Goal: Task Accomplishment & Management: Complete application form

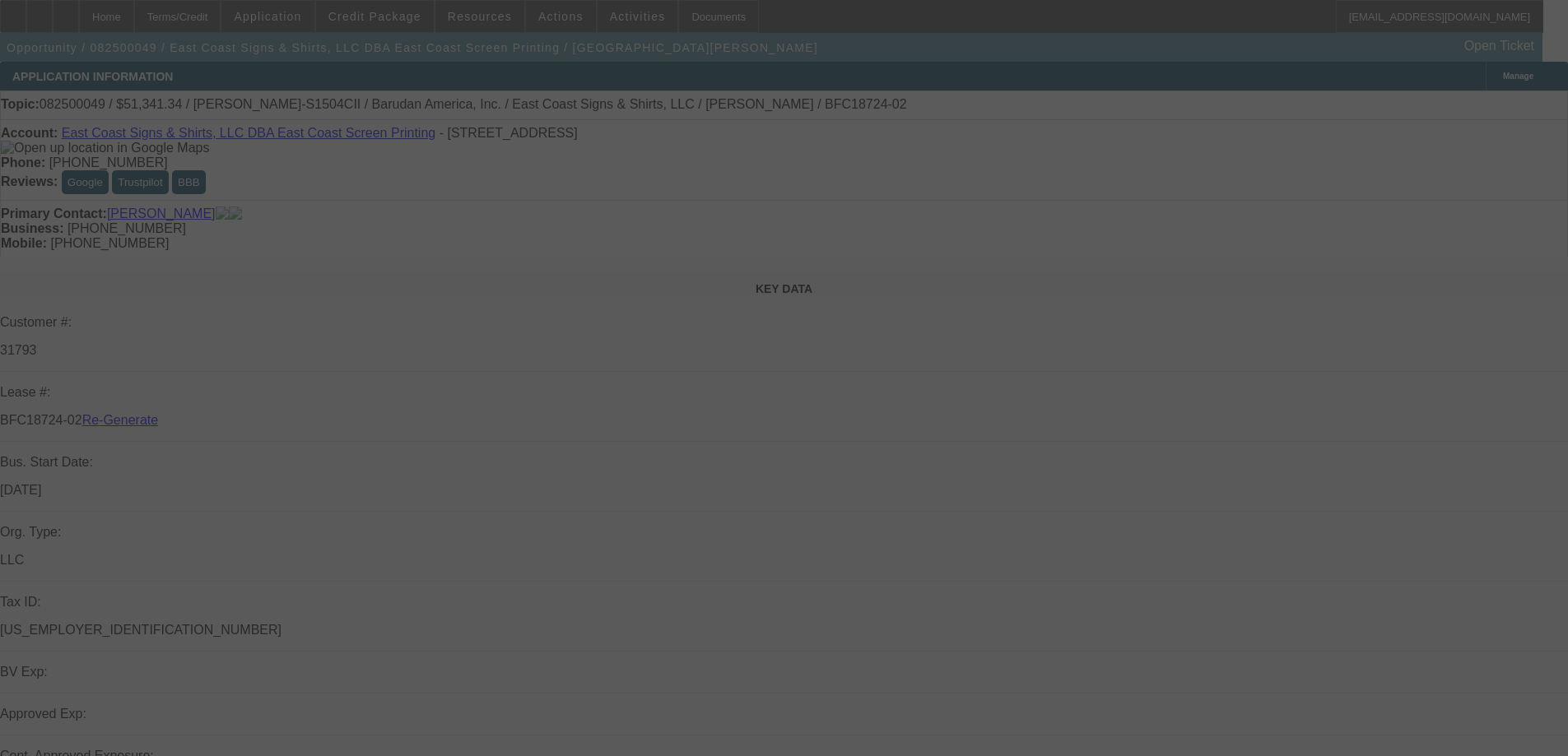
select select "3"
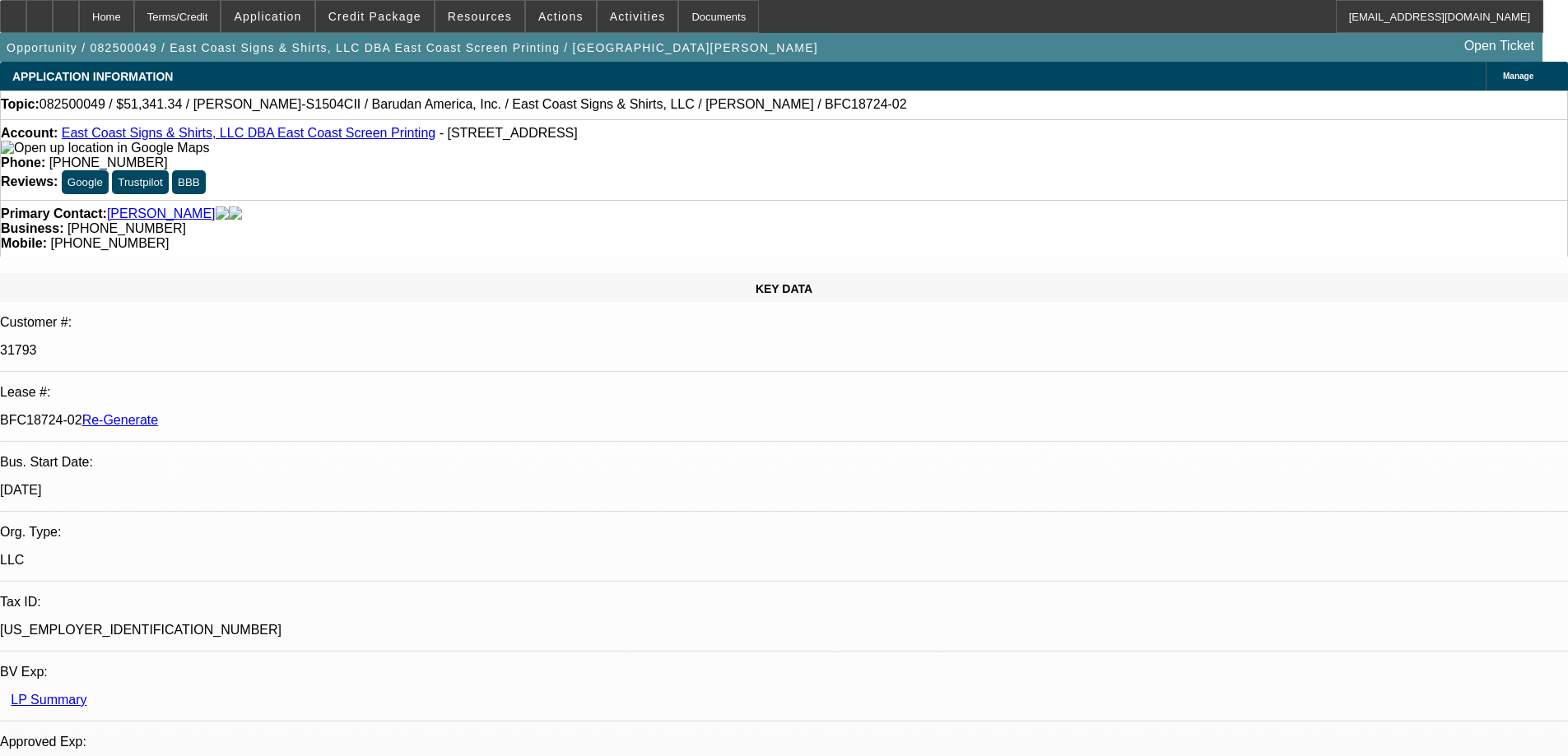
select select "0"
select select "2"
select select "0"
select select "6"
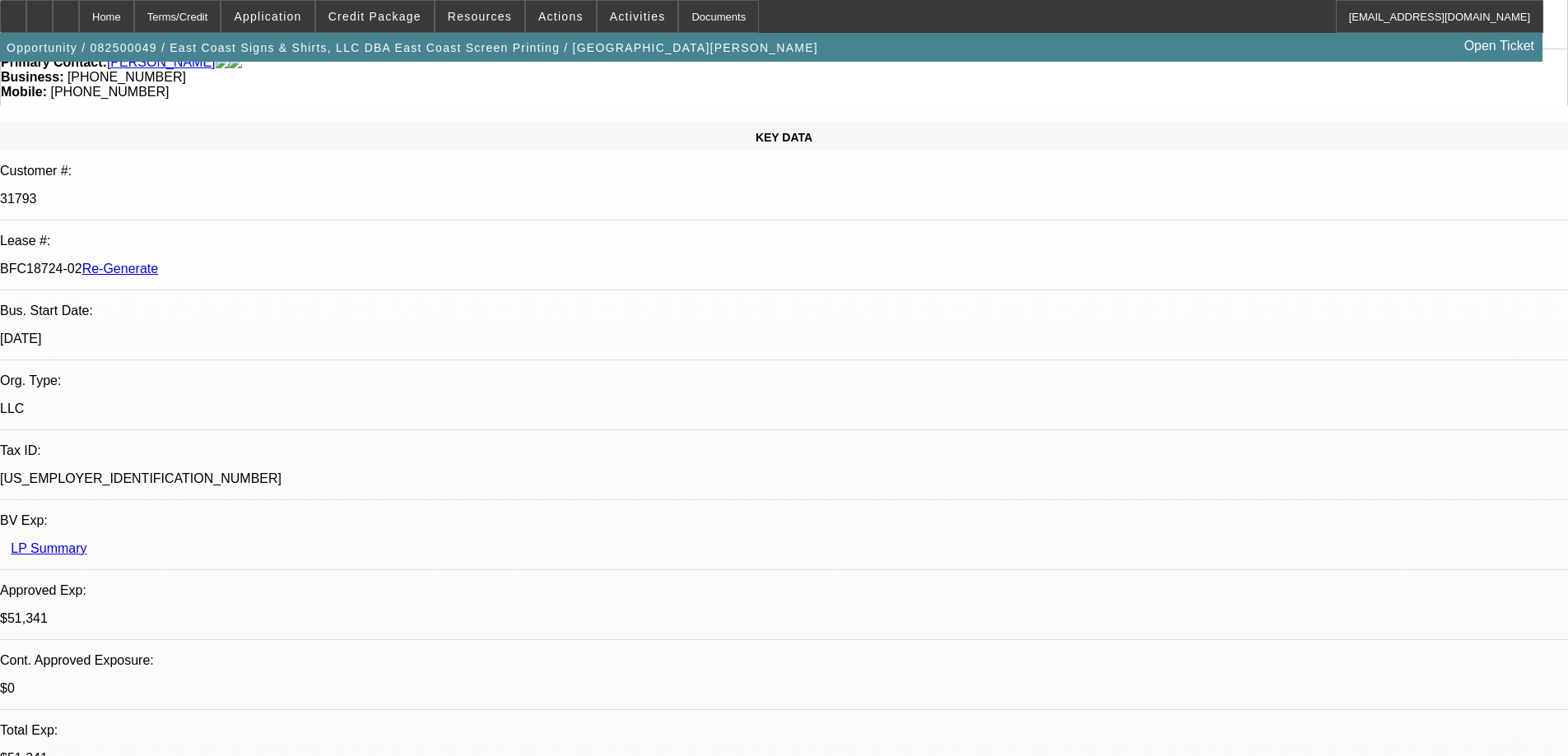
scroll to position [329, 0]
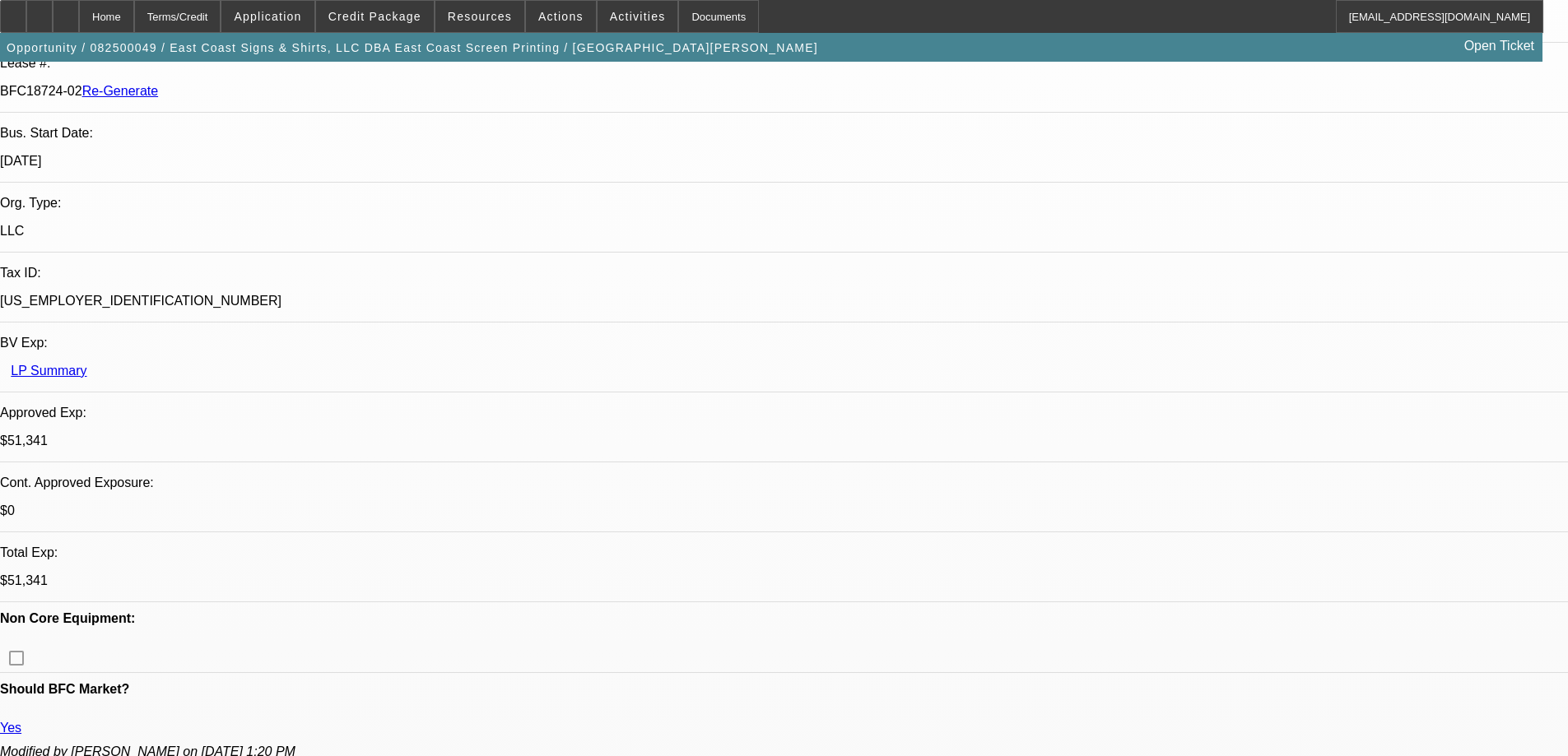
click at [700, 19] on div "Documents" at bounding box center [718, 16] width 81 height 33
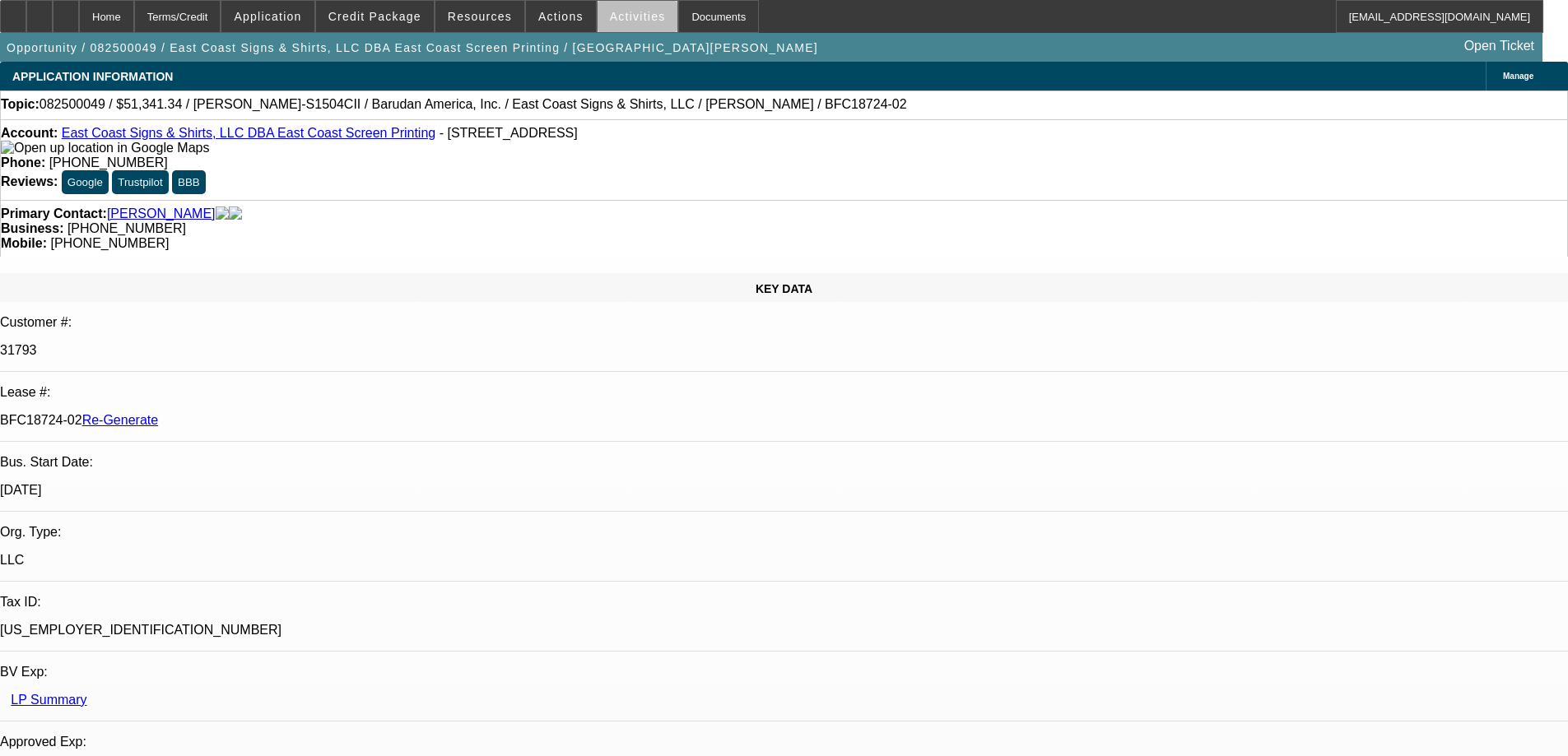
click at [626, 18] on span "Activities" at bounding box center [638, 17] width 56 height 13
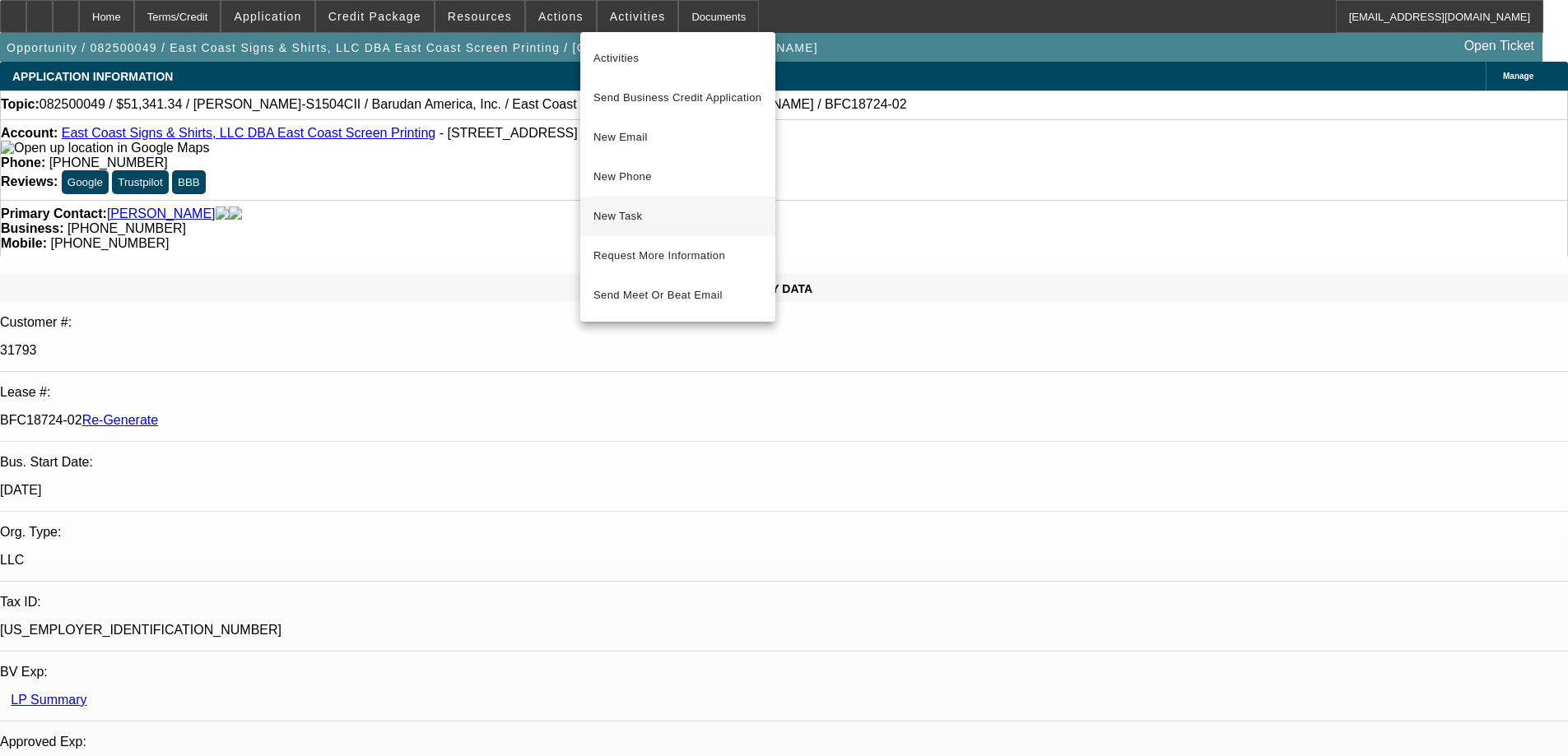
click at [646, 218] on span "New Task" at bounding box center [678, 216] width 169 height 20
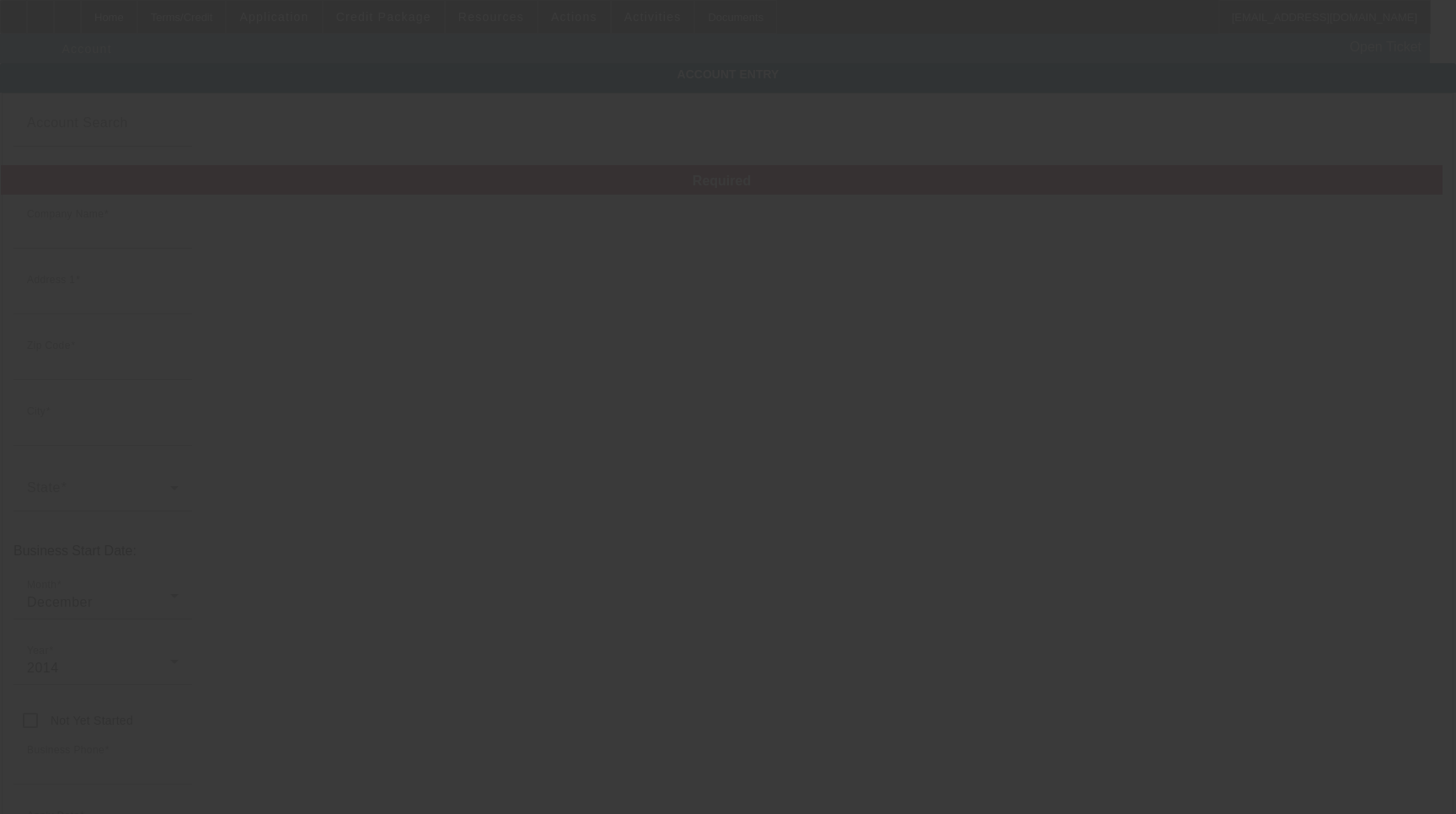
type input "East Coast Signs & Shirts, LLC"
type input "2344 Hwy 70 West"
type input "34974"
type input "Okeechobee"
type input "(863) 763-0902"
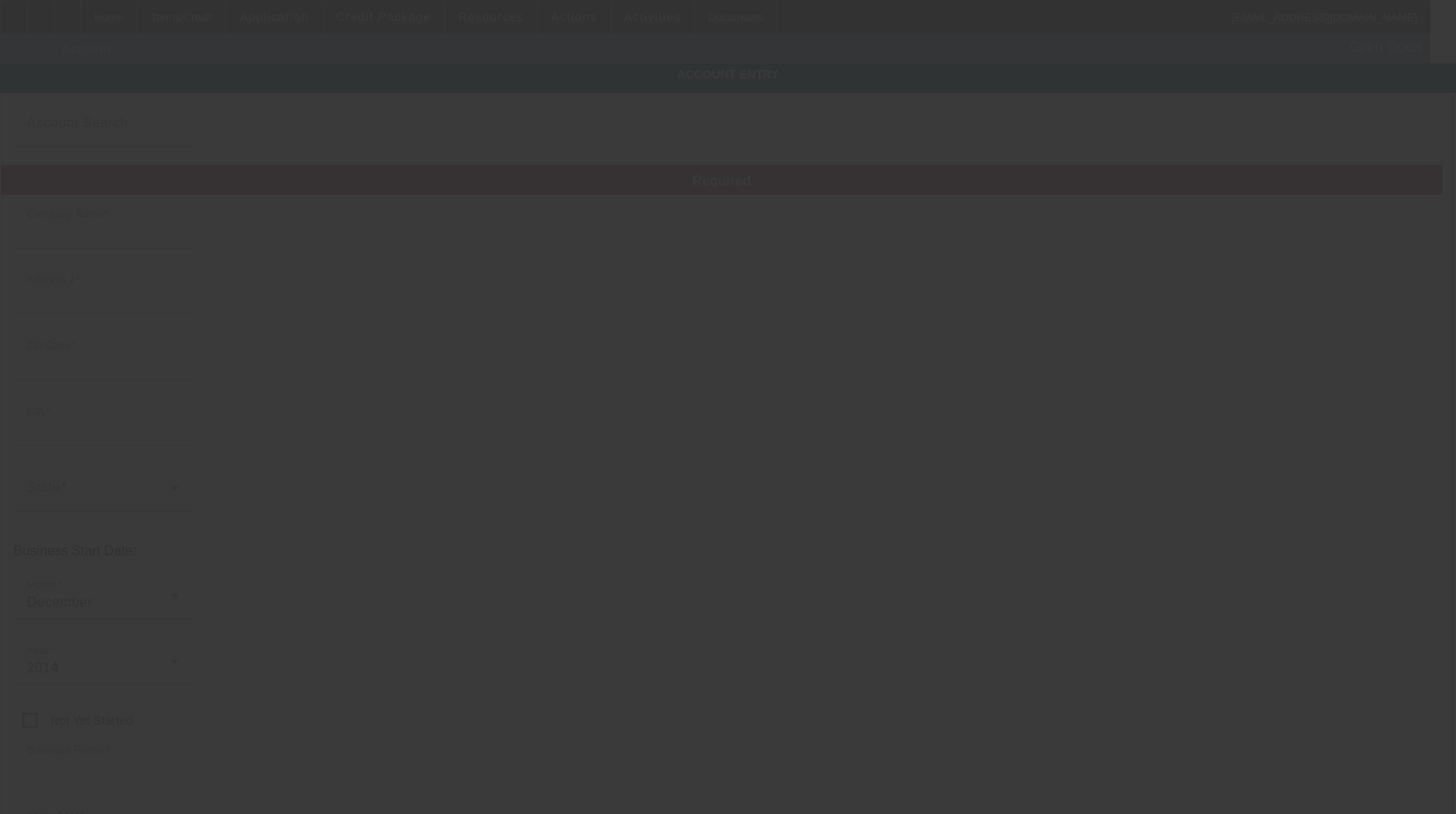
type input "East Coast Screen Printing"
type input "scottsoc@adelphia.net"
type input "Okeechobee"
type input "(863) 467-8864"
type input "47-2491842"
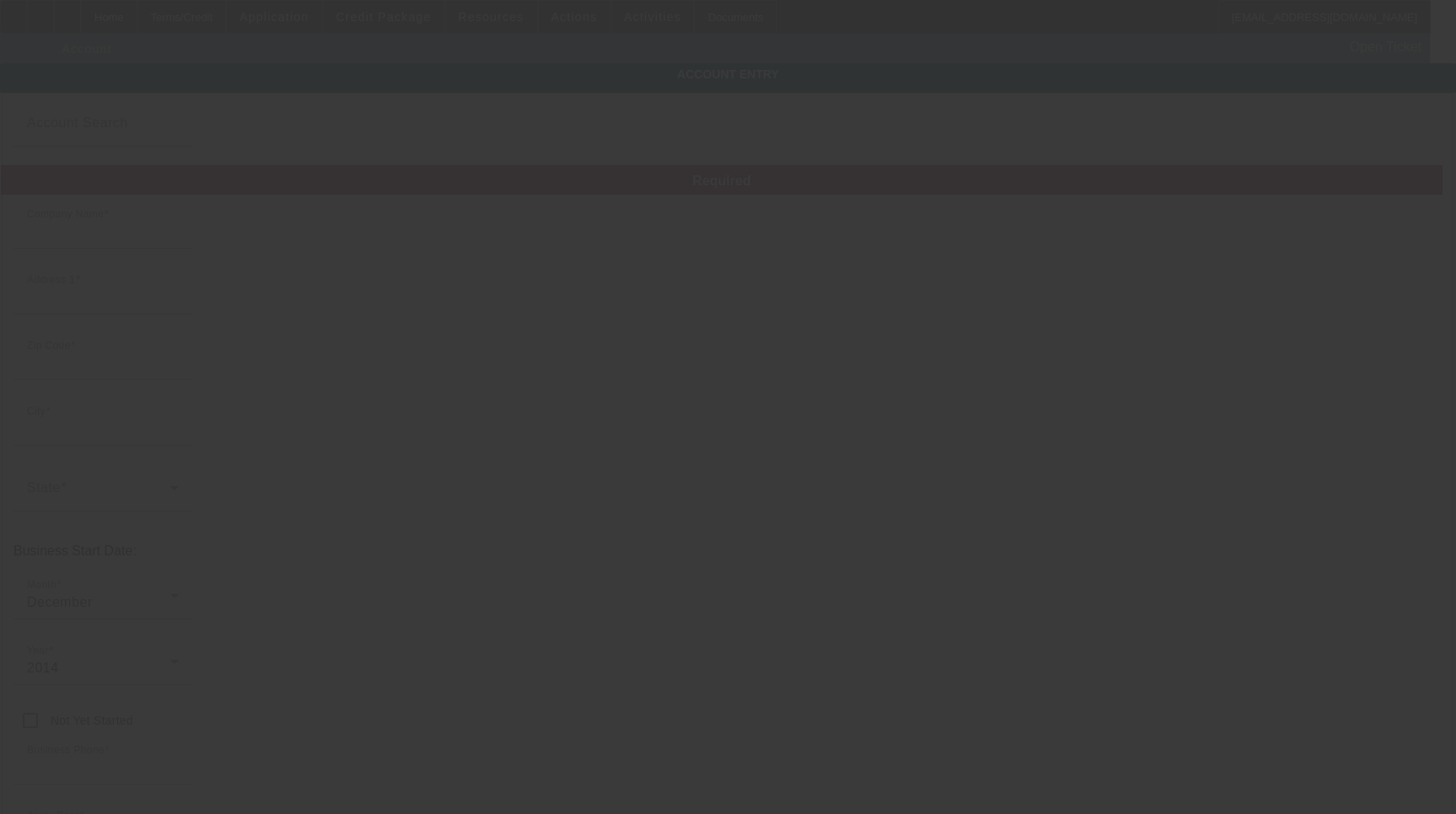
type input "https://EASTCOASTSCREENPRINTING.NET"
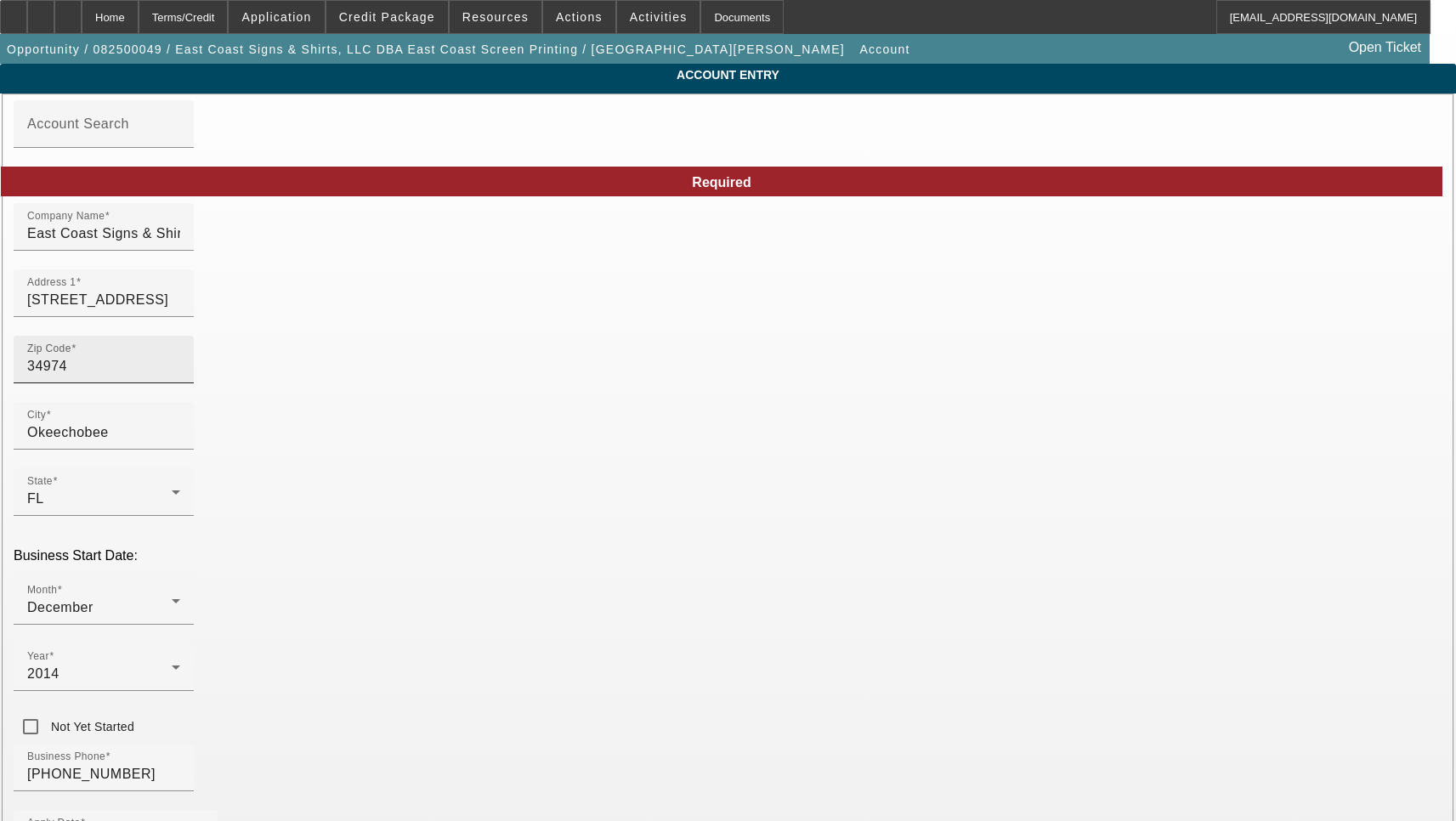
type input "8/4/2025"
click at [180, 310] on input "2344 Hwy 70 West" at bounding box center [104, 299] width 153 height 20
paste input
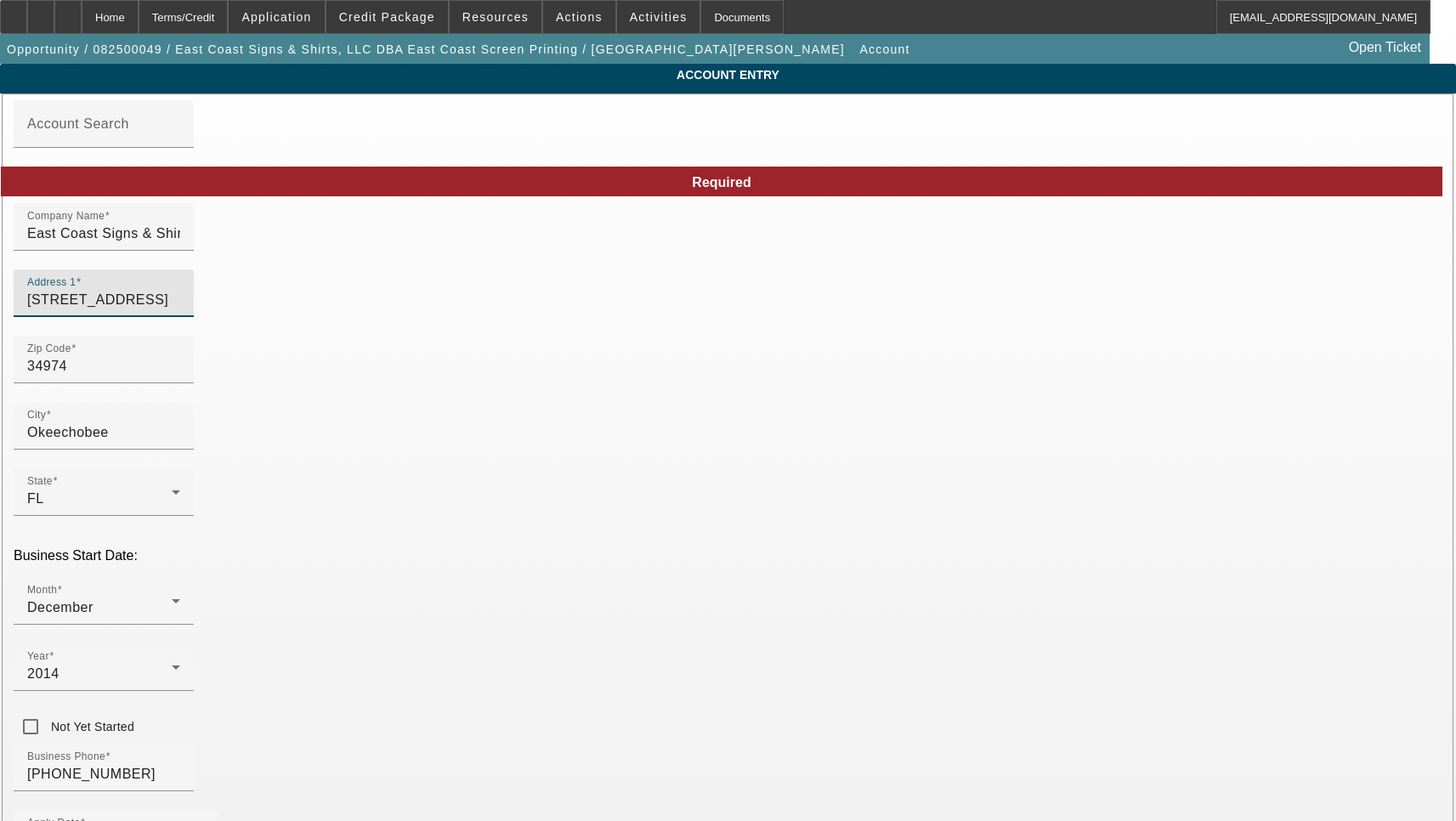
type input "2344 Hwy 70 W"
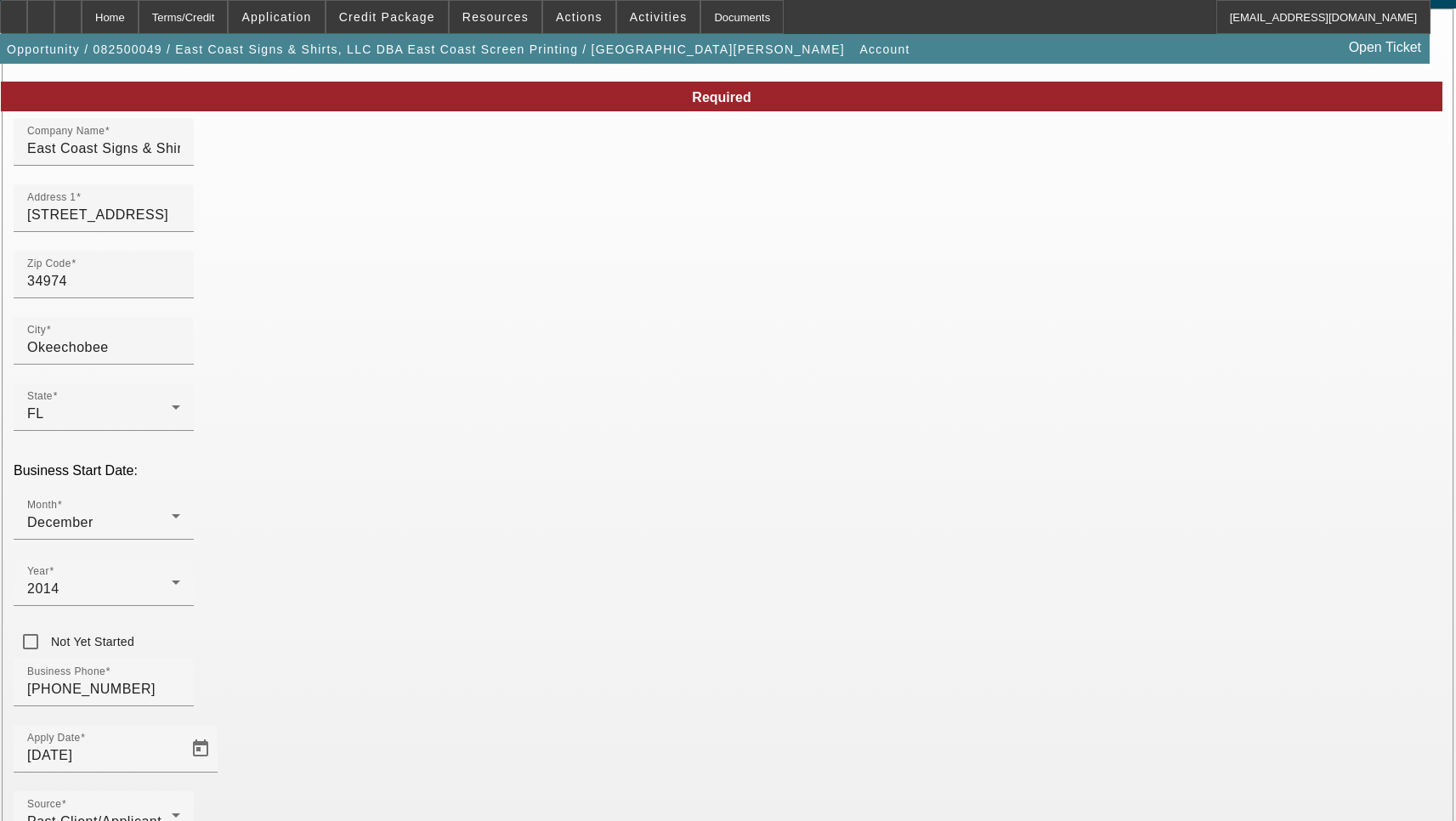
scroll to position [181, 0]
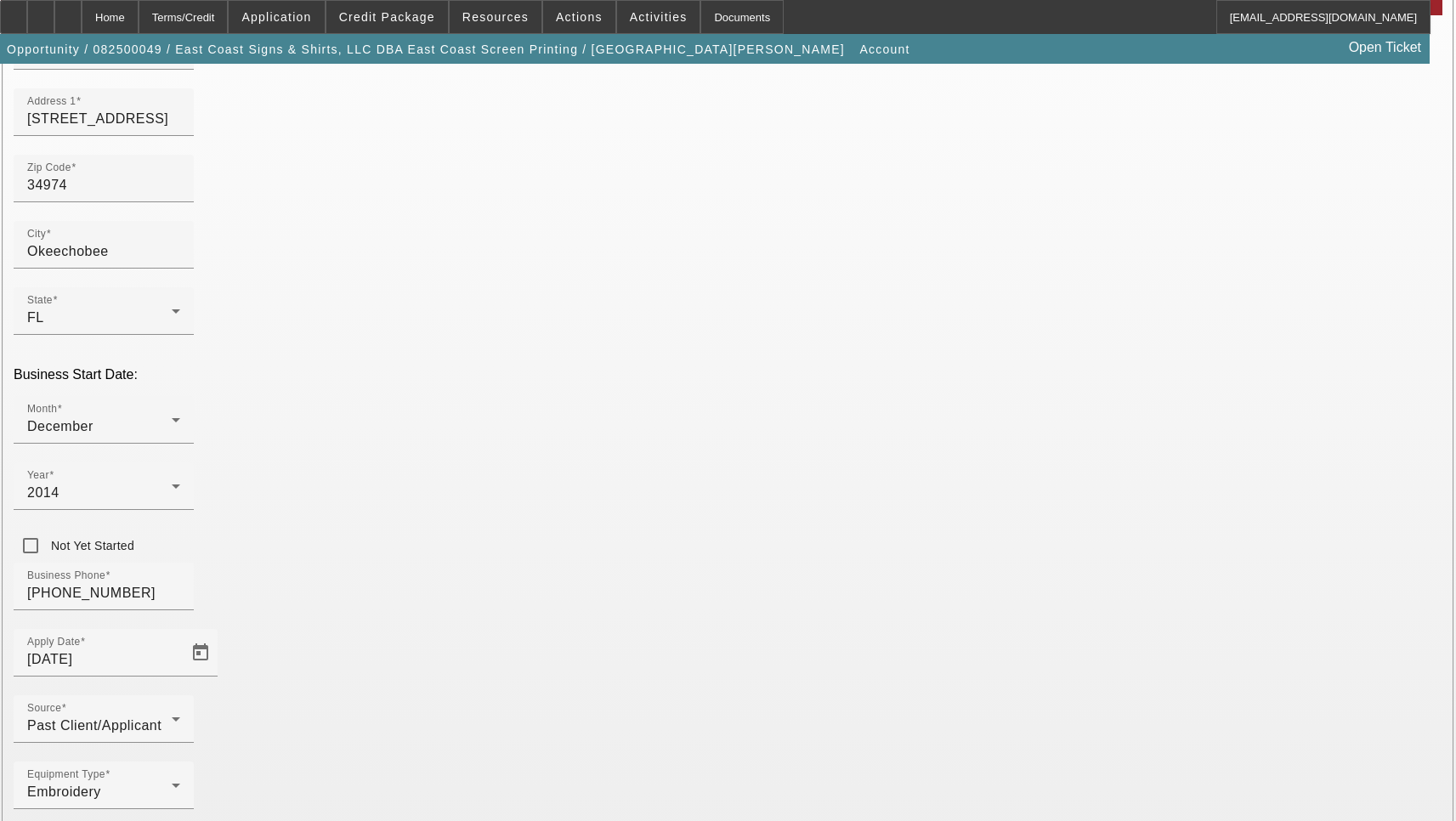
type input "scott@eastcoastscreenprinting.net"
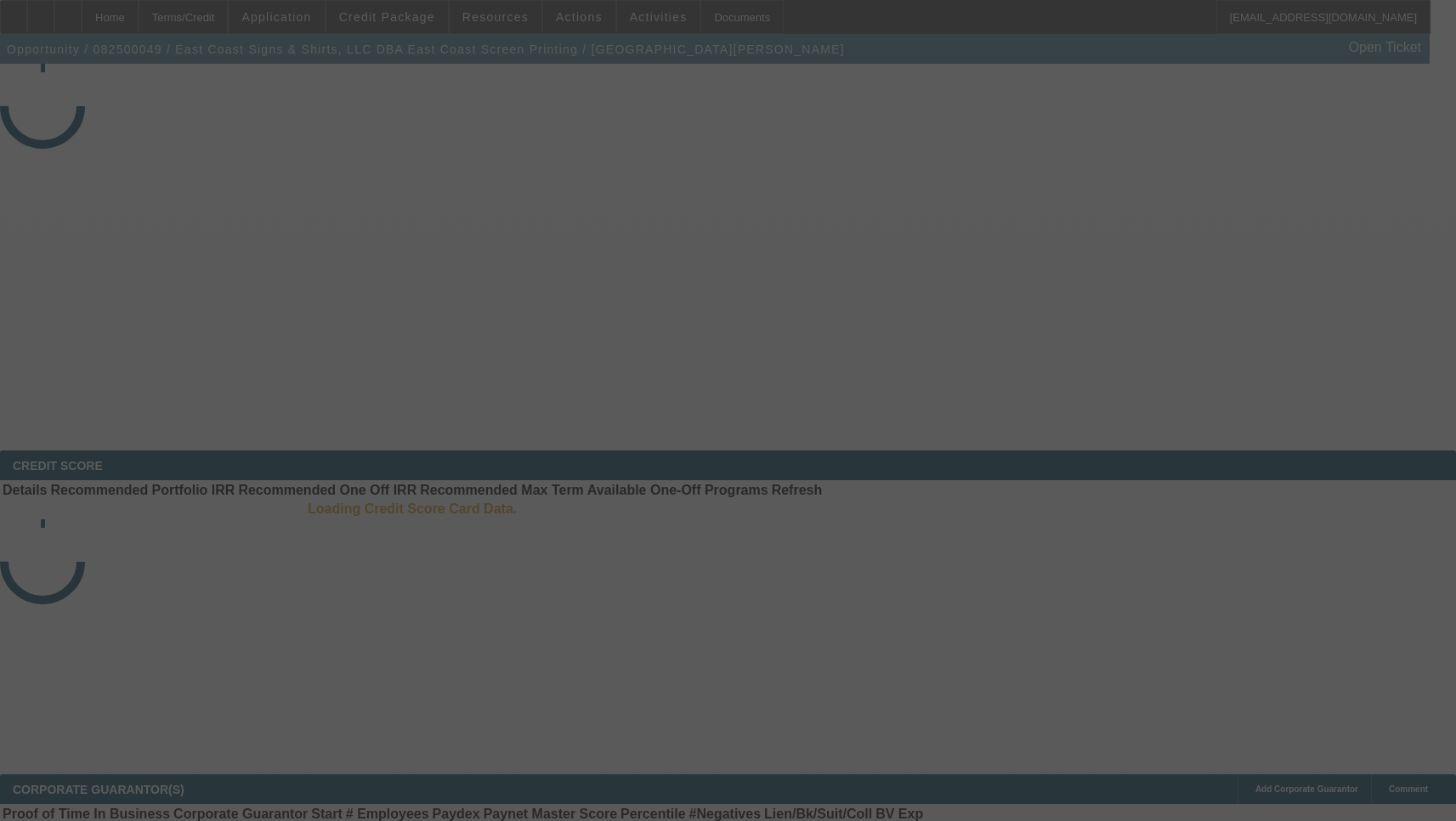
select select "3"
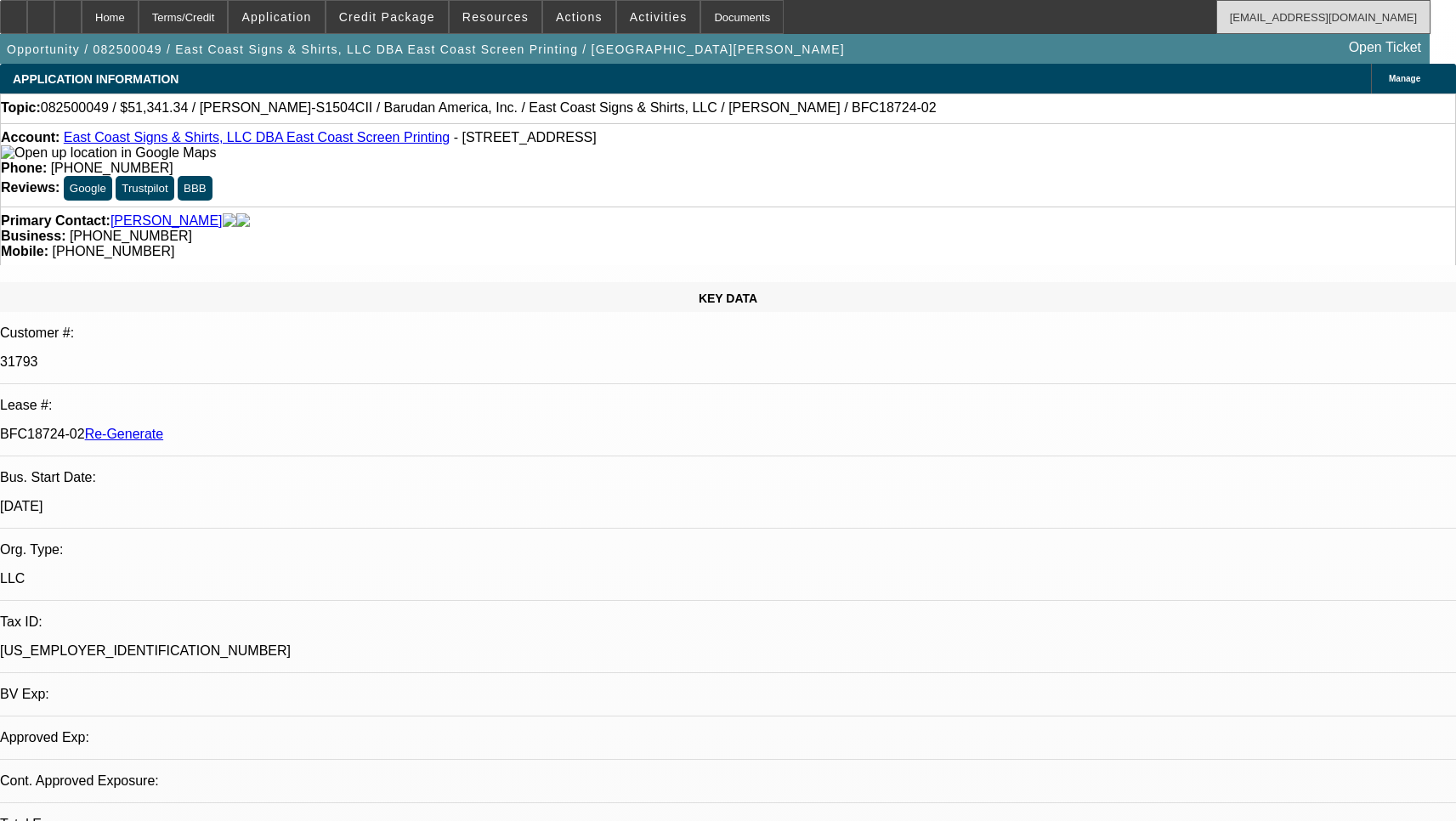
select select "0"
select select "2"
select select "0"
select select "6"
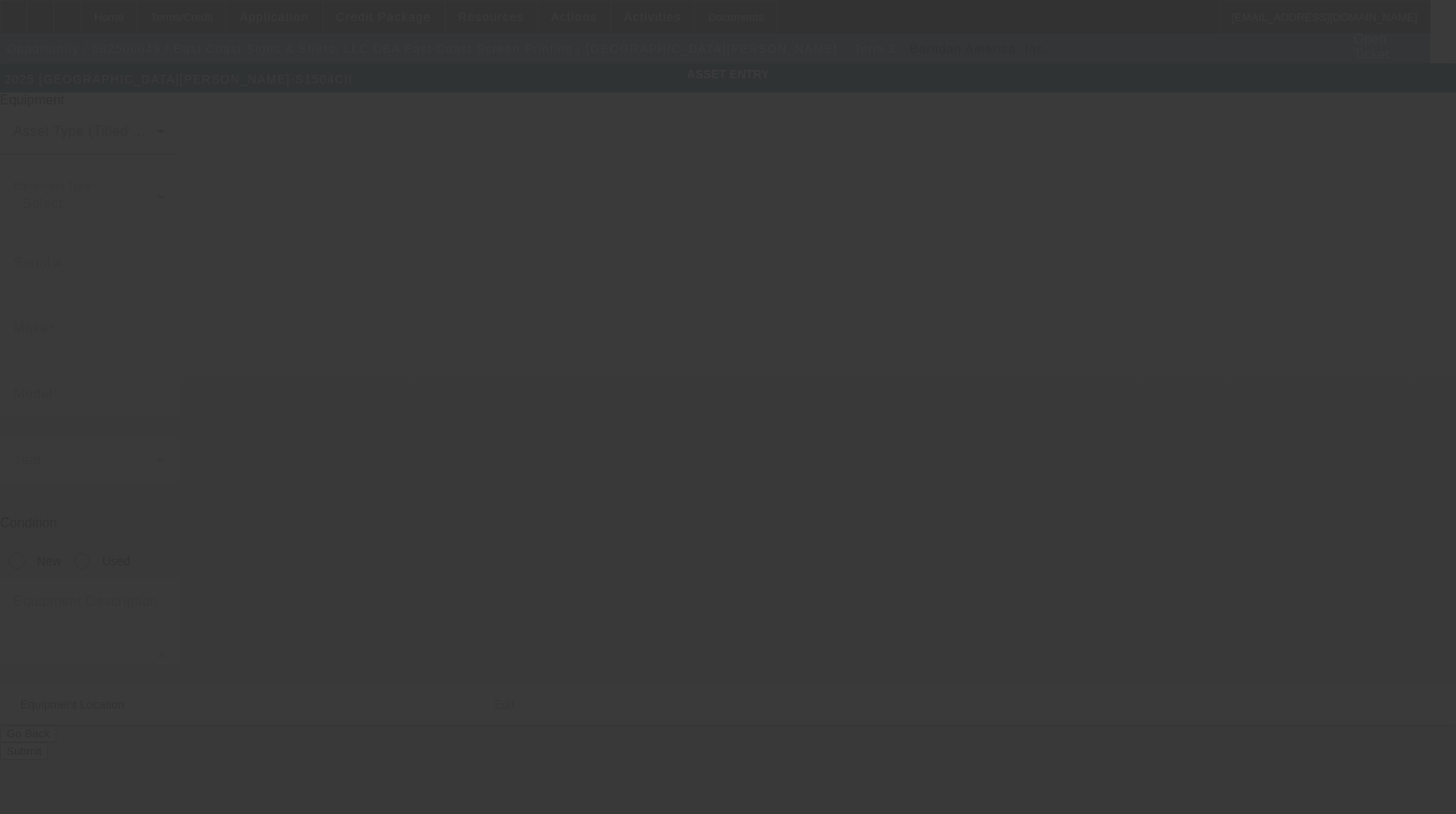
type input "Barudan"
type input "BEKY-S1504CII"
radio input "true"
type input "[STREET_ADDRESS]"
type input "Okeechobee"
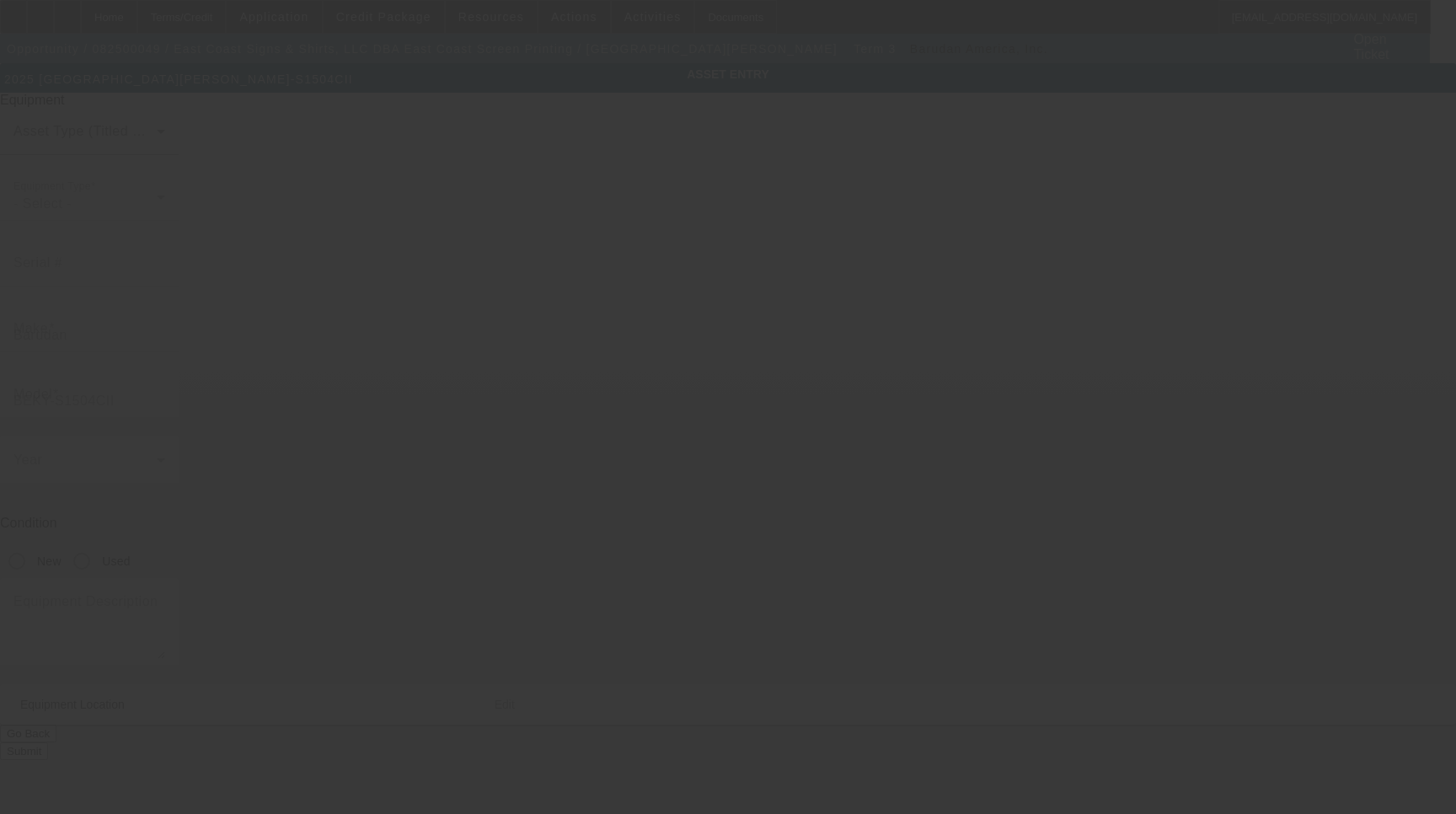
type input "34974"
type input "Okeechobee"
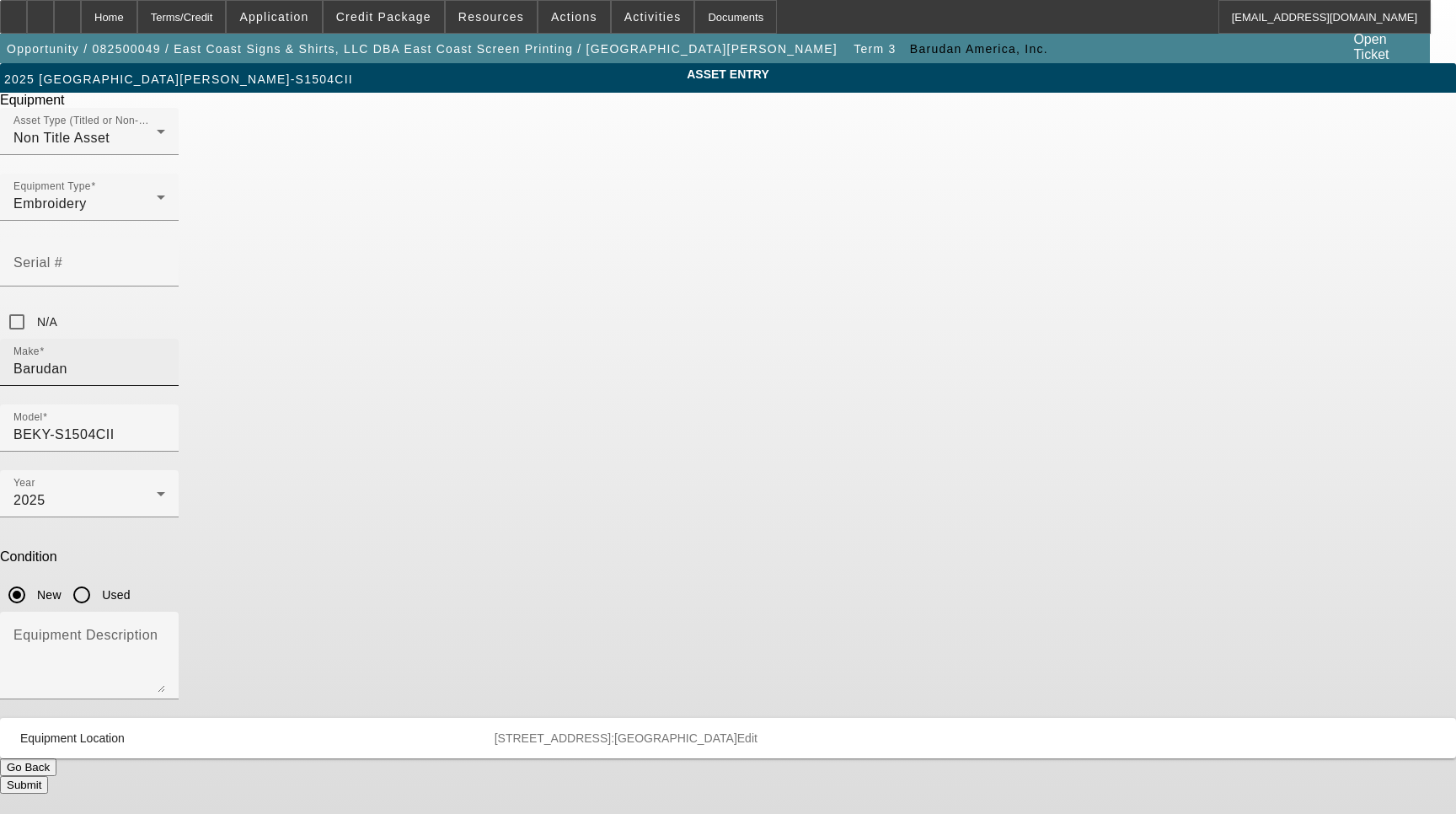
click at [165, 359] on input "Barudan" at bounding box center [89, 369] width 152 height 20
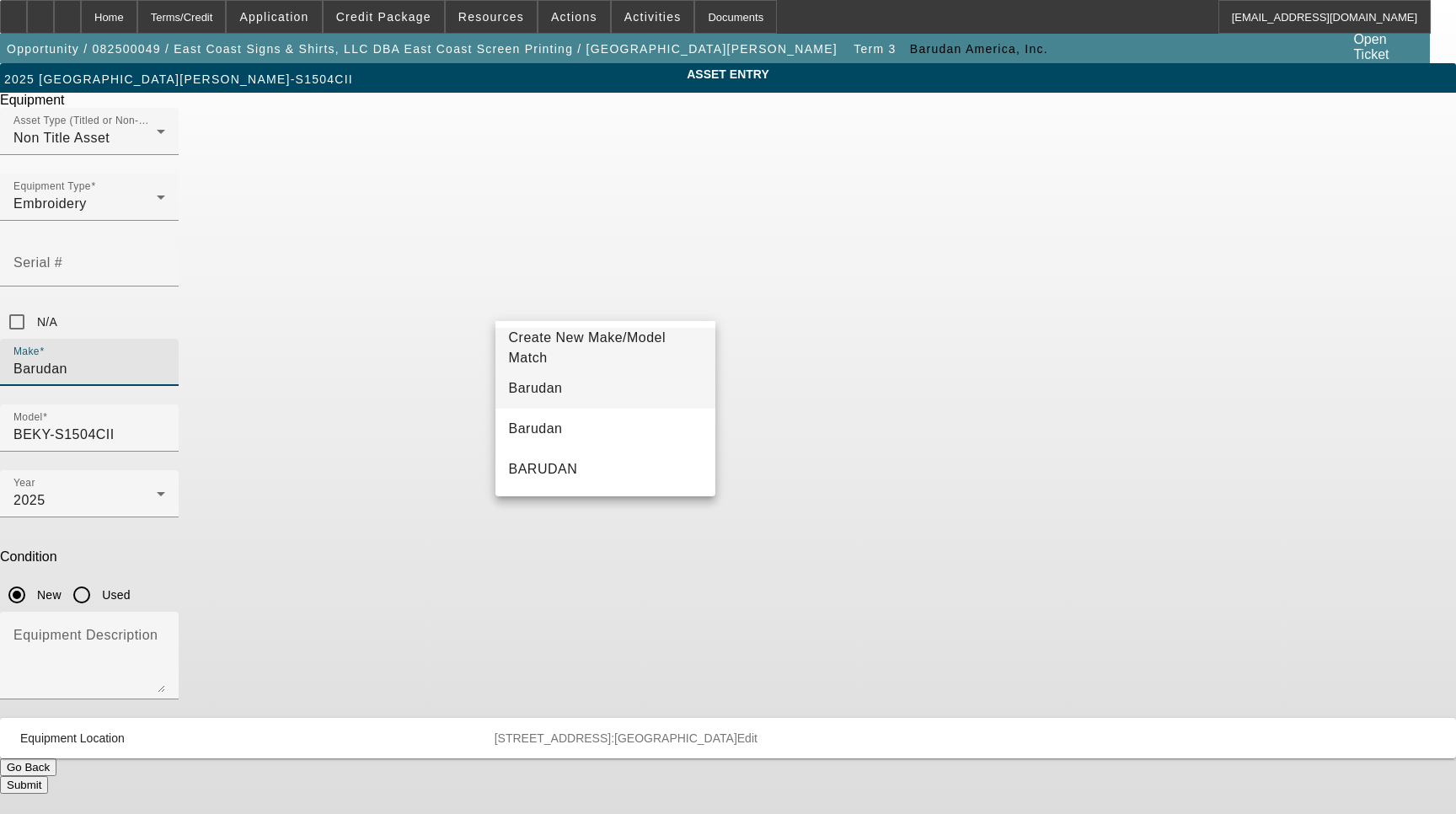
click at [545, 383] on span "Barudan" at bounding box center [536, 388] width 54 height 14
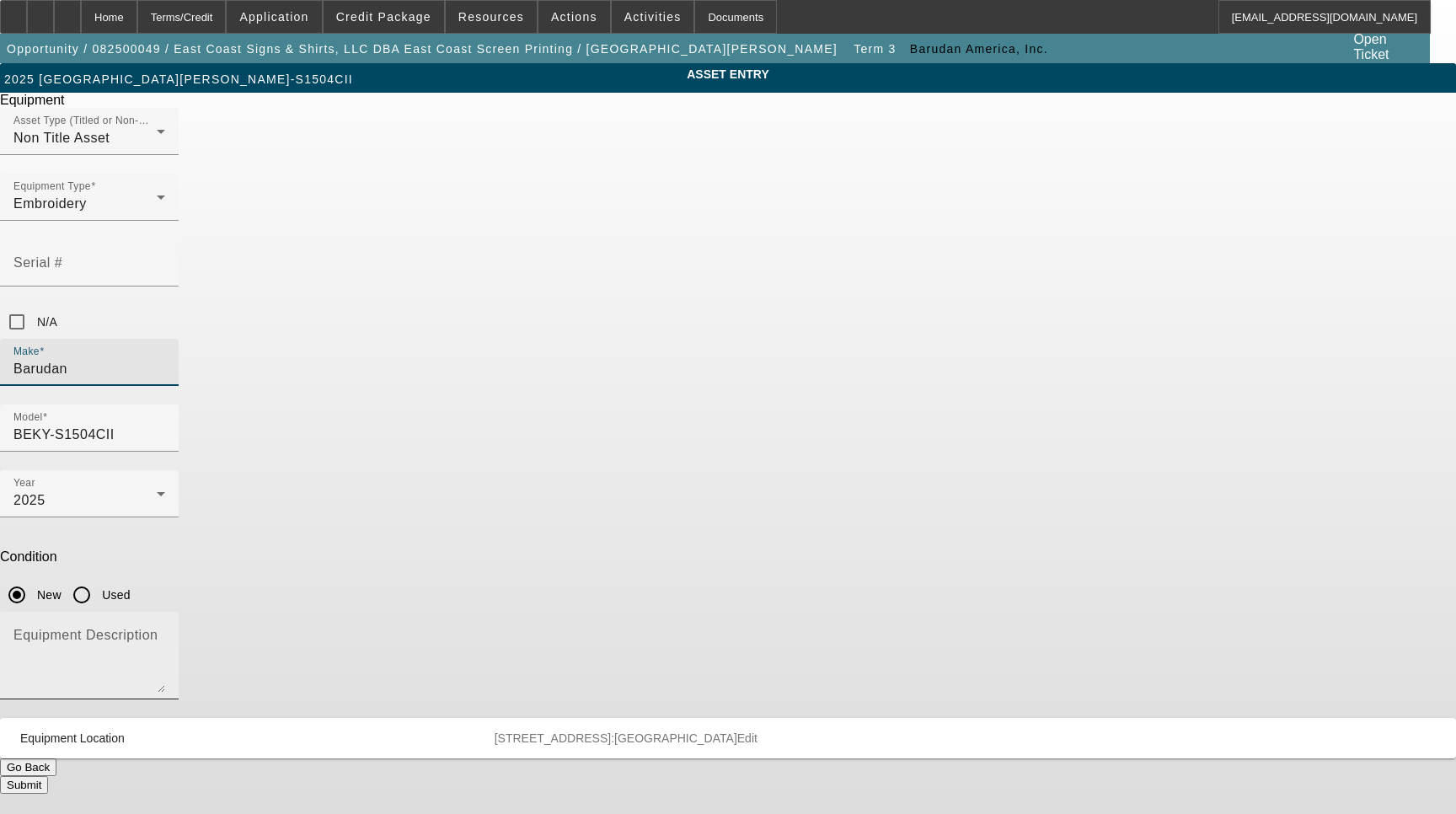
click at [165, 632] on textarea "Equipment Description" at bounding box center [89, 661] width 152 height 60
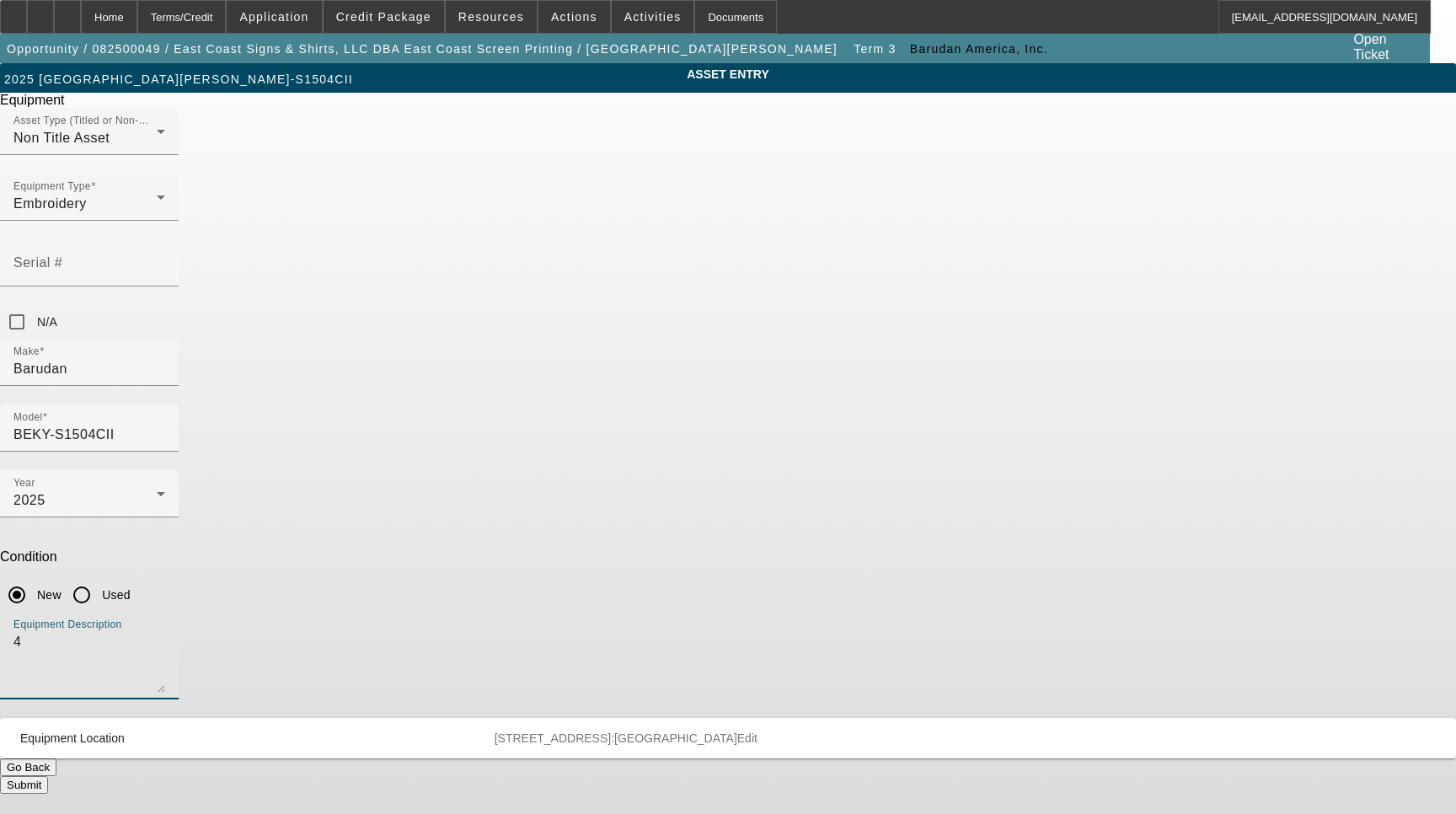
type textarea "4"
type textarea "15 Needle 4 Head Embroidery Machine Includes: (8ea) 12cm, 15cm, 18cm, 300x290, …"
click at [758, 731] on span "Edit" at bounding box center [747, 738] width 20 height 13
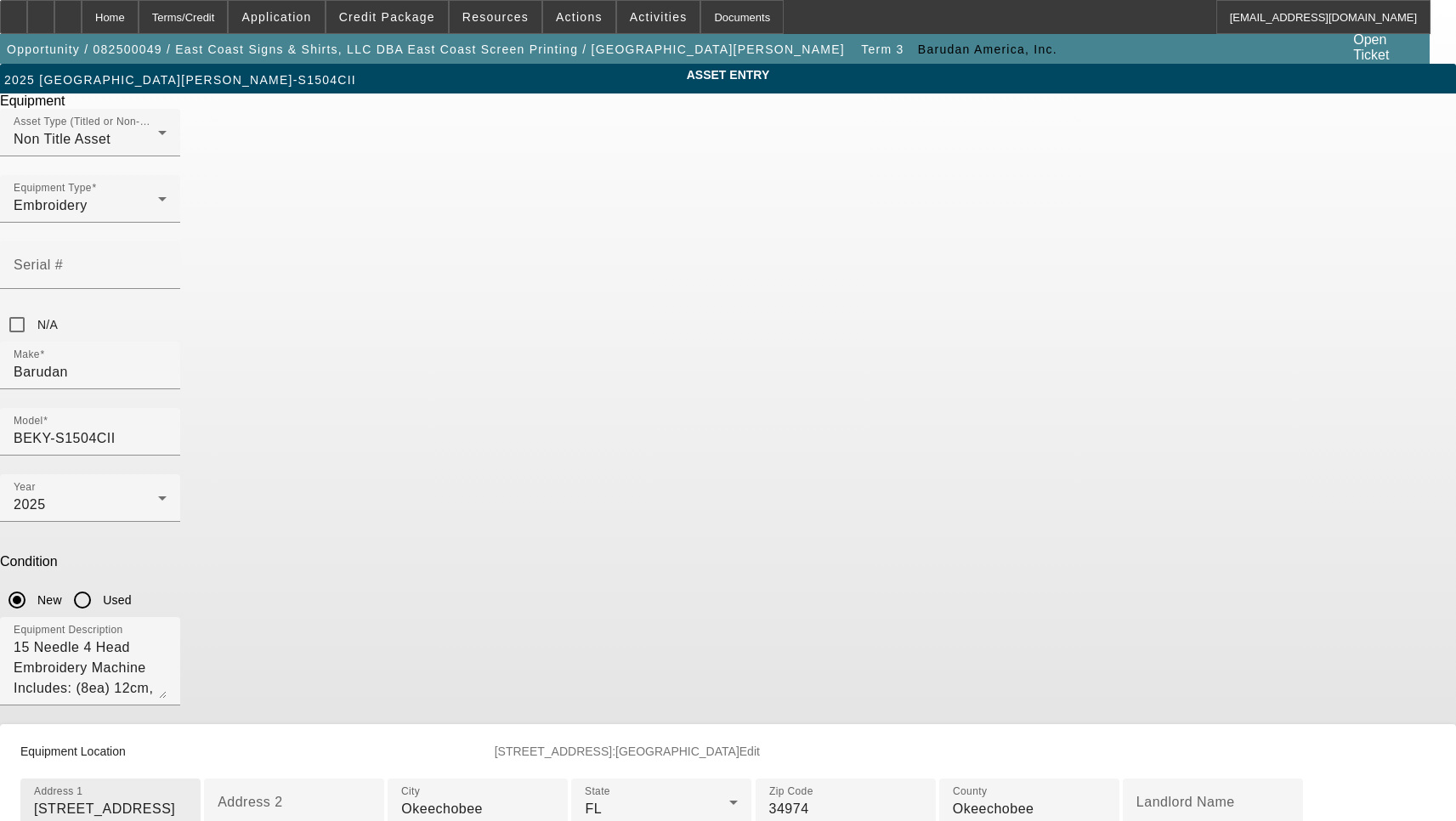
click at [187, 799] on input "[STREET_ADDRESS]" at bounding box center [110, 808] width 153 height 20
paste input
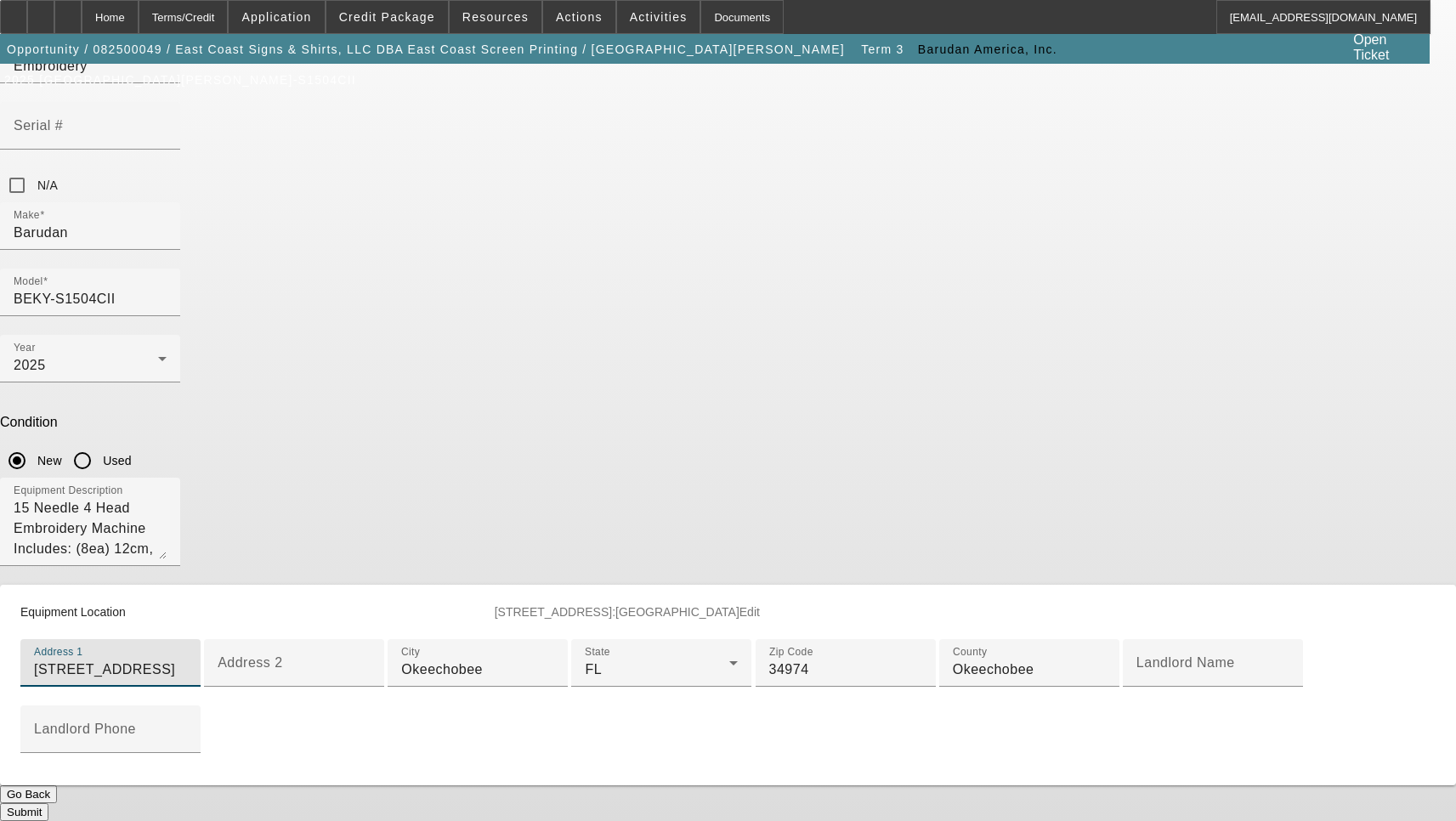
scroll to position [404, 0]
type input "2344 Hwy 70 W"
click at [48, 803] on button "Submit" at bounding box center [24, 811] width 48 height 17
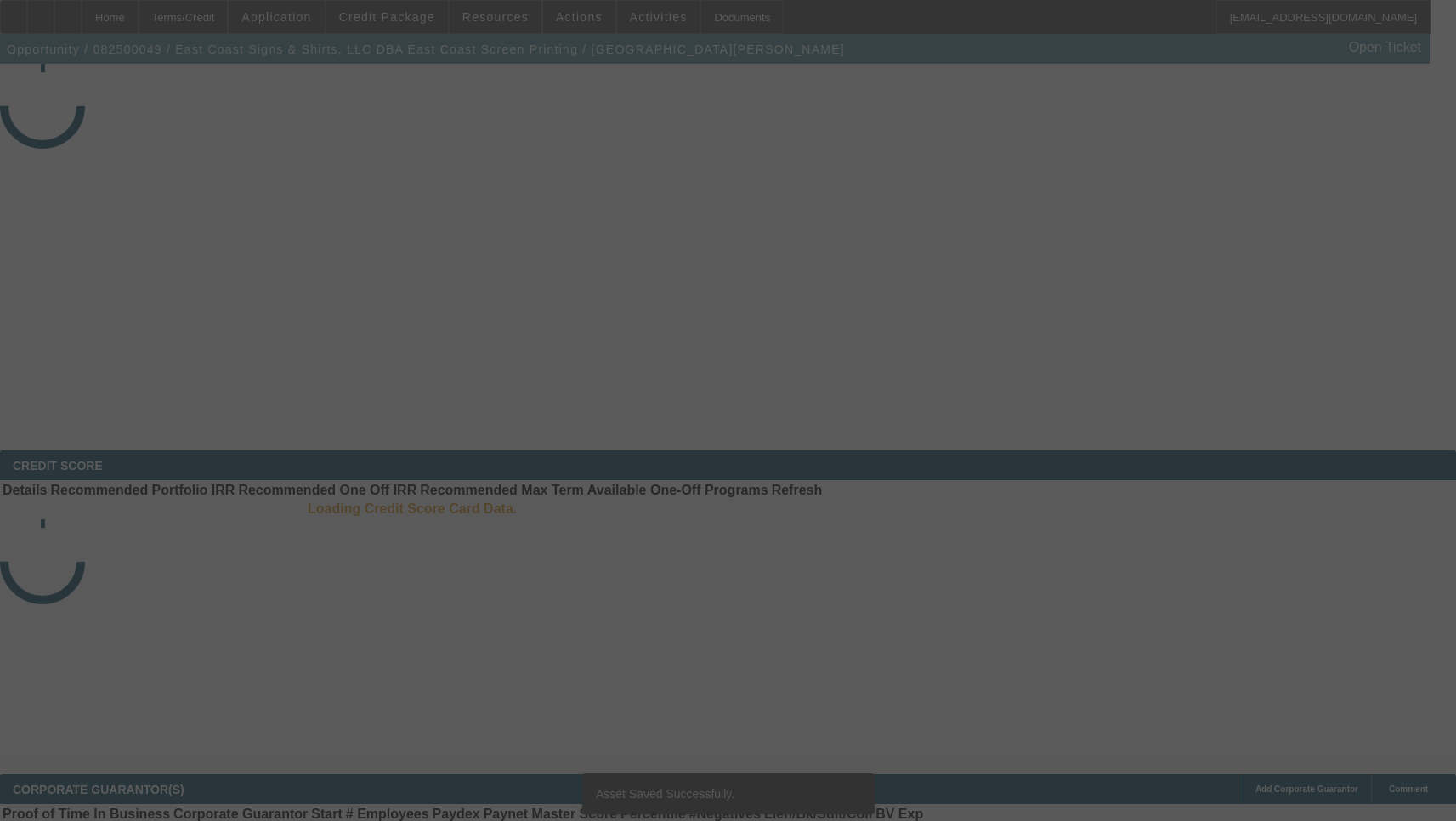
select select "3"
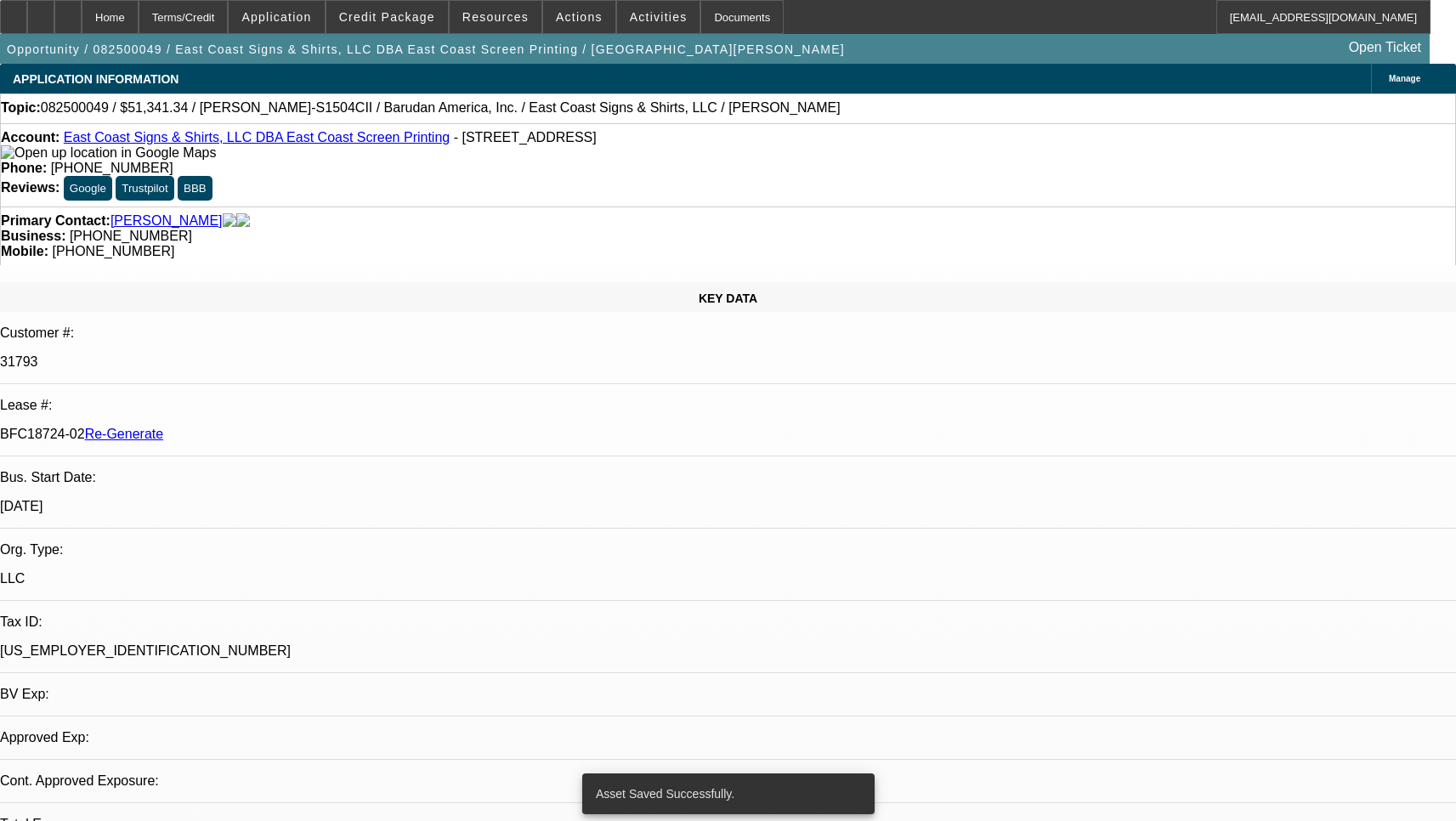
select select "0"
select select "2"
select select "0"
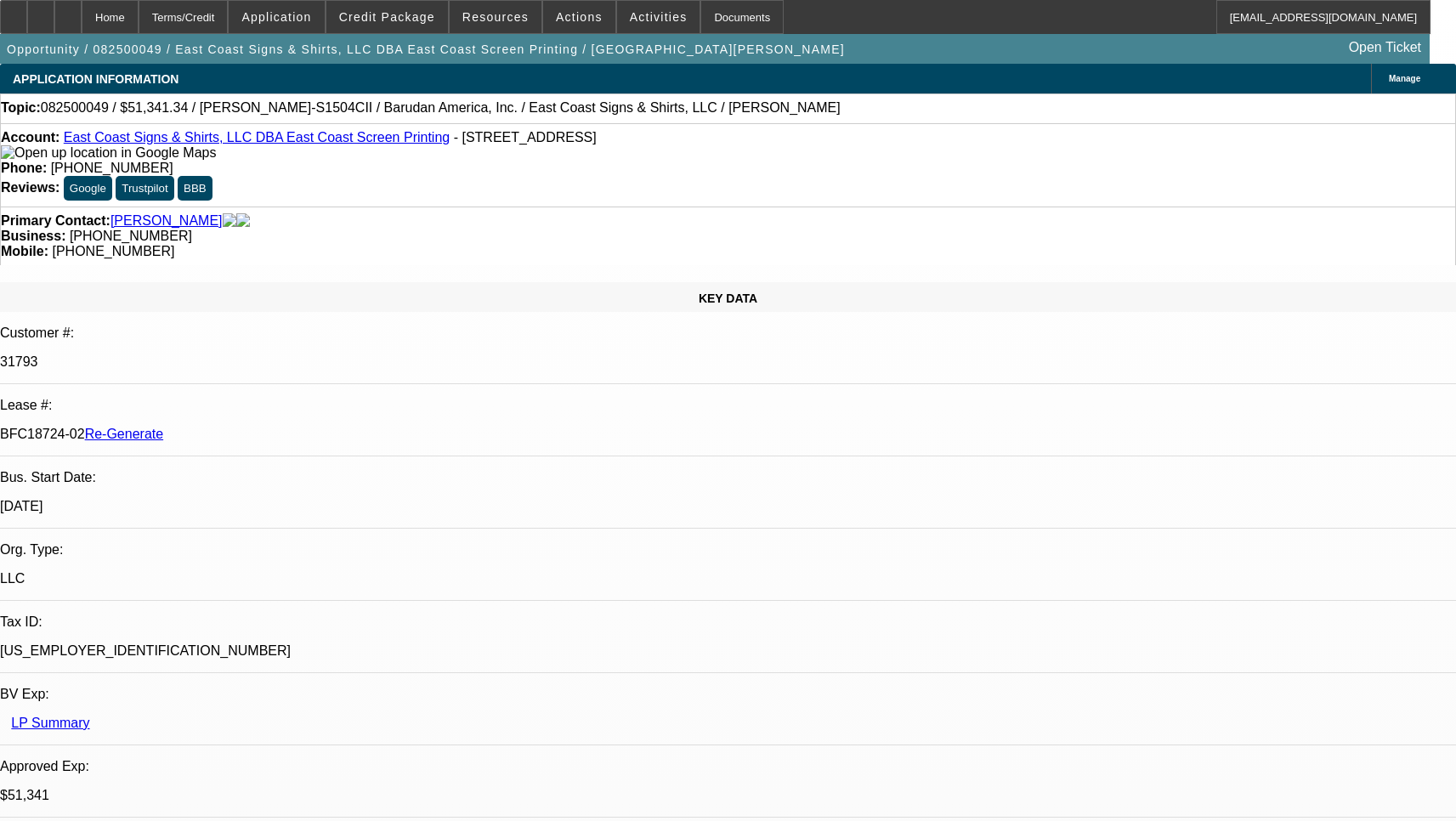
select select "6"
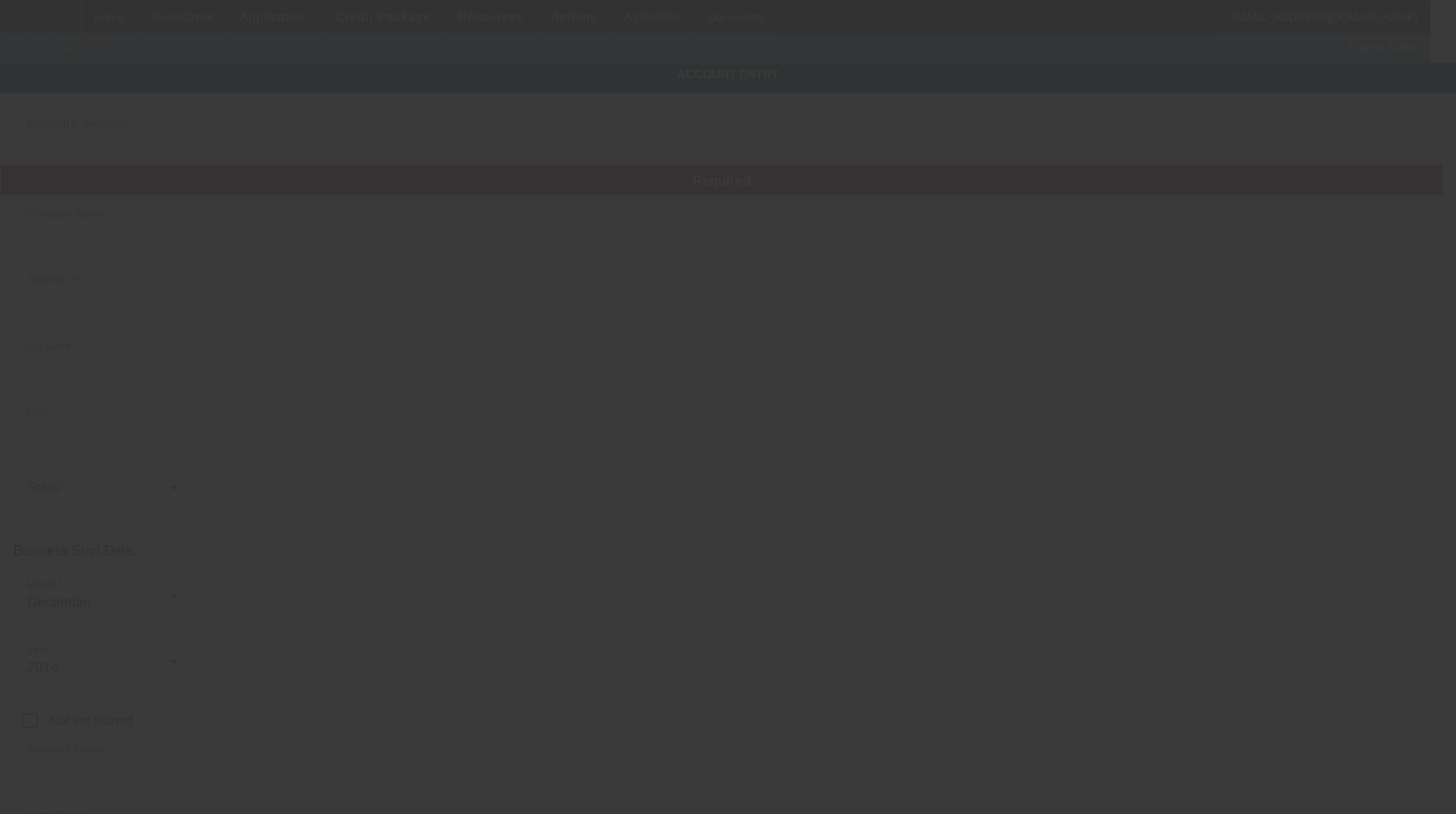
type input "East Coast Signs & Shirts, LLC"
type input "[STREET_ADDRESS]"
type input "34974"
type input "Okeechobee"
type input "[PHONE_NUMBER]"
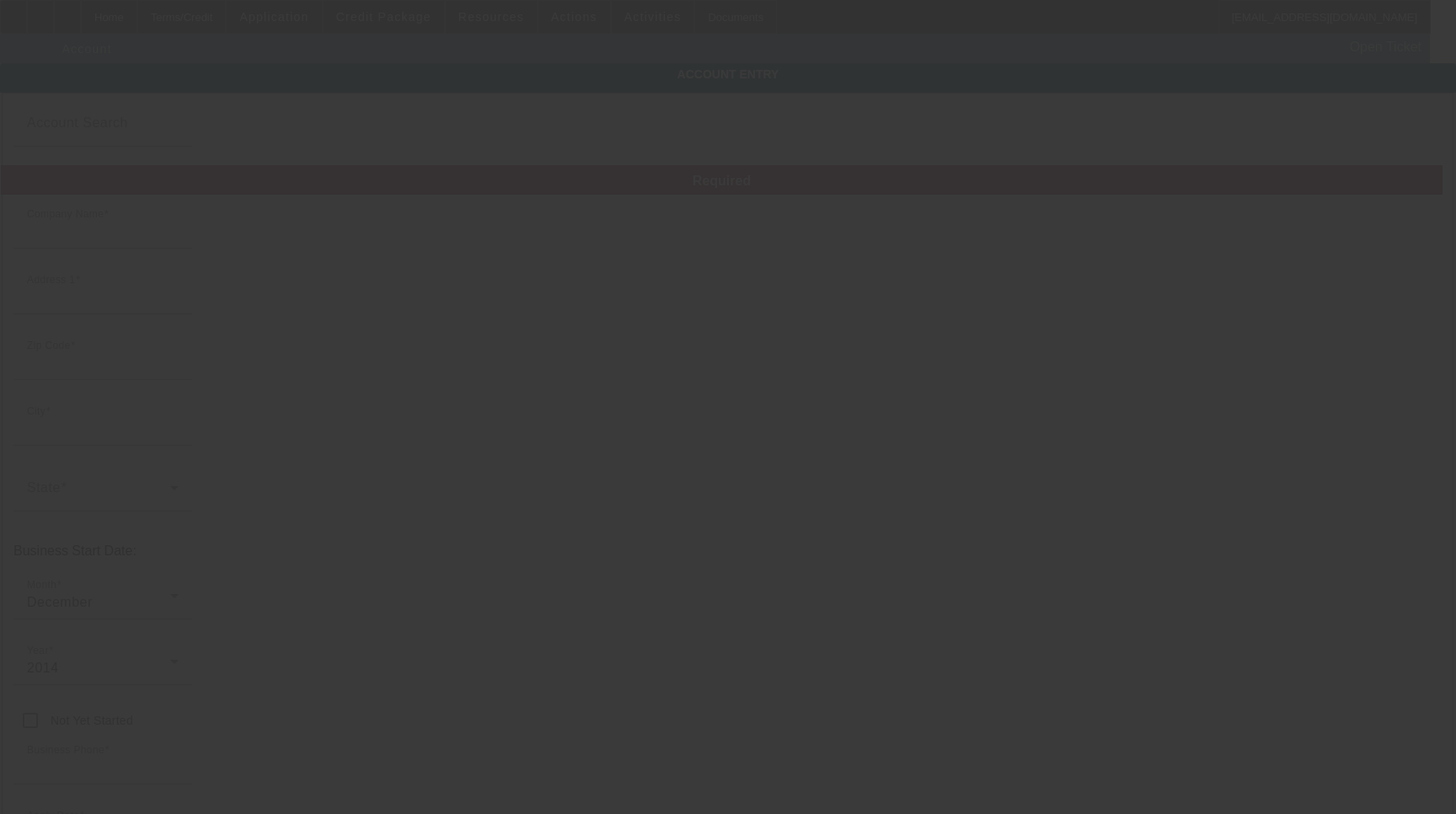
type input "East Coast Screen Printing"
type input "scott@eastcoastscreenprinting.net"
type input "Okeechobee"
type input "(863) 467-8864"
type input "[US_EMPLOYER_IDENTIFICATION_NUMBER]"
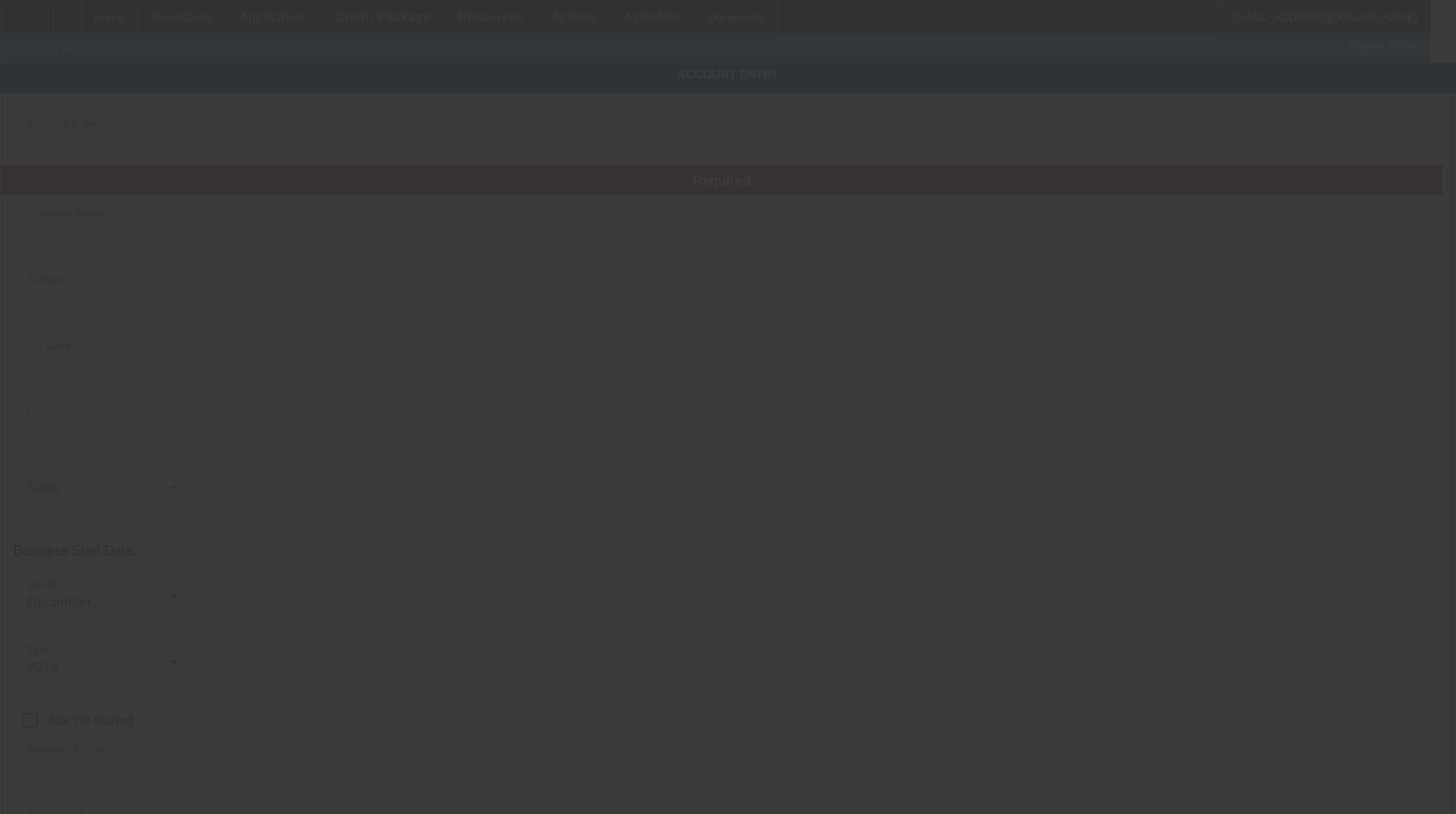
type input "https://EASTCOASTSCREENPRINTING.NET"
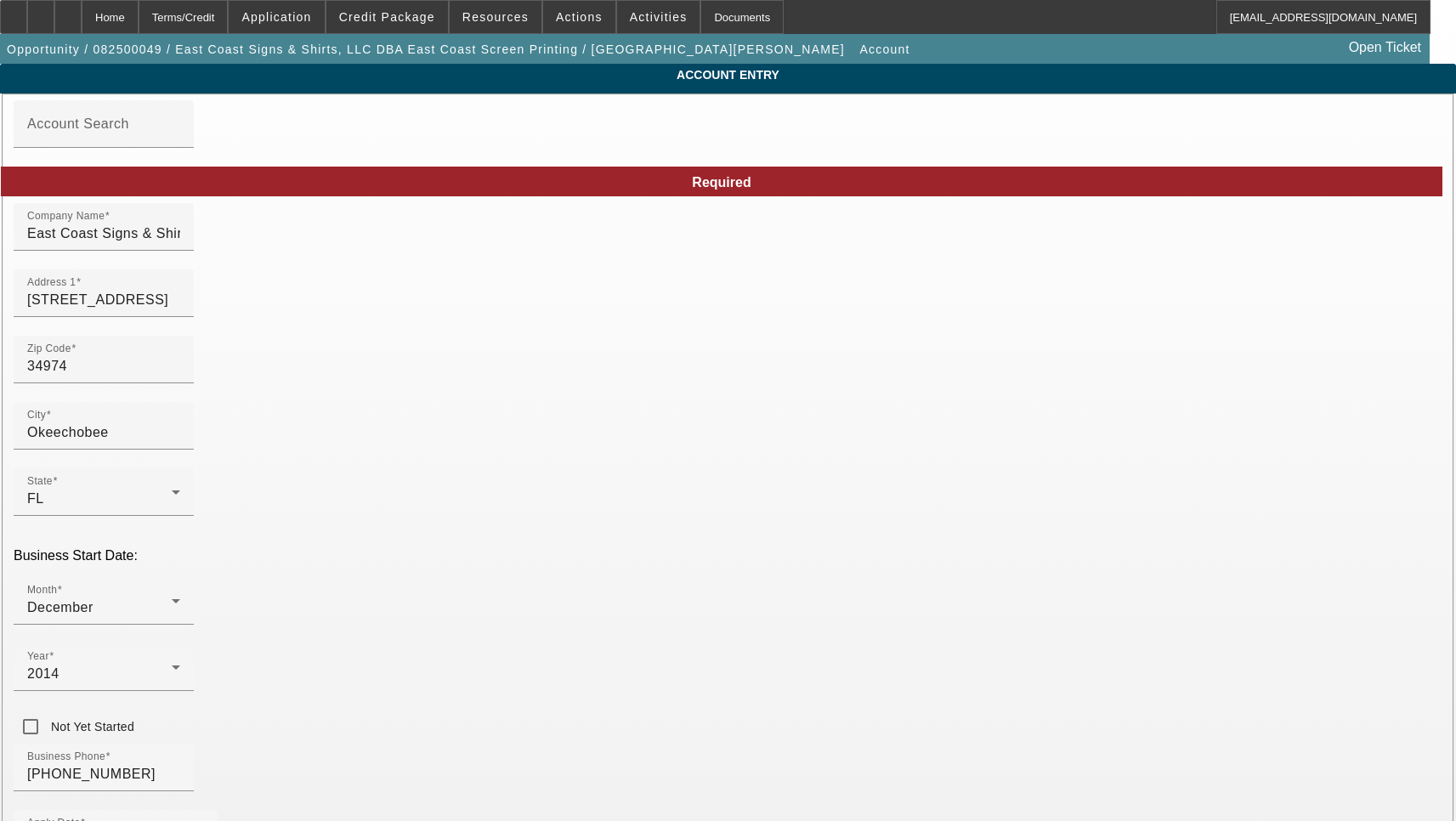
type input "8/4/2025"
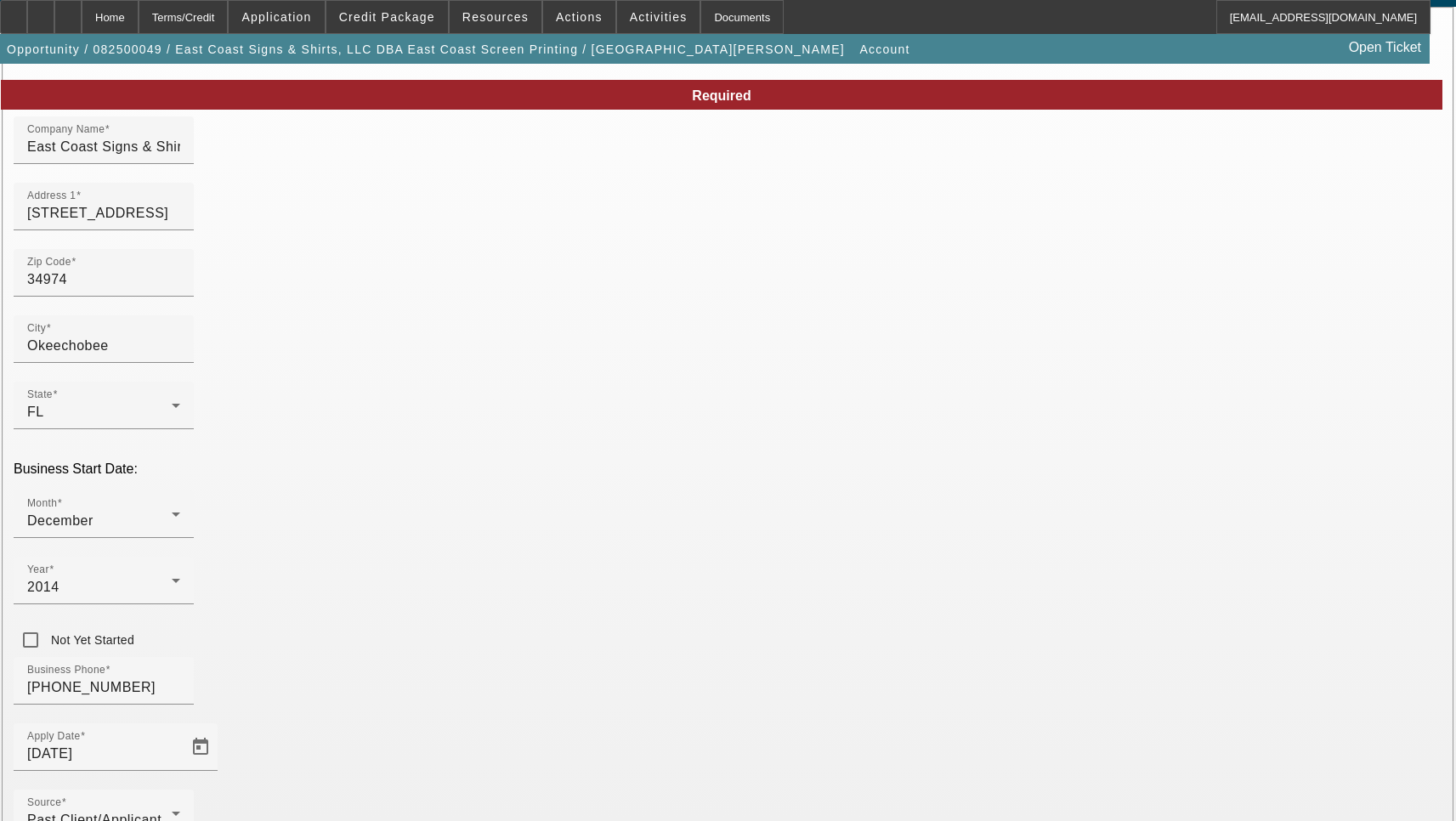
scroll to position [181, 0]
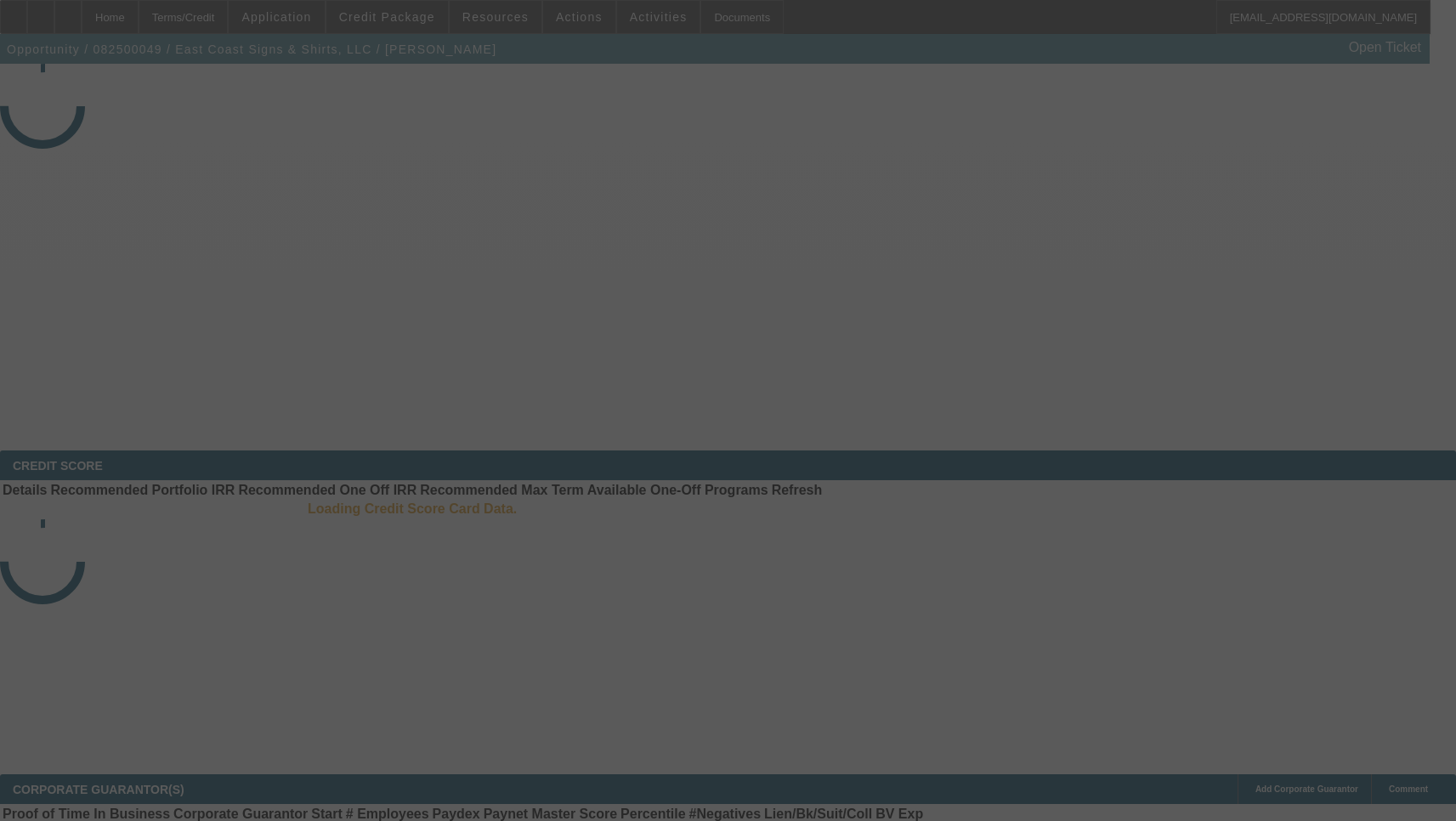
select select "3"
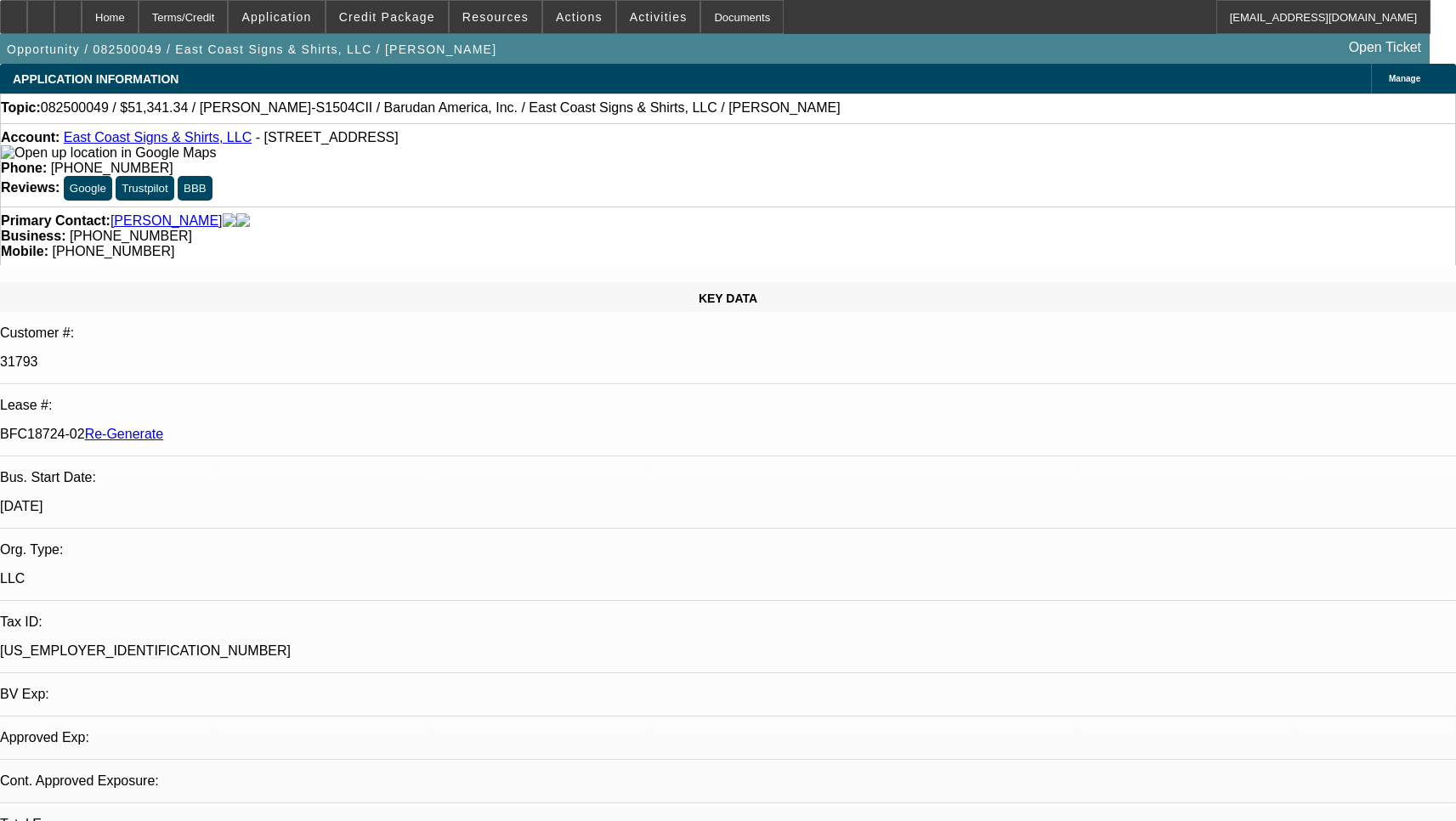
select select "0"
select select "2"
select select "0"
select select "6"
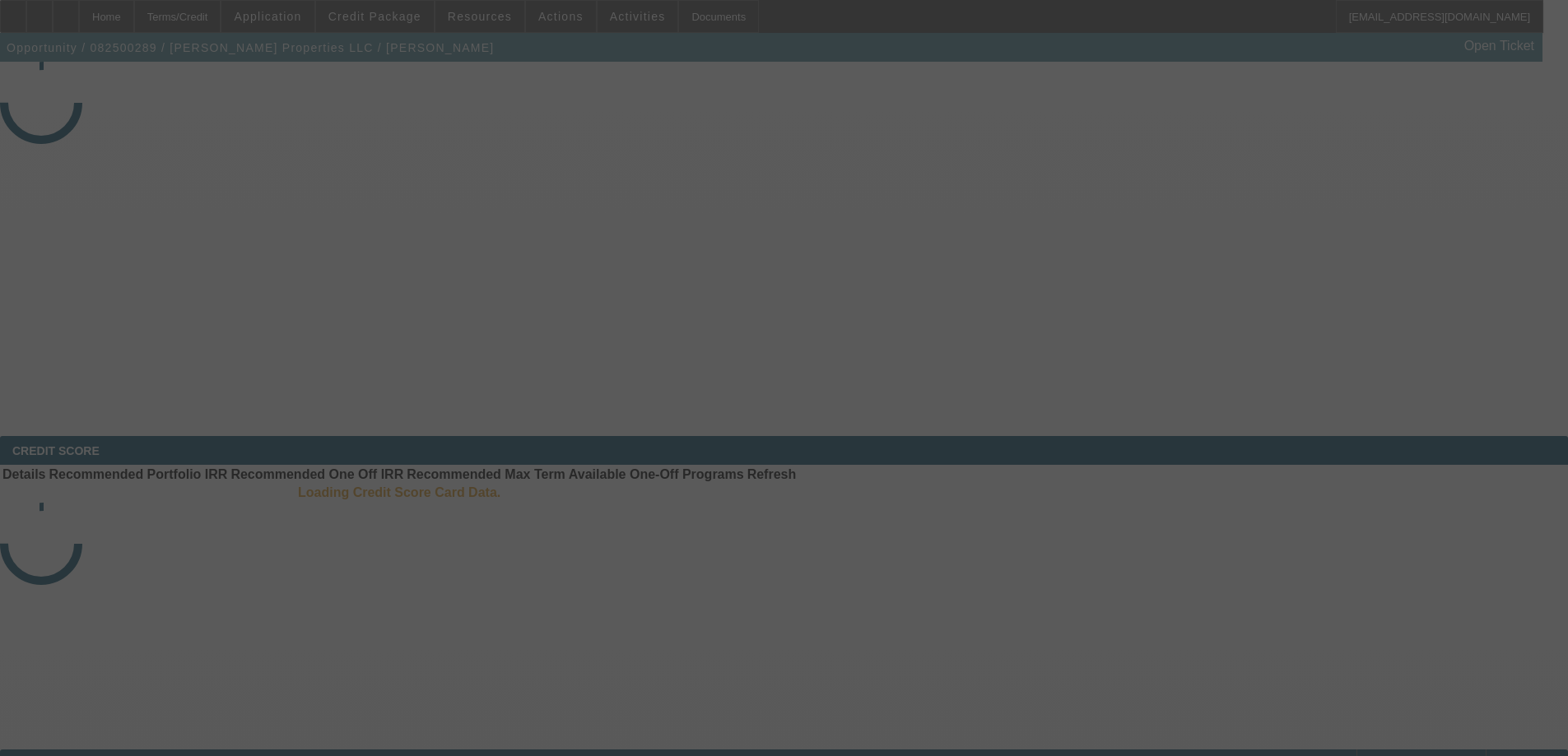
select select "3"
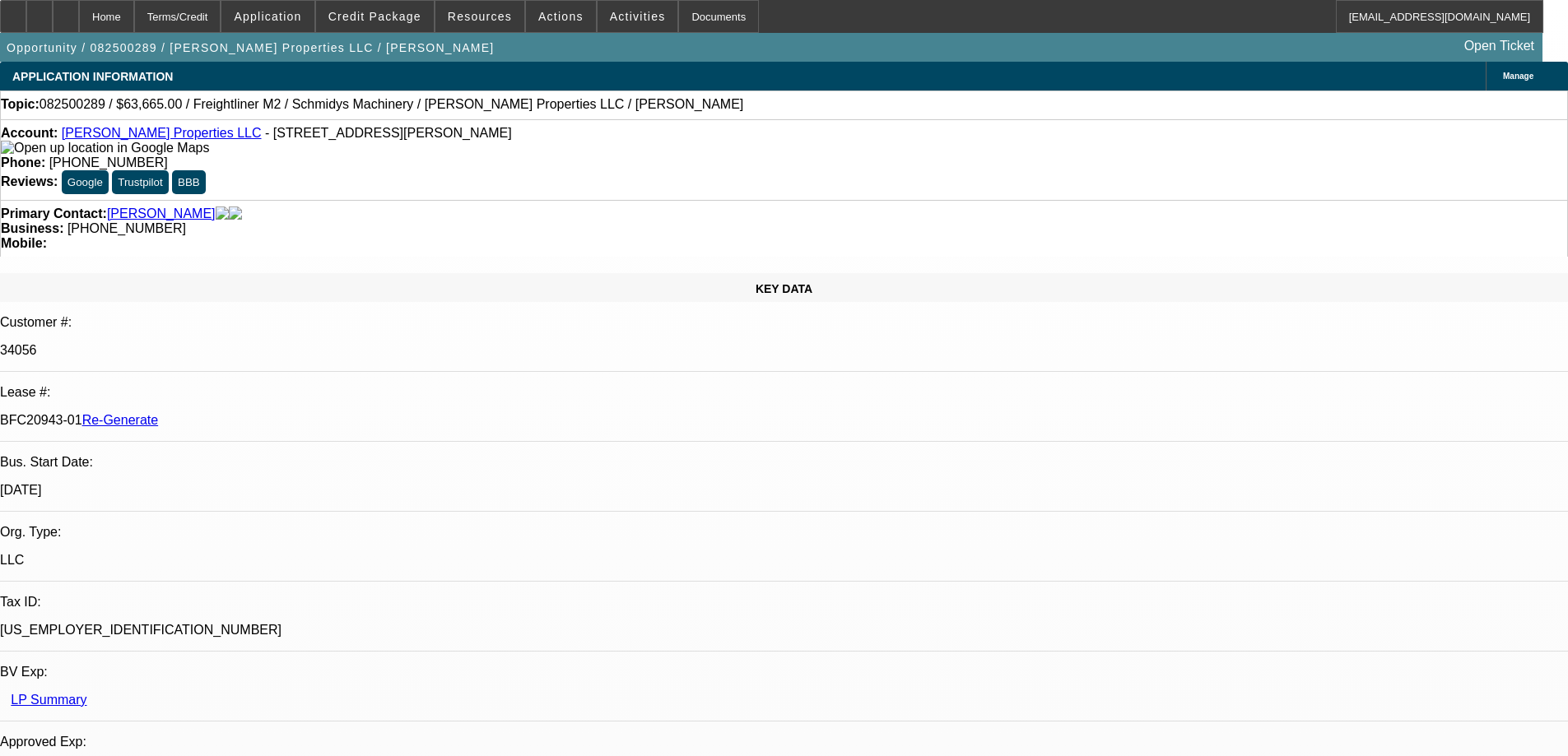
select select "0"
select select "6"
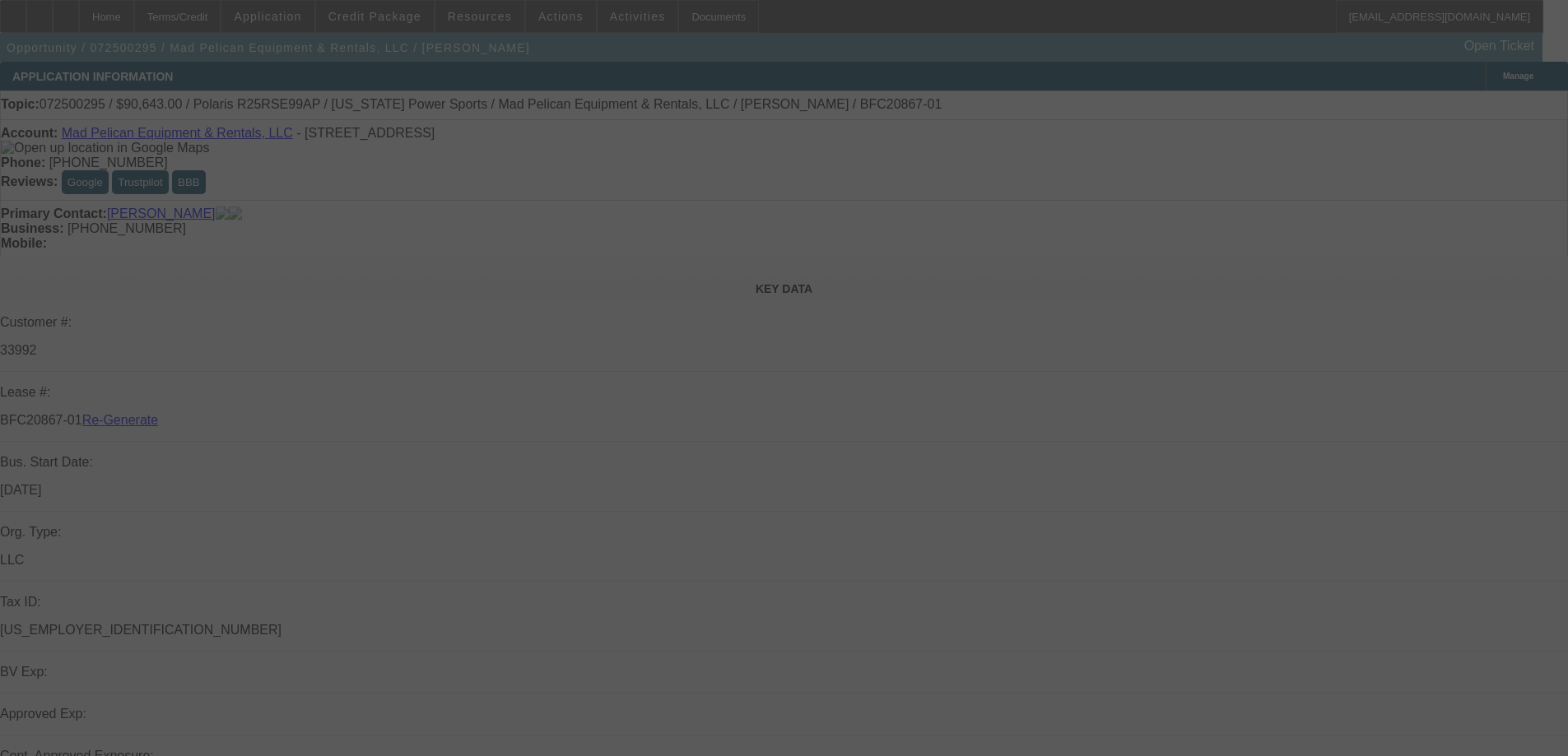
select select "4"
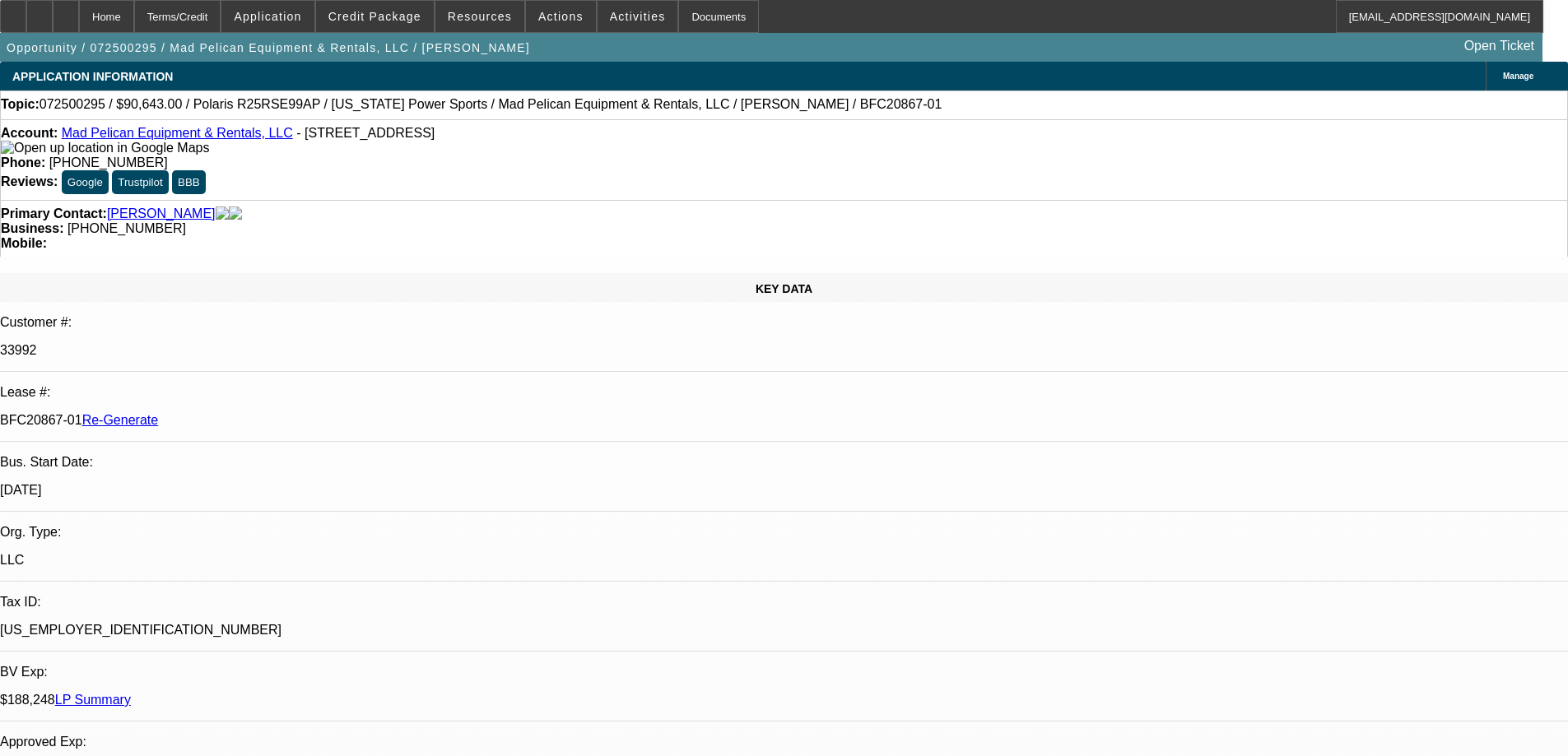
select select "0"
select select "6"
click at [541, 23] on span "Actions" at bounding box center [561, 17] width 45 height 13
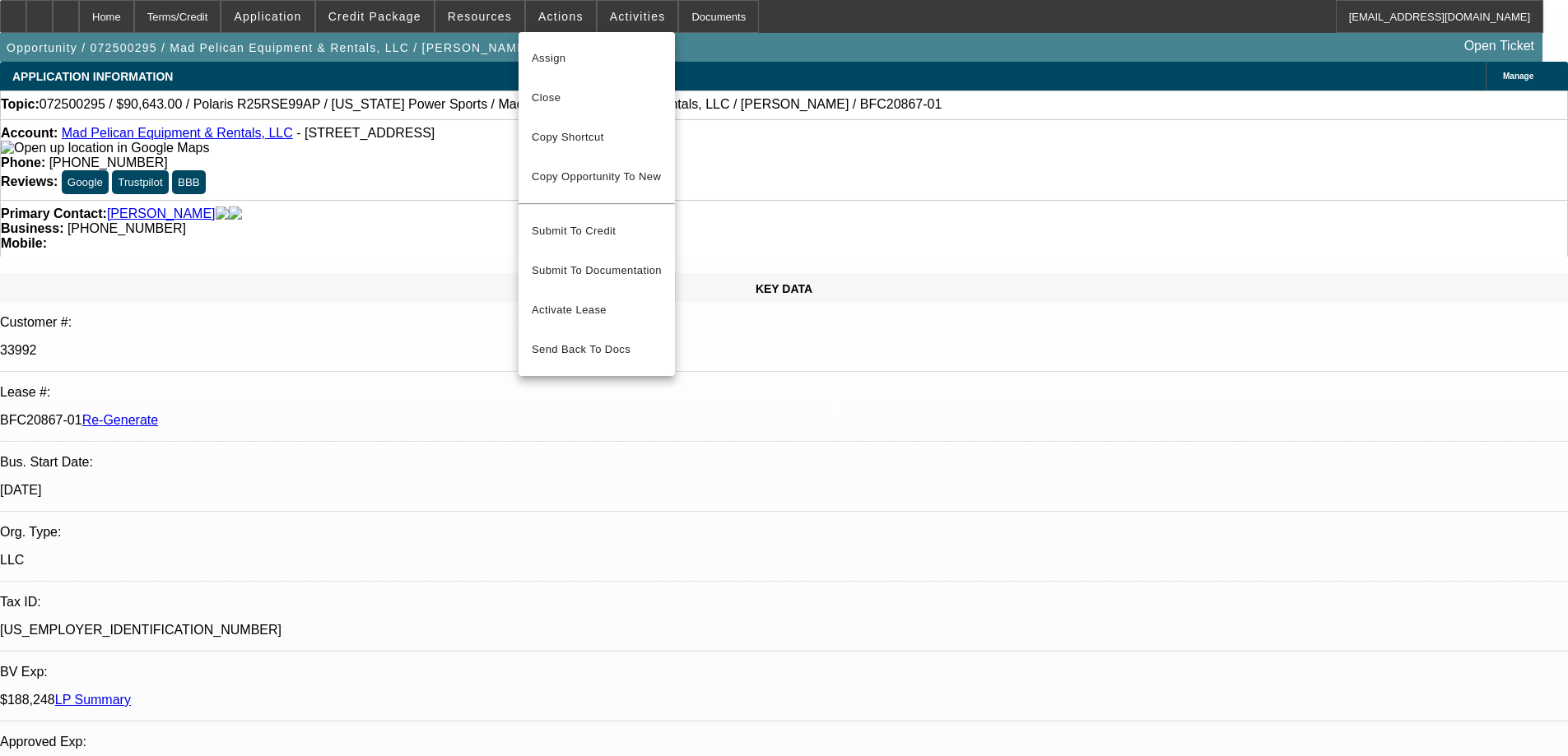
click at [488, 21] on div at bounding box center [784, 378] width 1568 height 756
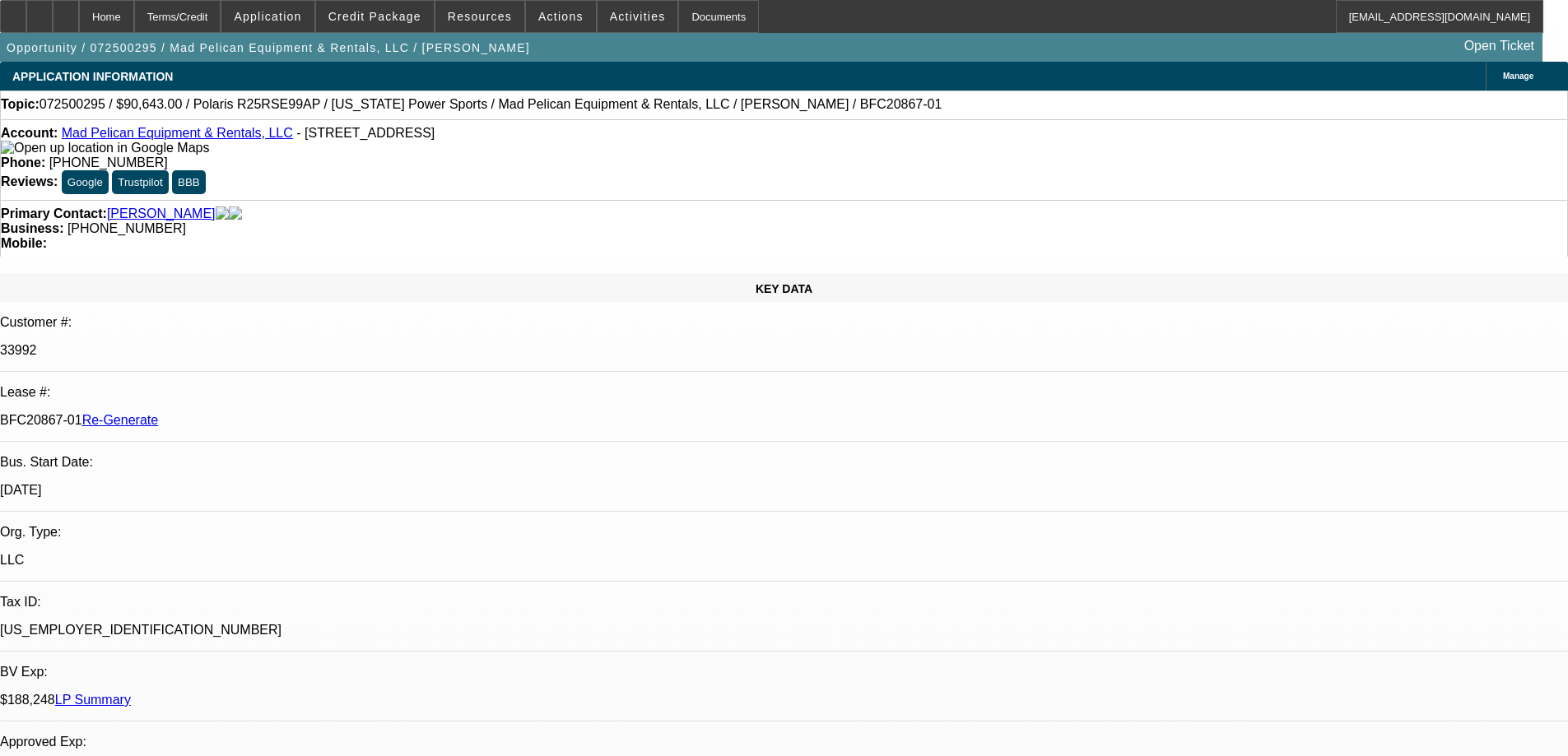
click at [488, 20] on span "Resources" at bounding box center [479, 17] width 64 height 13
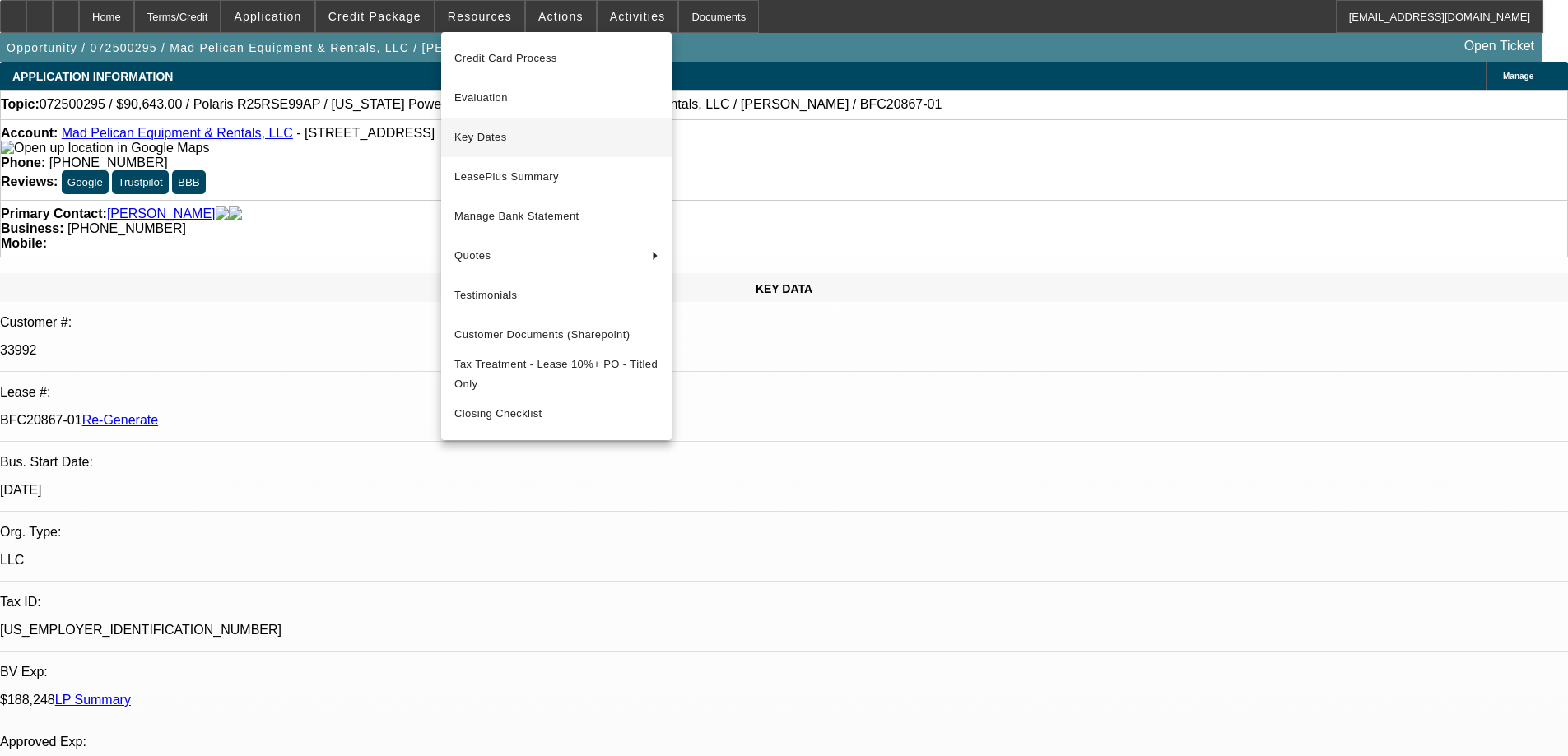
click at [475, 134] on span "Key Dates" at bounding box center [556, 137] width 204 height 20
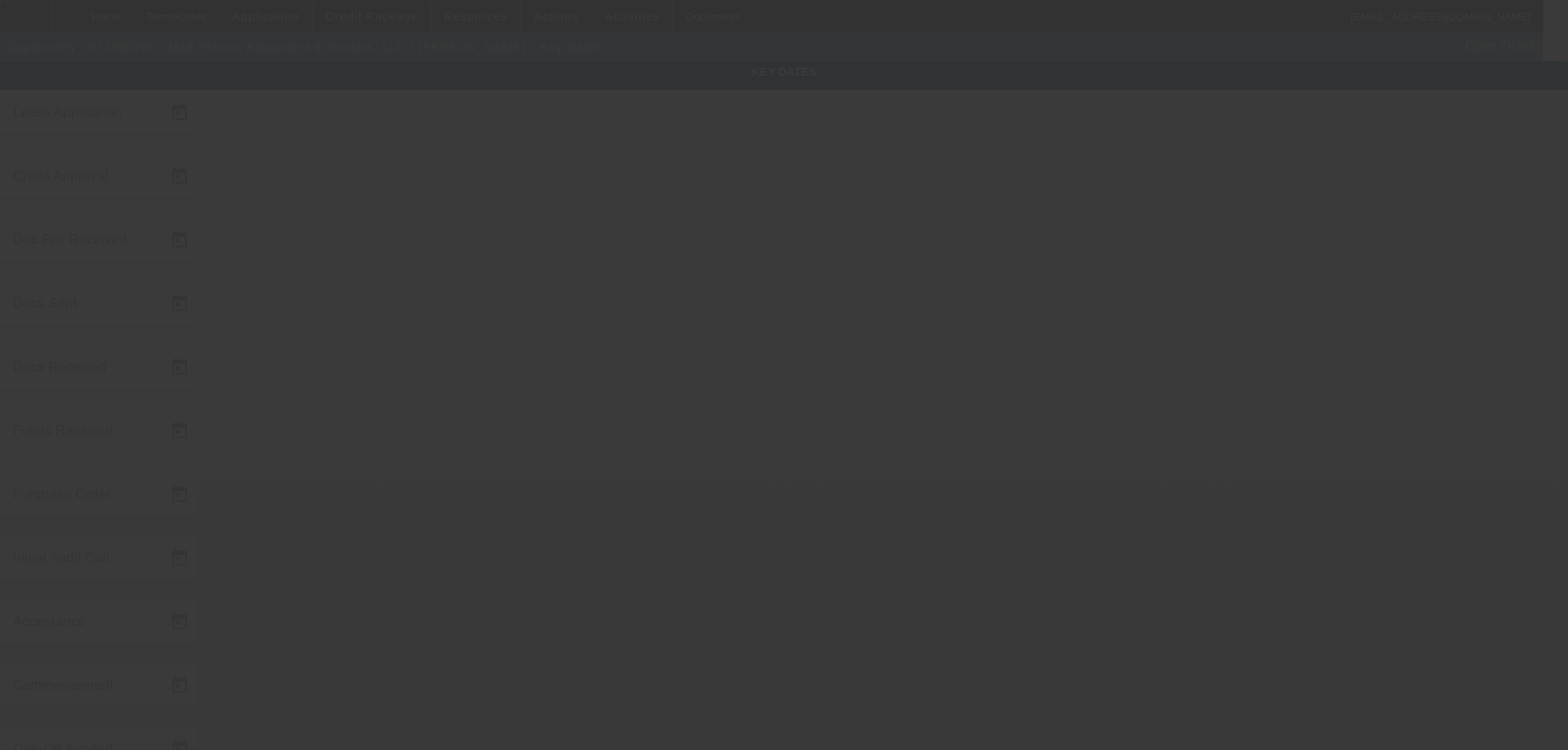
type input "7/14/2025"
type input "7/15/2025"
type input "7/21/2025"
type input "7/17/2025"
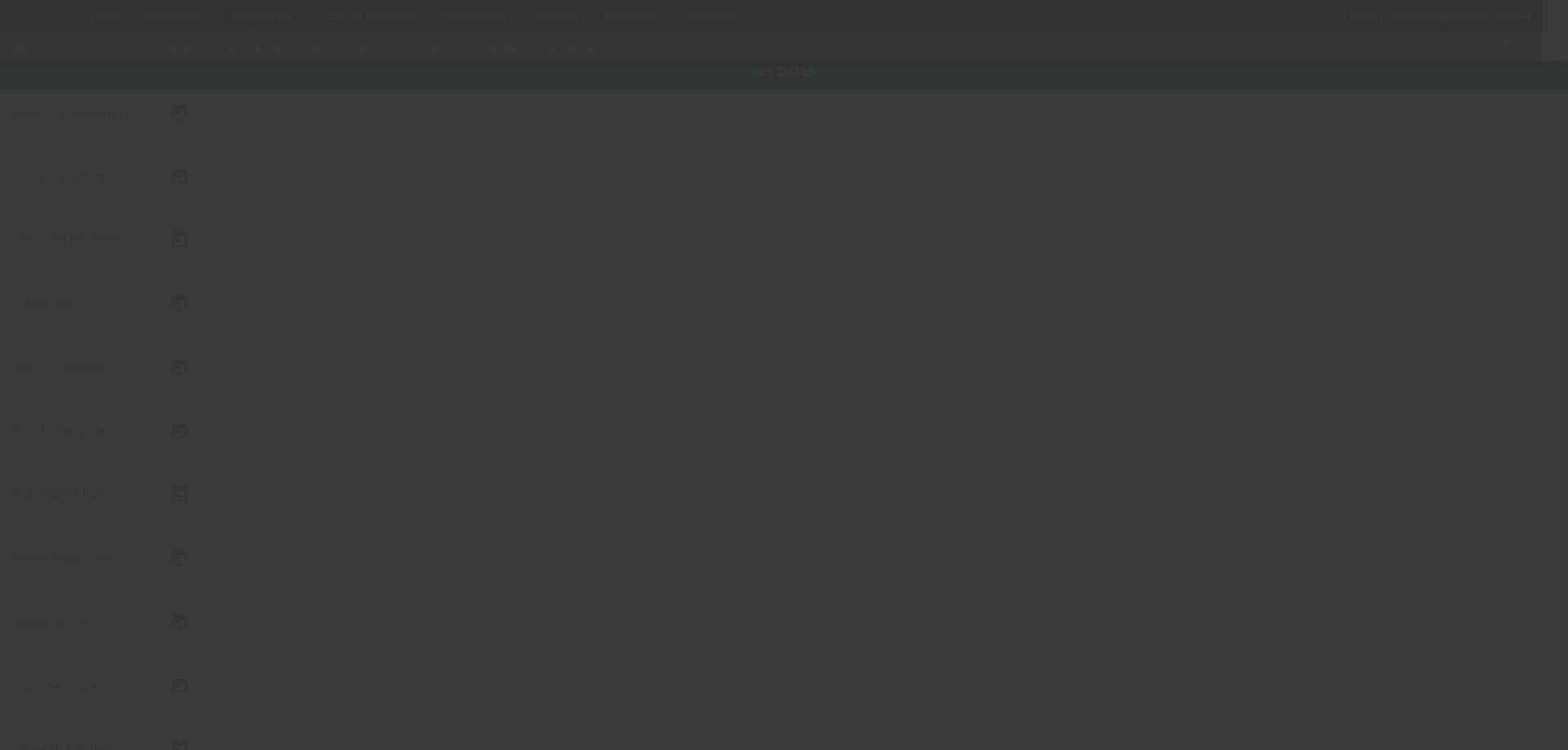
type input "7/21/2025"
type input "8/1/2025"
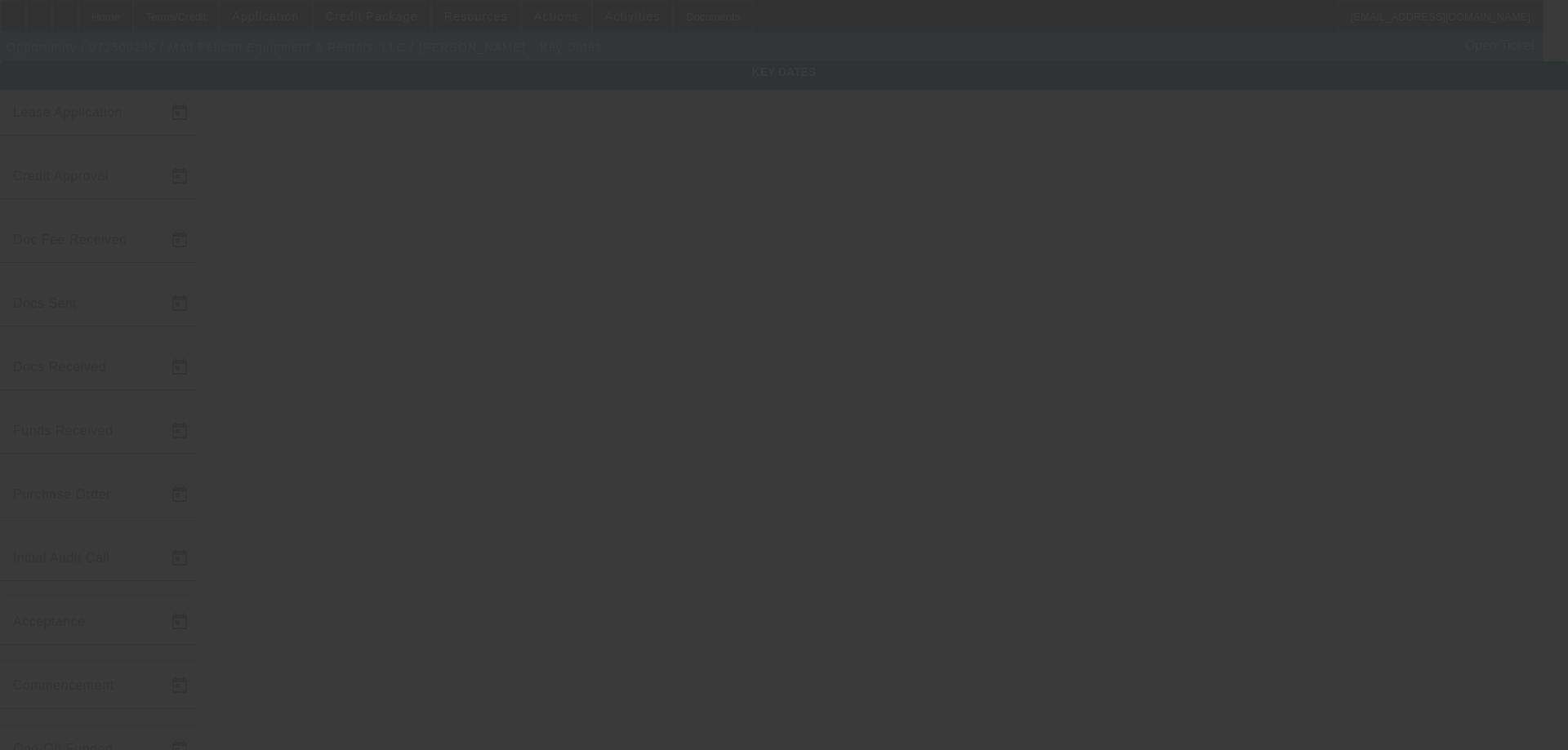
type input "9/1/2025"
type input "8/15/2025"
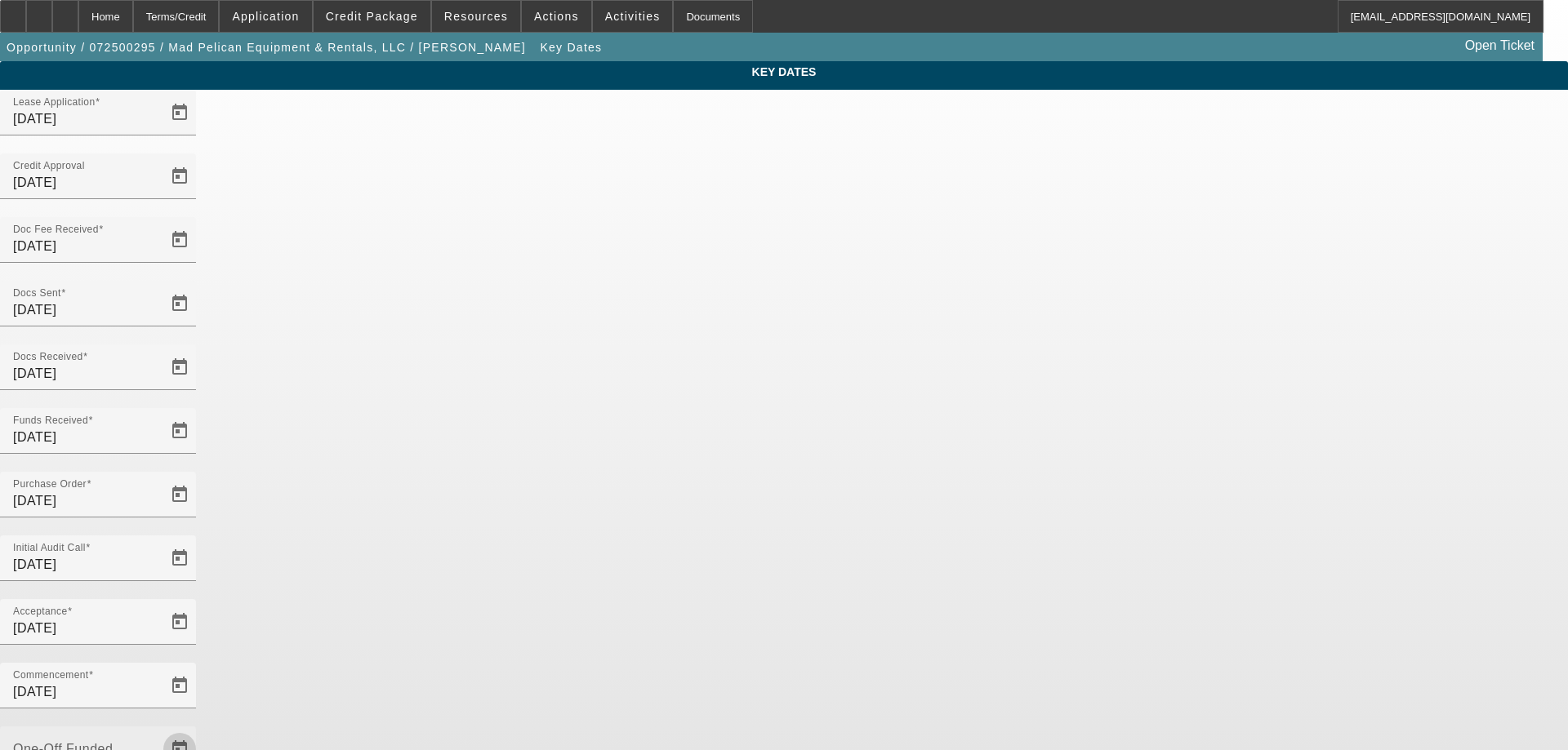
click at [199, 730] on span "Open calendar" at bounding box center [180, 749] width 39 height 39
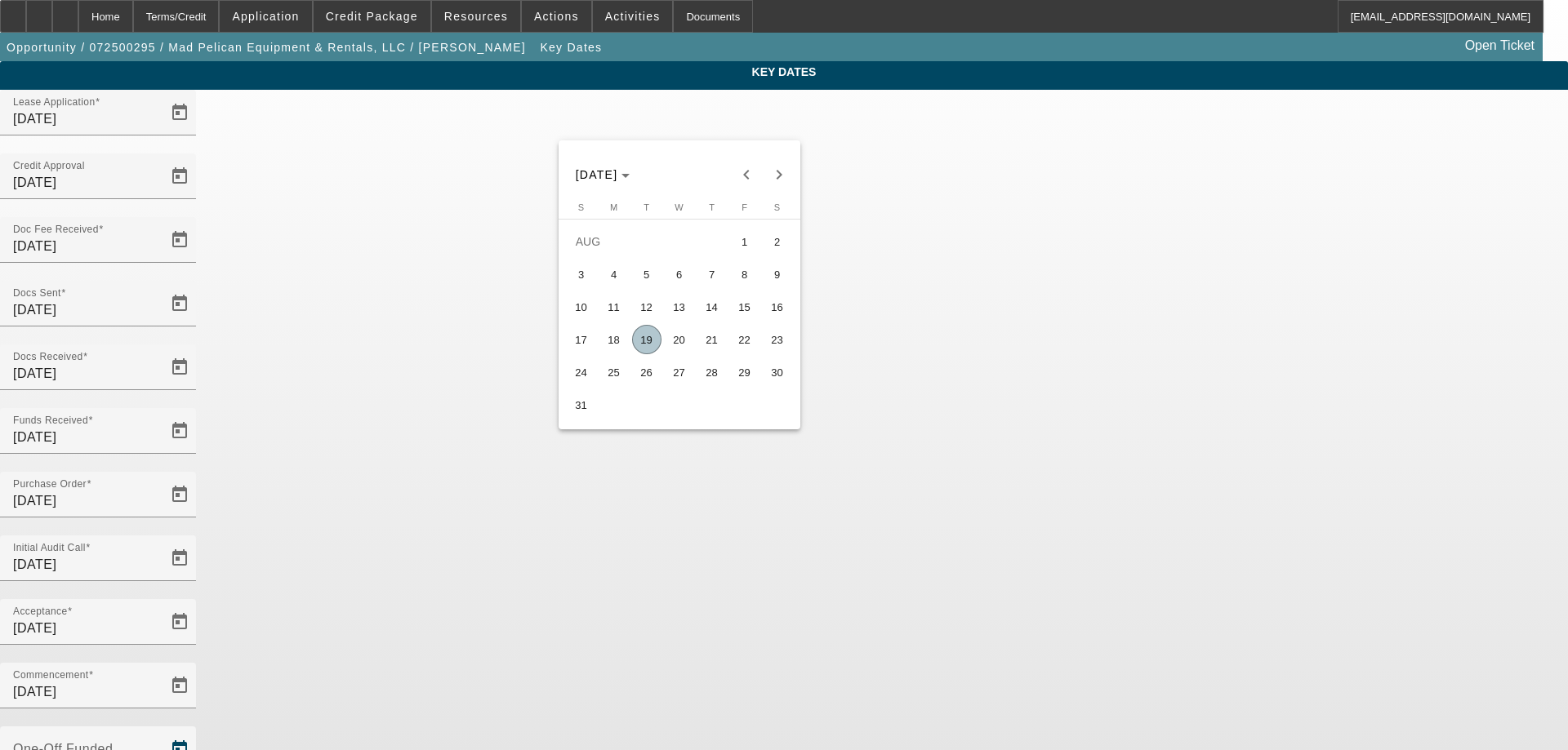
click at [660, 355] on button "19" at bounding box center [646, 339] width 33 height 33
type input "8/19/2025"
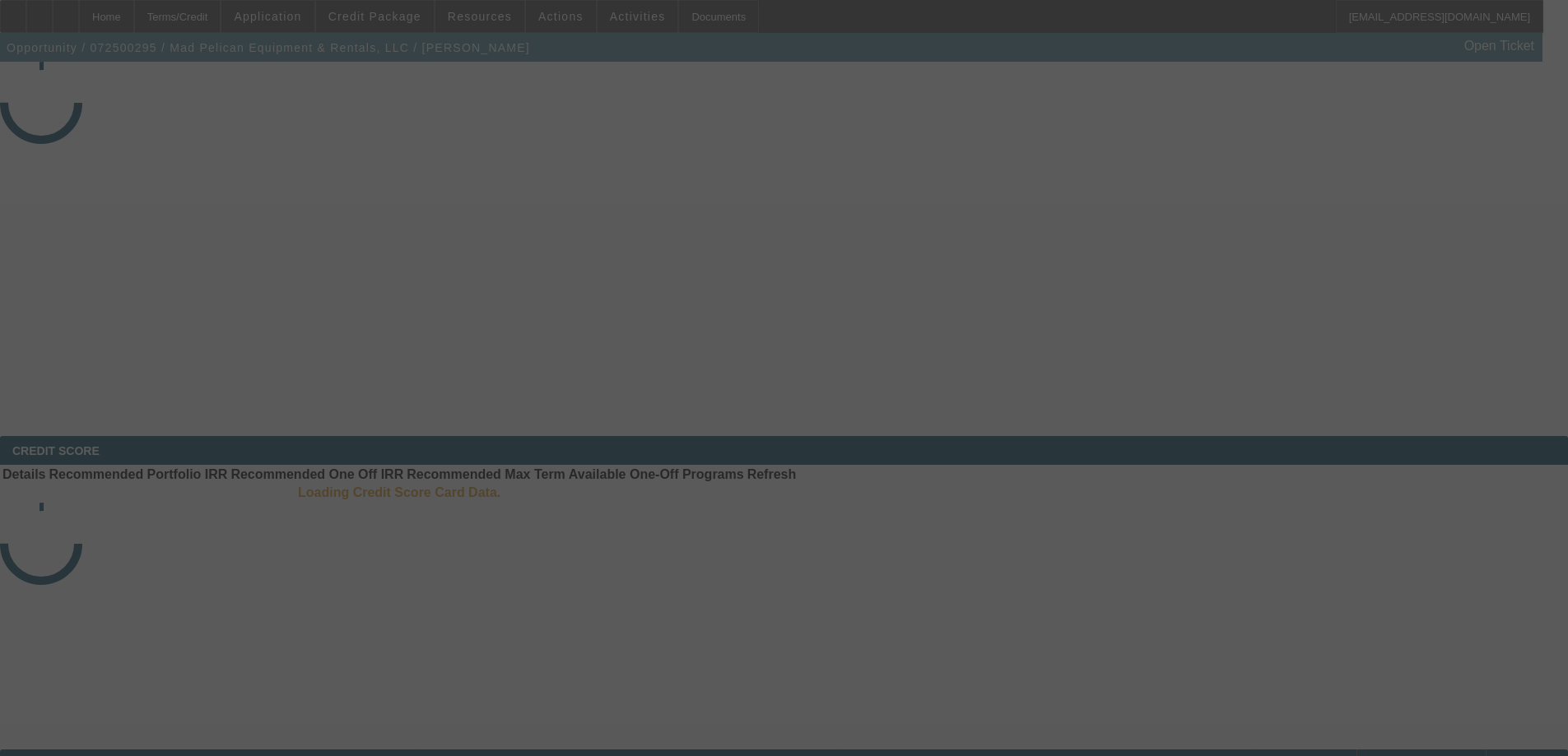
select select "4"
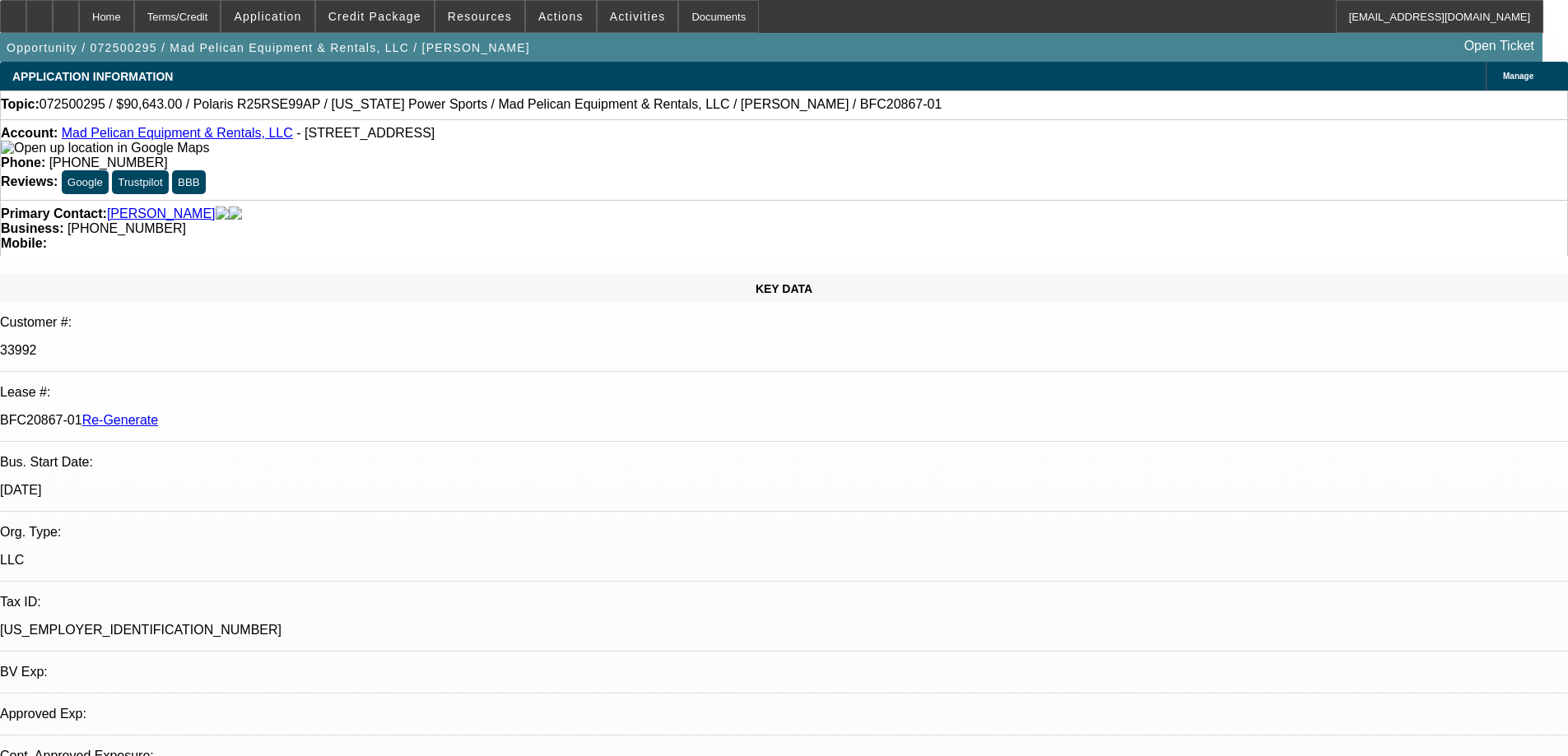
select select "0"
select select "6"
click at [550, 21] on span "Actions" at bounding box center [561, 17] width 45 height 13
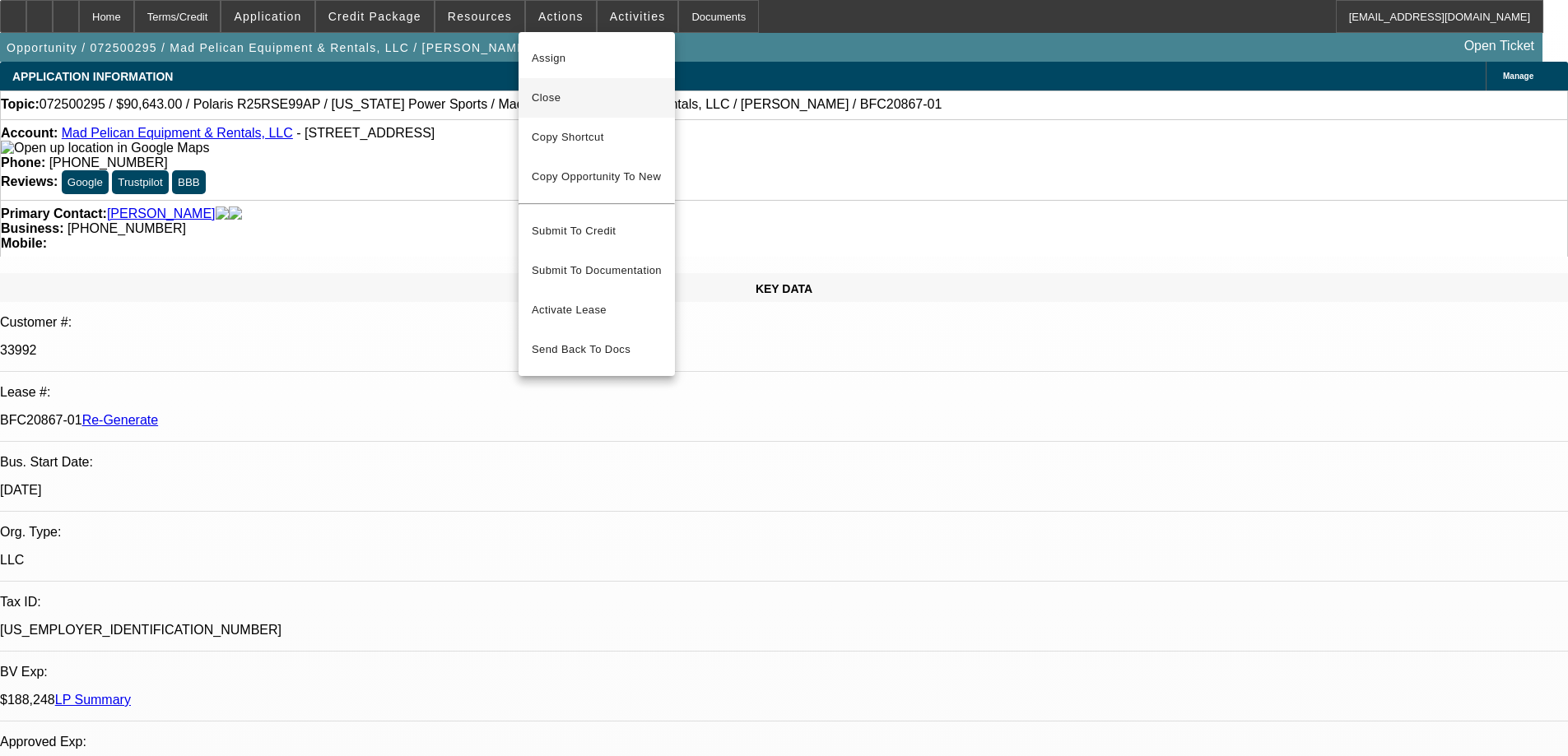
click at [550, 97] on span "Close" at bounding box center [596, 98] width 130 height 20
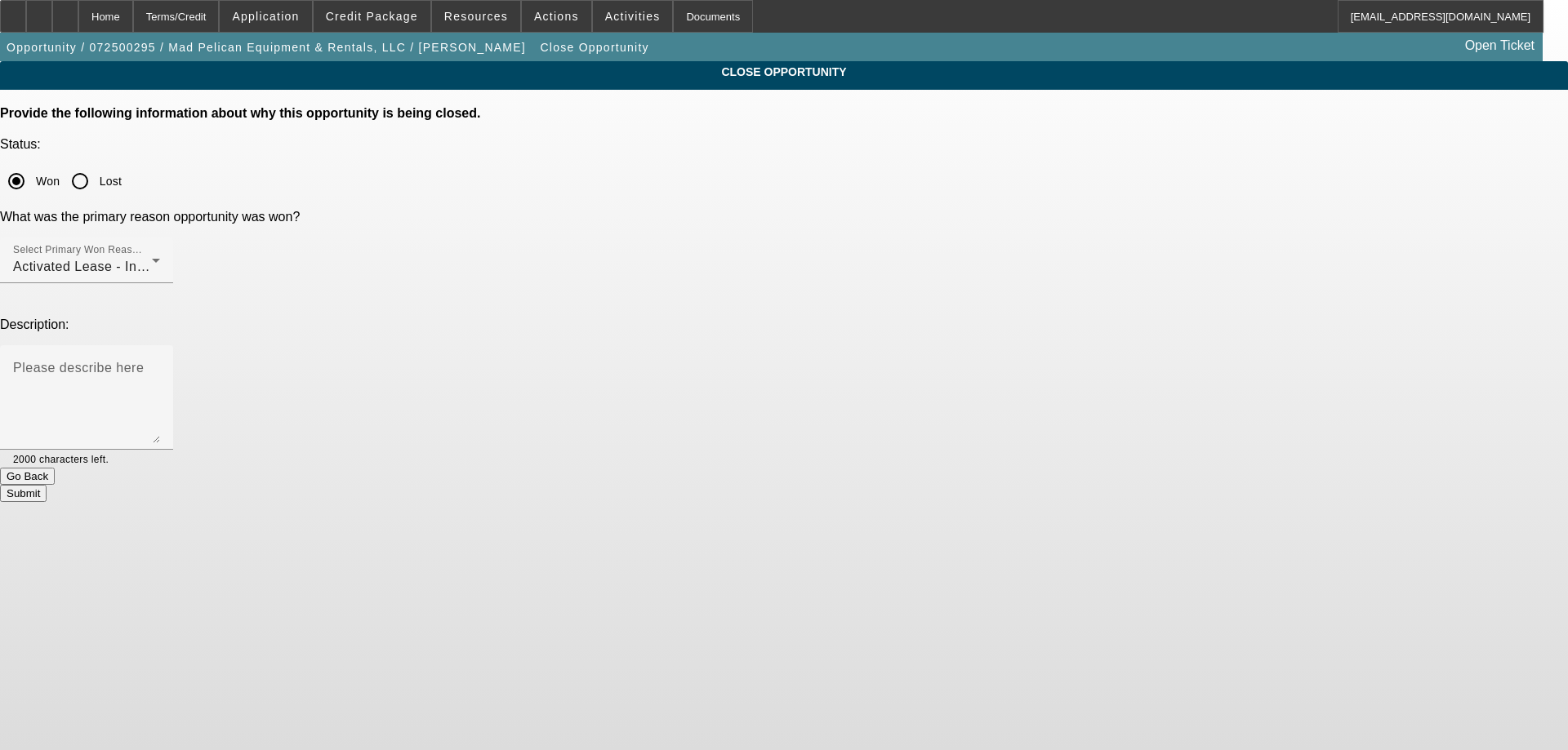
click at [47, 485] on button "Submit" at bounding box center [23, 493] width 47 height 17
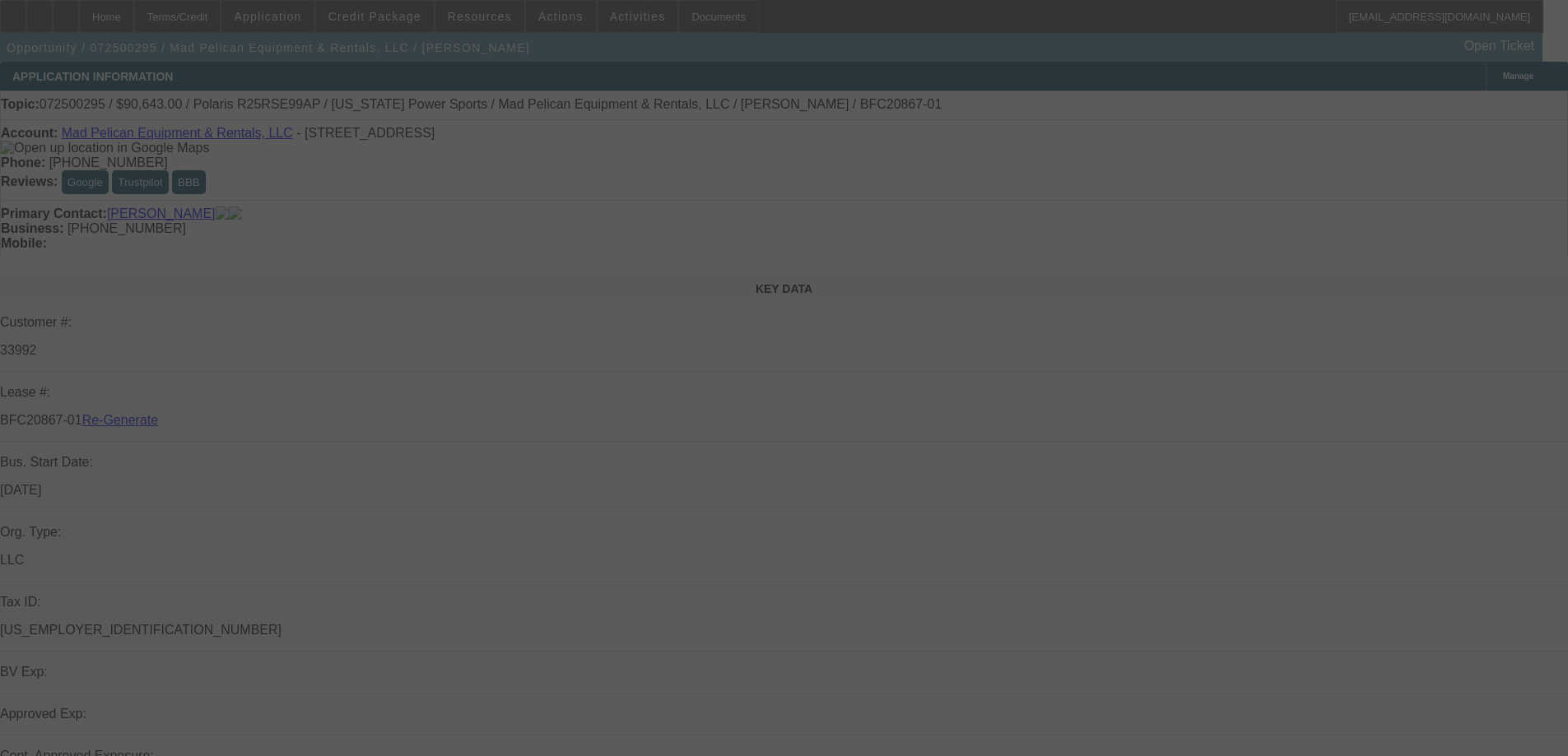
select select "4"
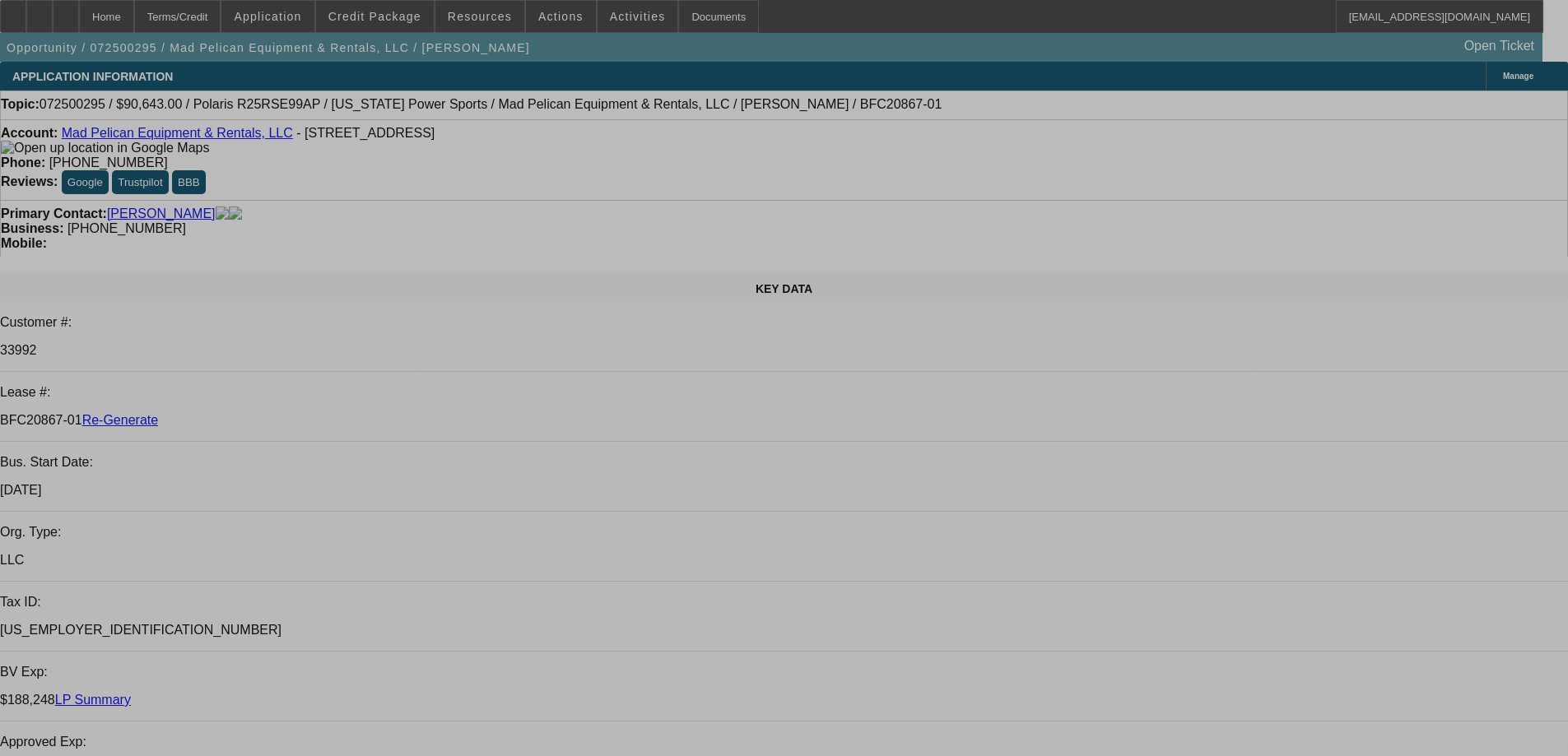
select select "0"
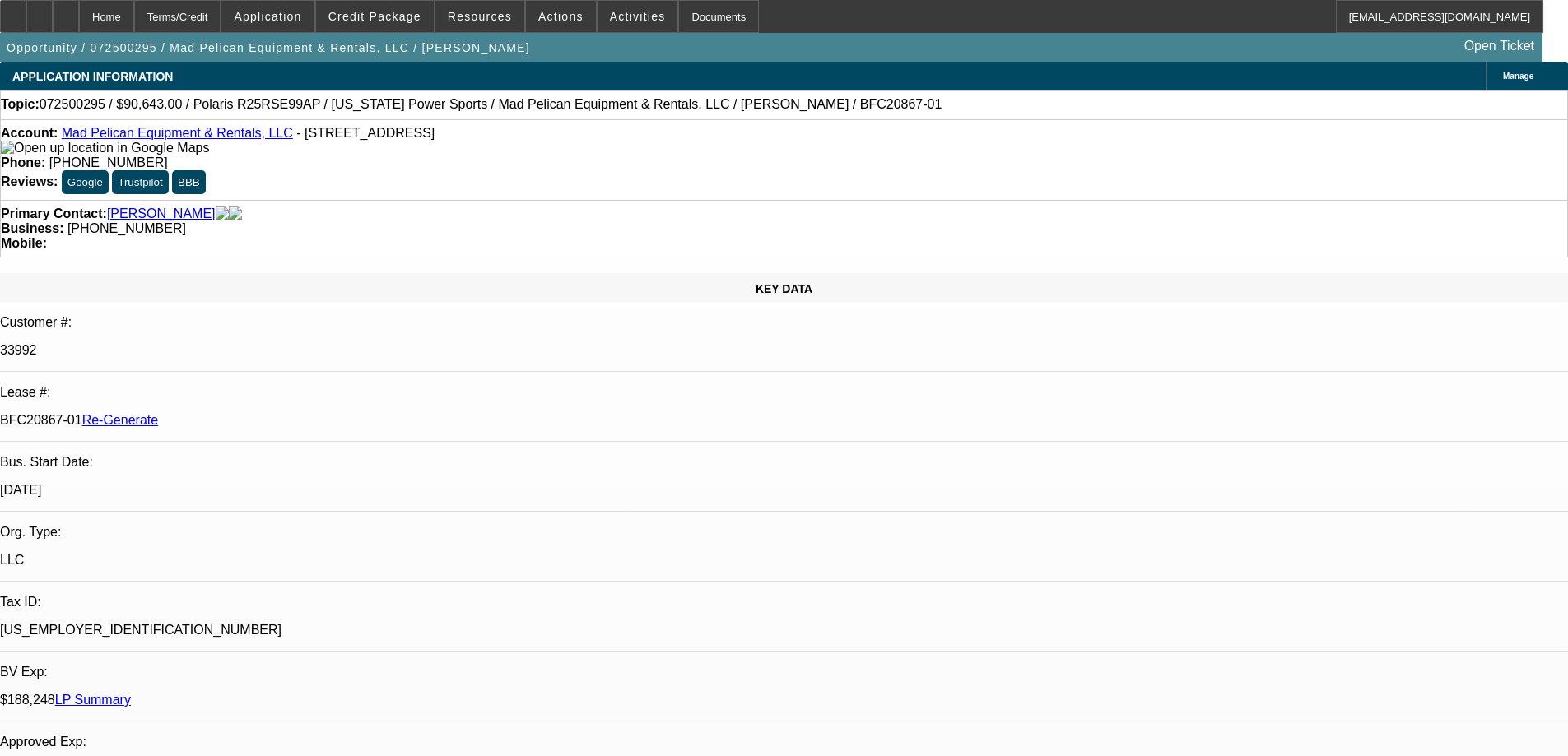
select select "0"
select select "6"
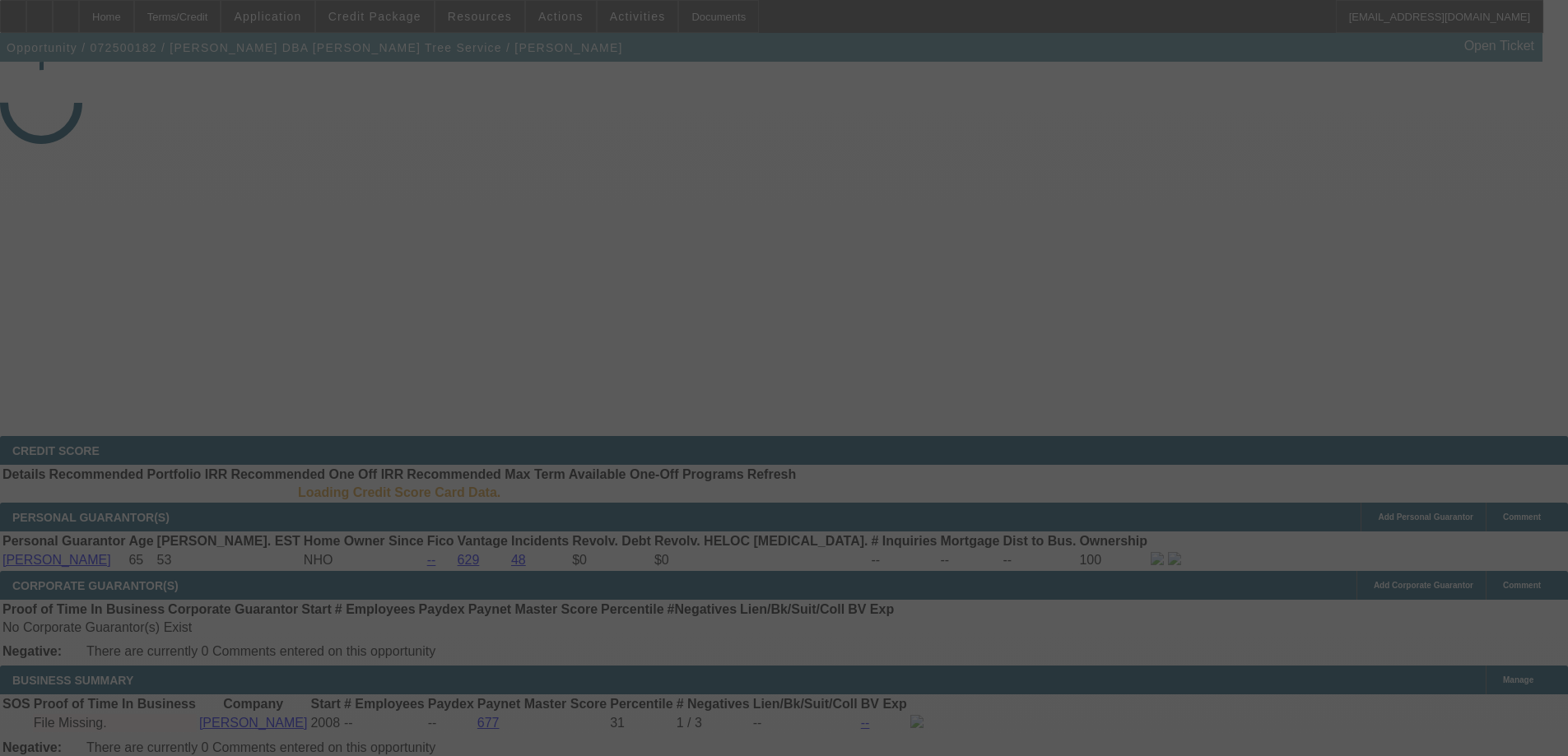
select select "4"
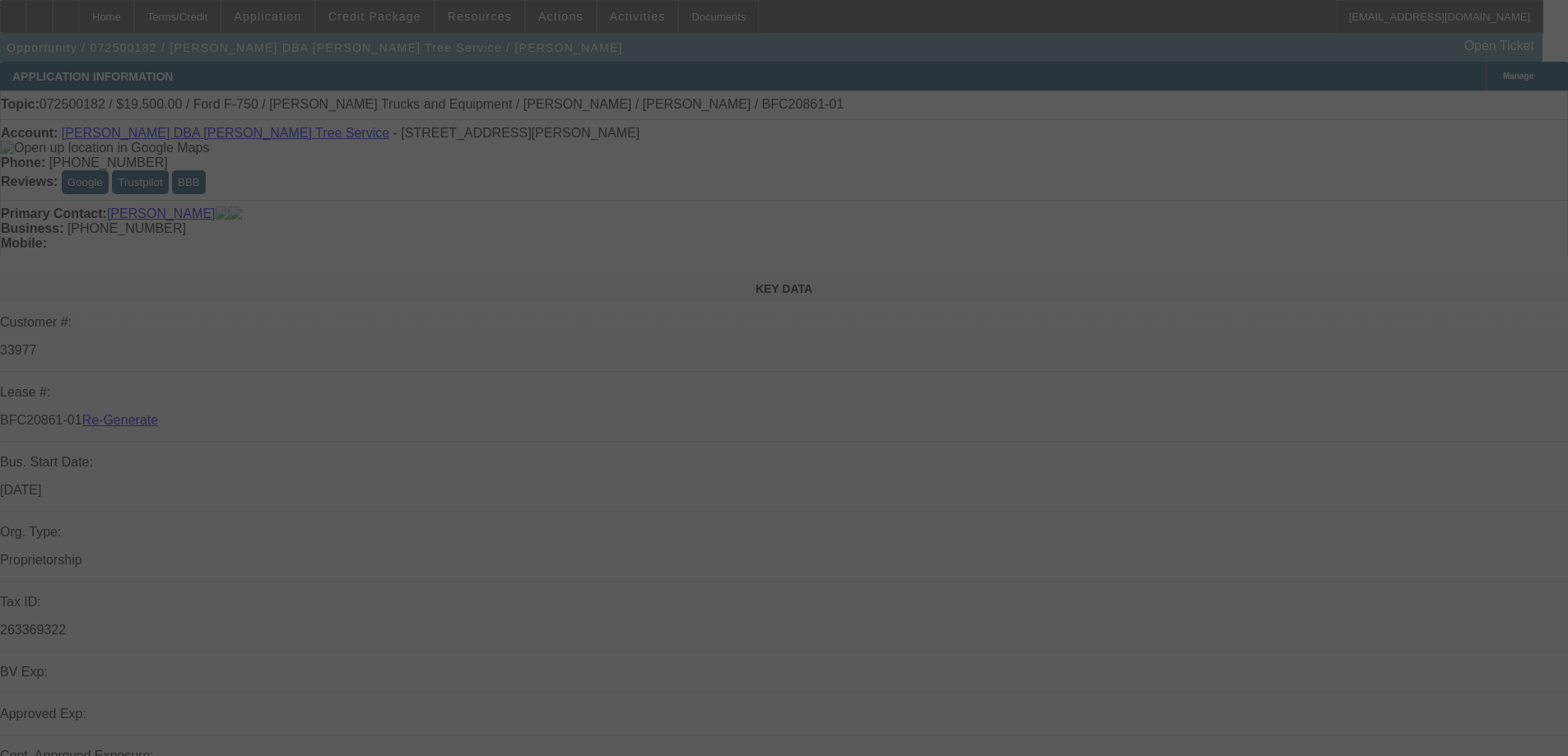
select select "0"
select select "3"
select select "0.1"
select select "4"
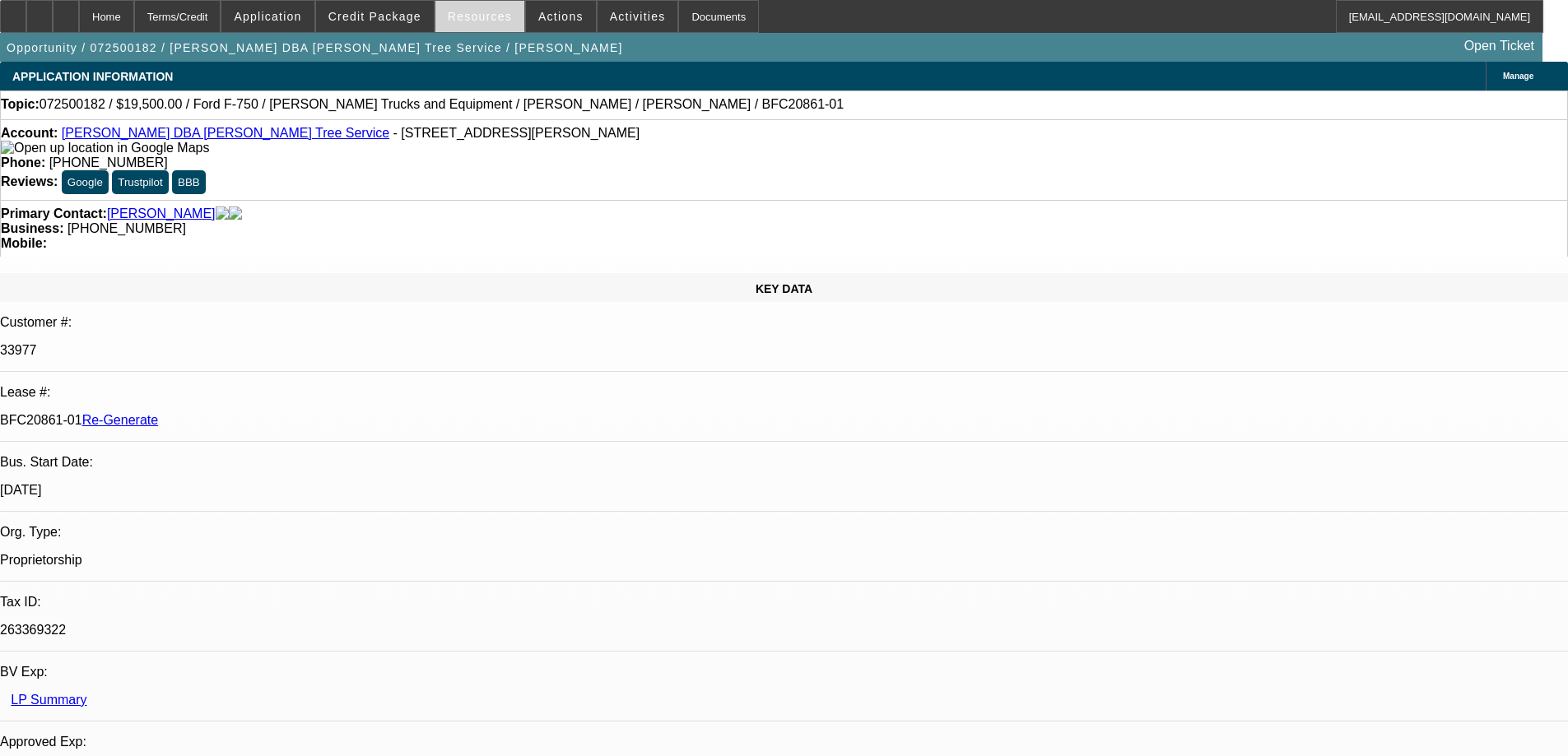
click at [458, 17] on span "Resources" at bounding box center [479, 17] width 64 height 13
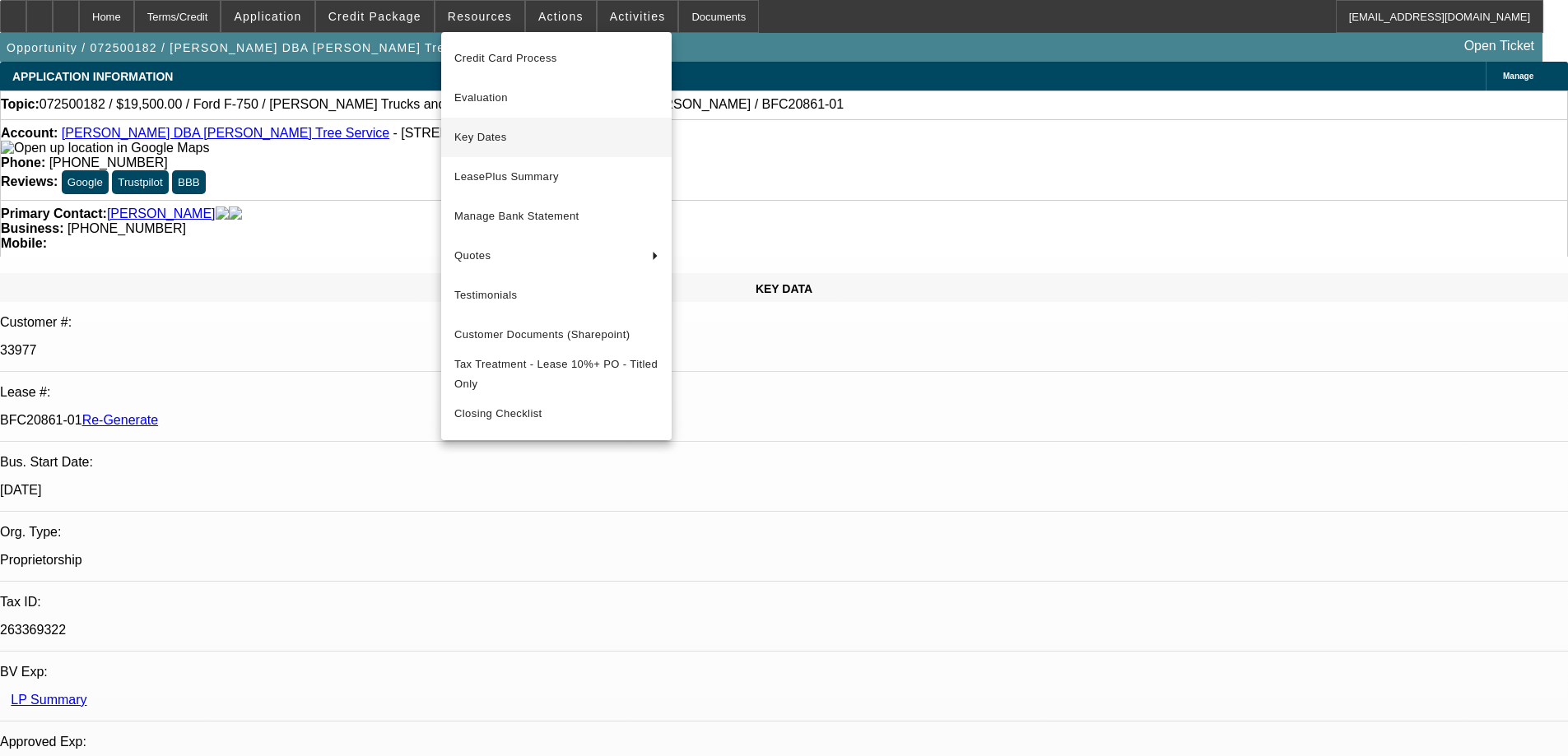
click at [488, 146] on span "Key Dates" at bounding box center [556, 137] width 204 height 20
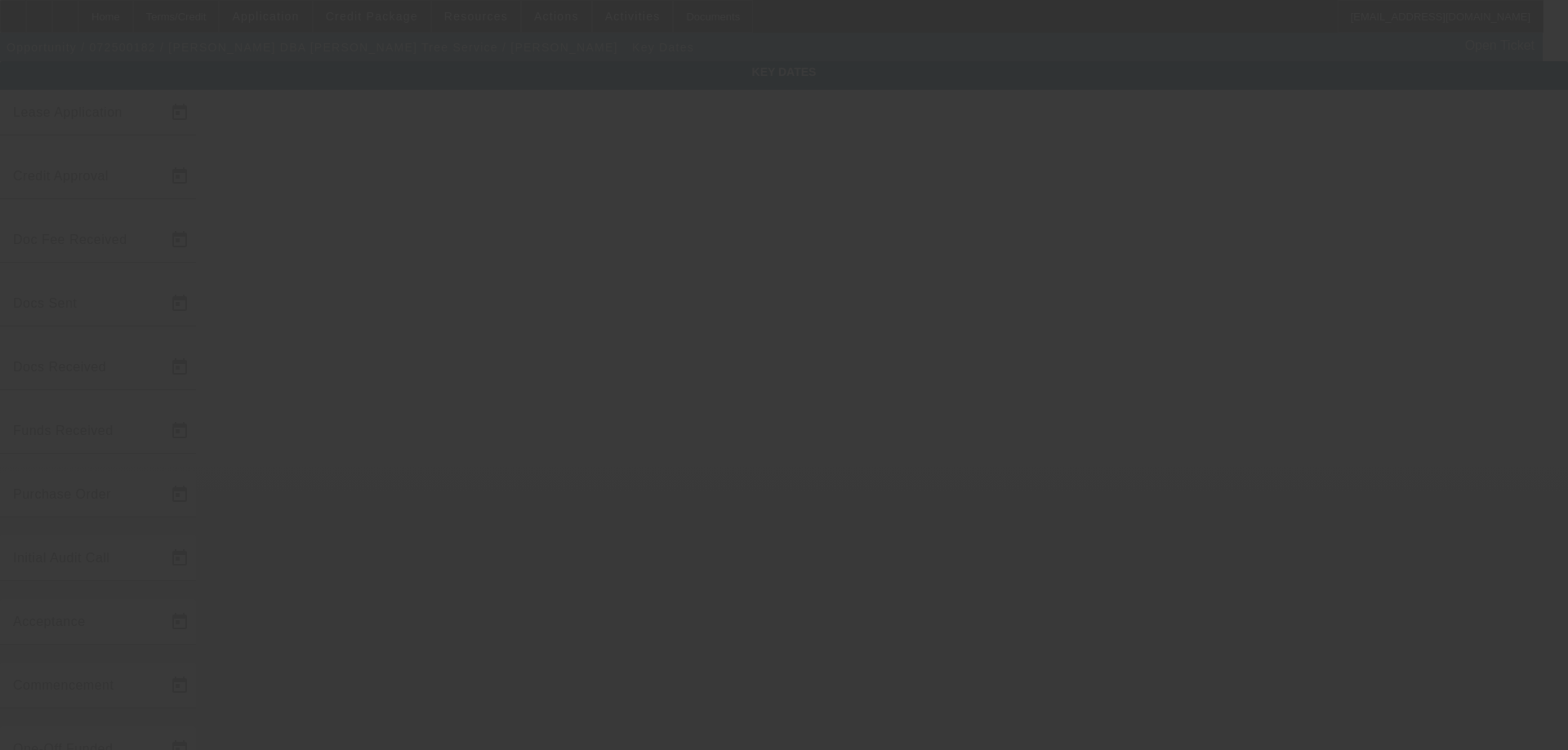
type input "7/9/2025"
type input "7/11/2025"
type input "7/18/2025"
type input "7/14/2025"
type input "7/15/2025"
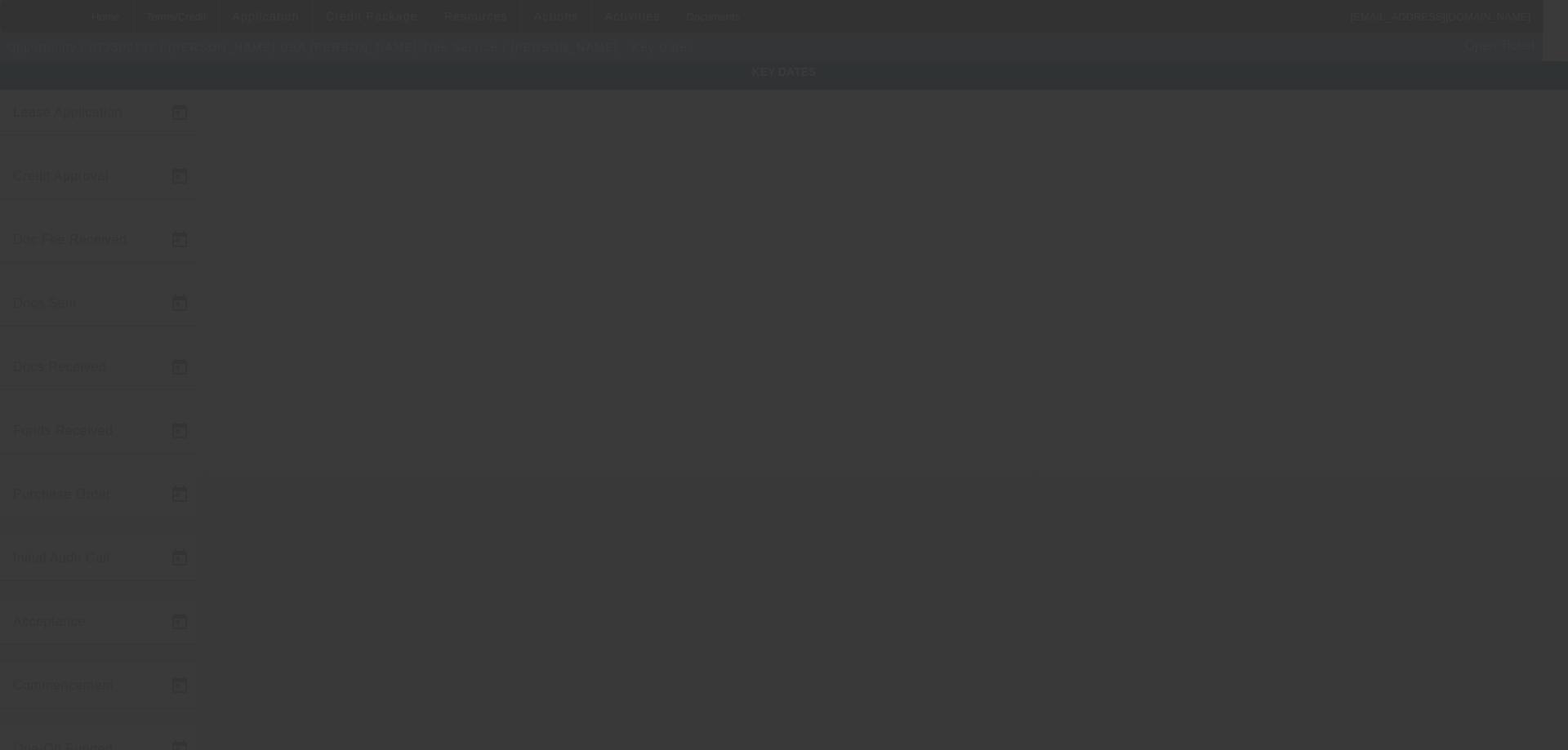
type input "7/18/2025"
type input "[DATE]"
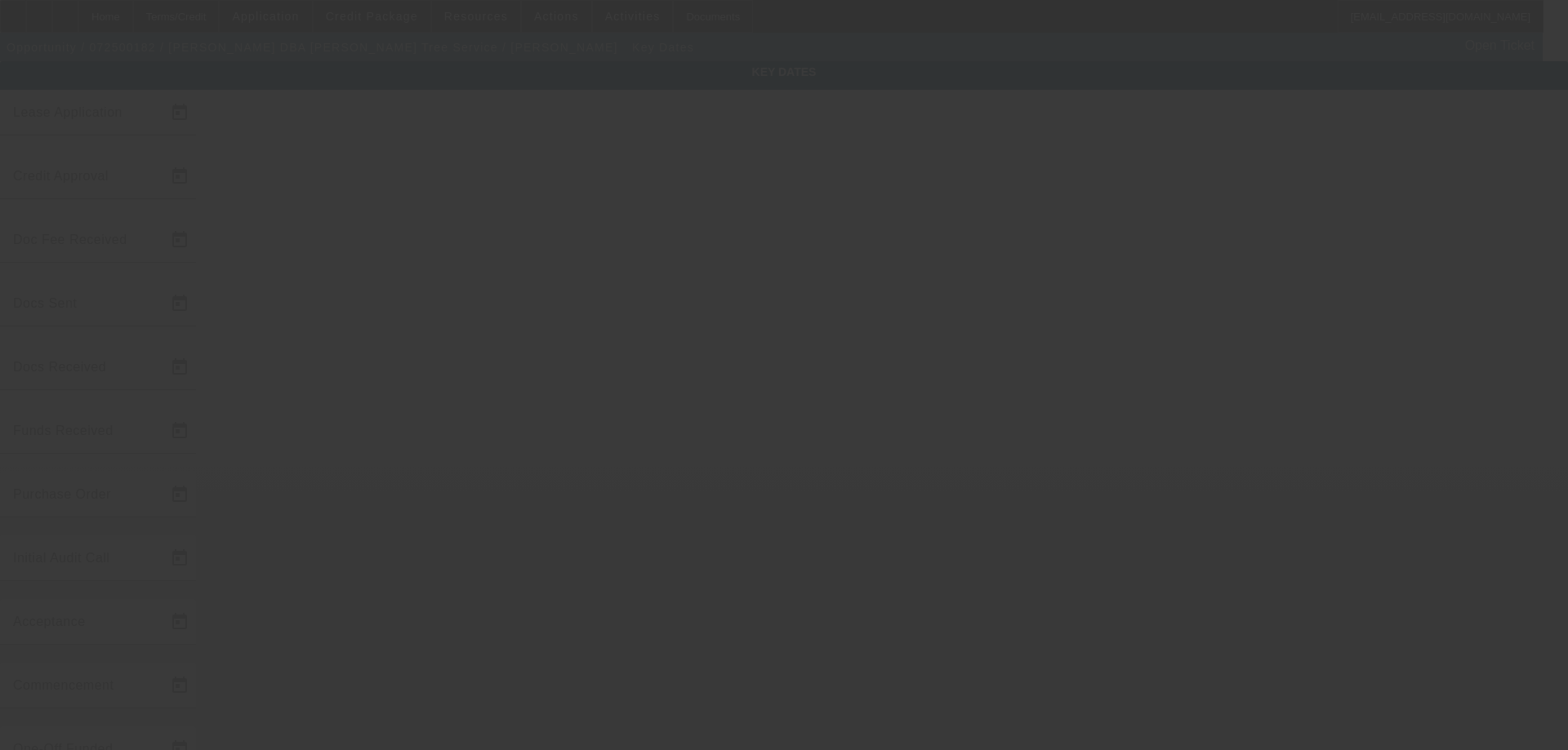
type input "[DATE]"
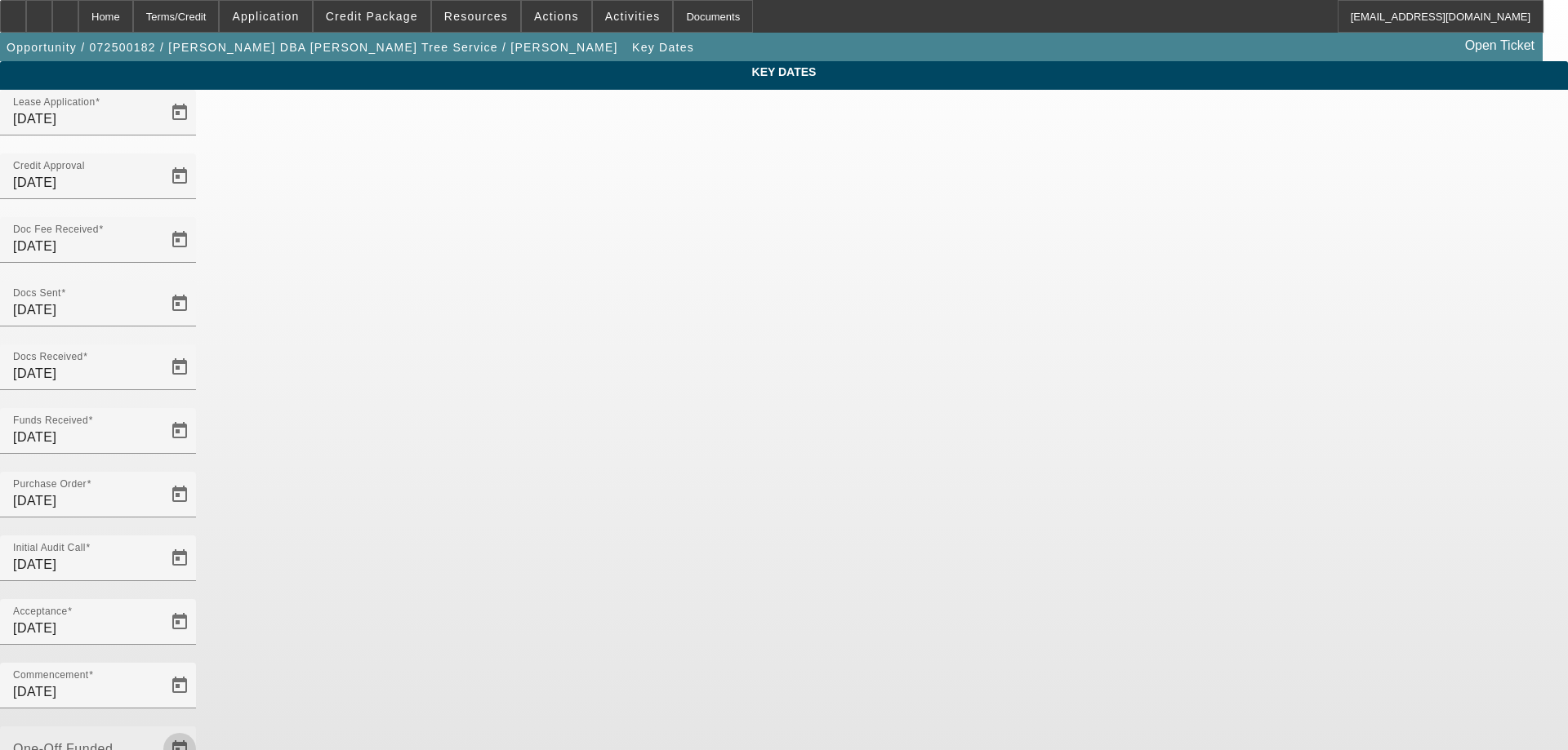
click at [199, 730] on span "Open calendar" at bounding box center [180, 749] width 39 height 39
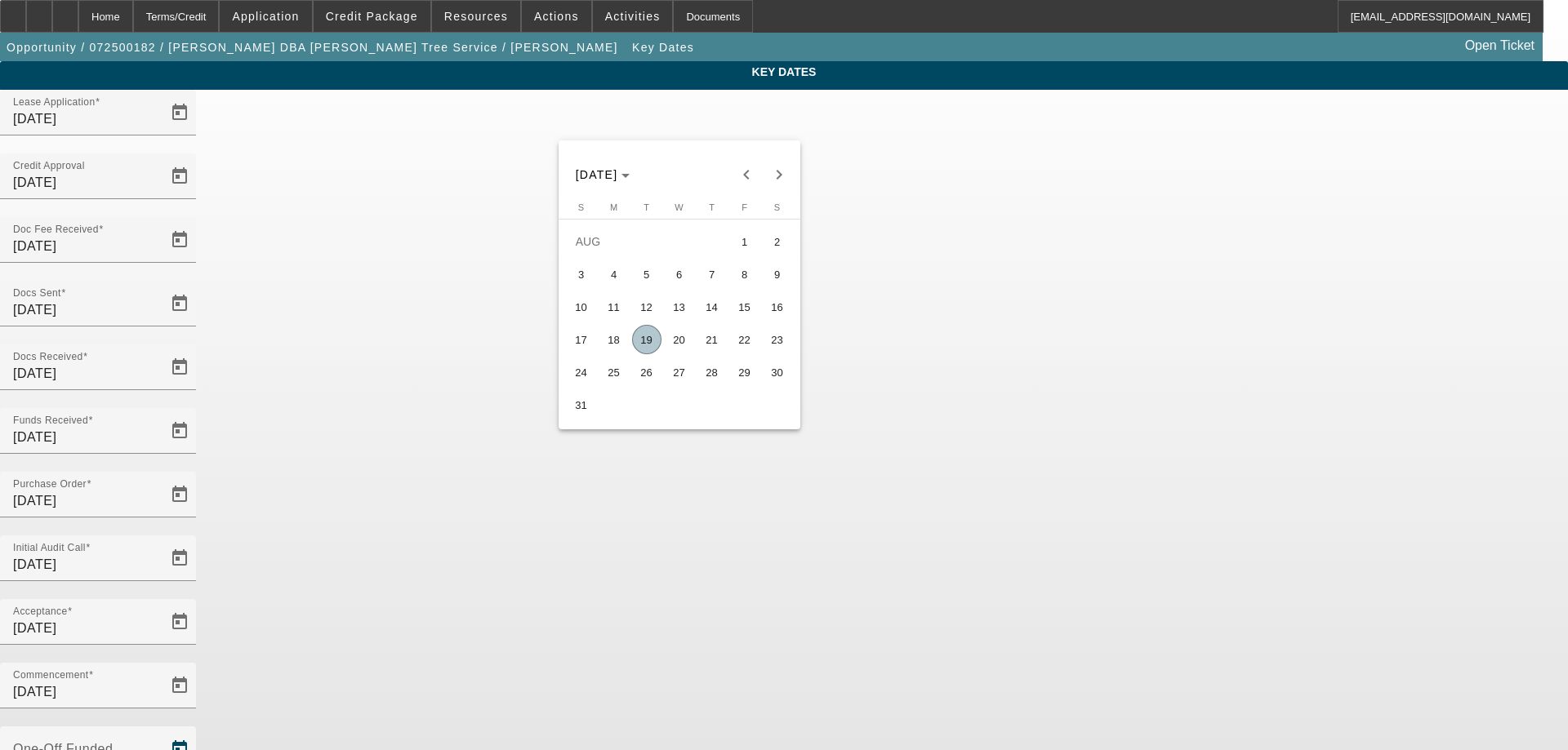
click at [661, 345] on span "19" at bounding box center [647, 340] width 30 height 30
type input "[DATE]"
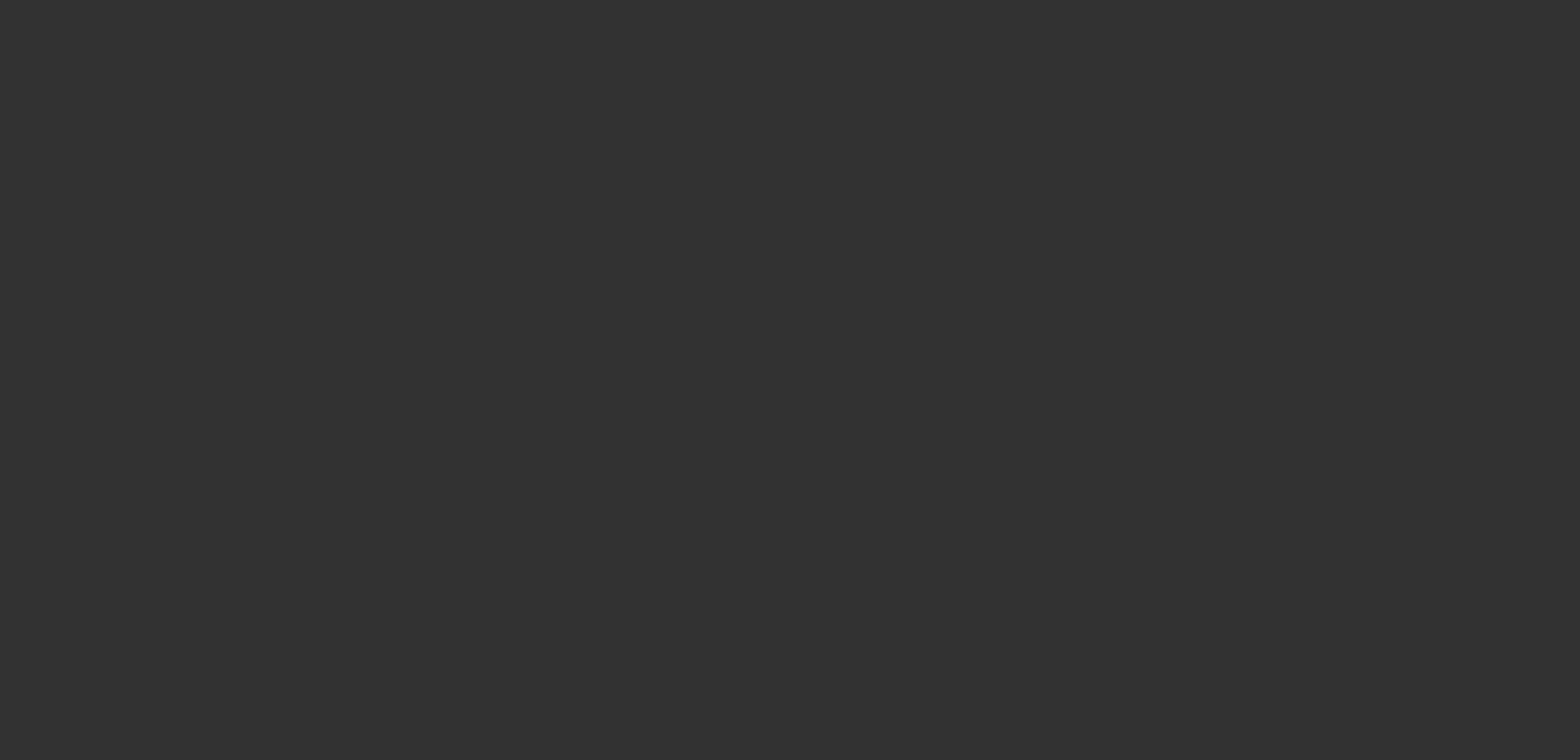
select select "4"
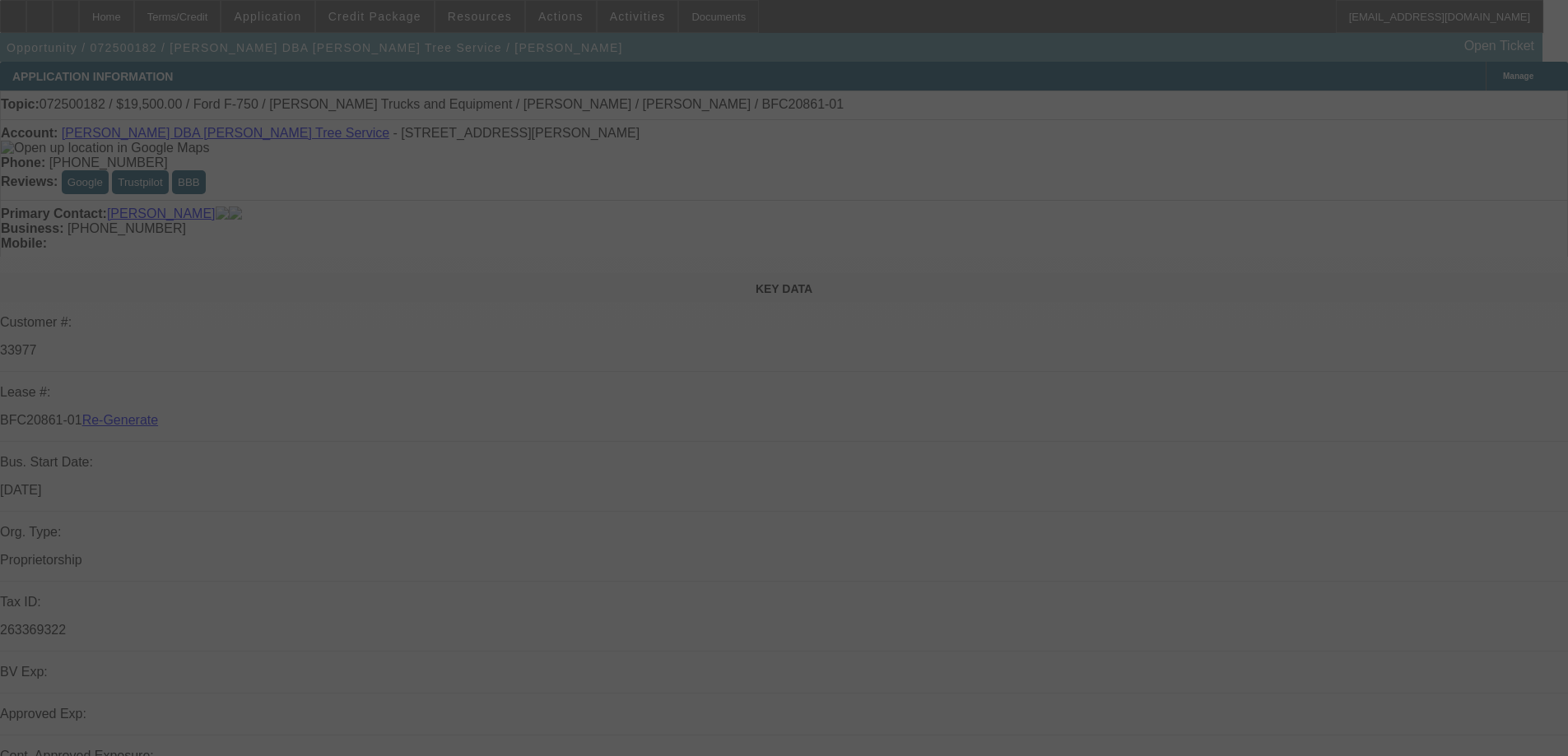
select select "0"
select select "3"
select select "0.1"
select select "4"
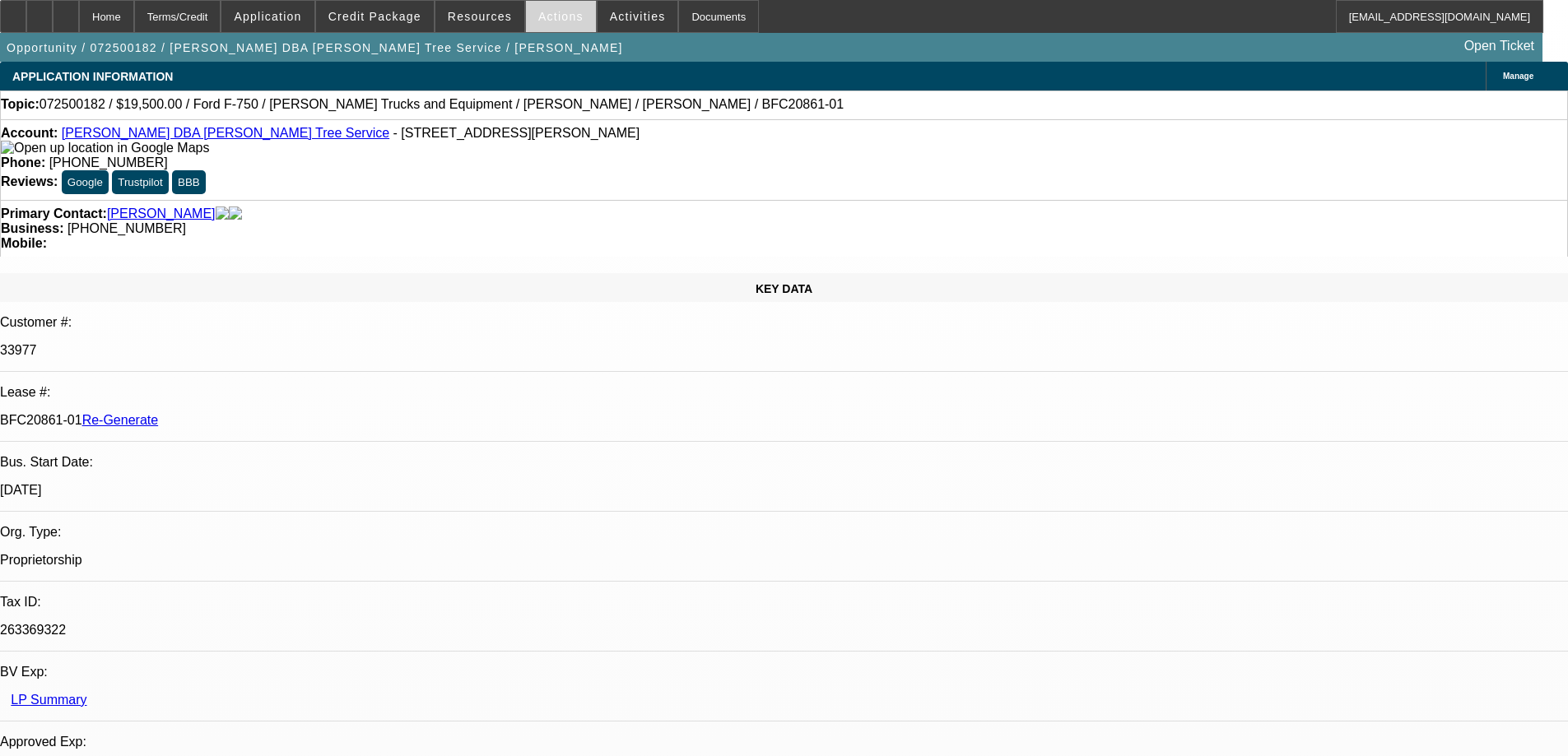
click at [551, 19] on span "Actions" at bounding box center [561, 17] width 45 height 13
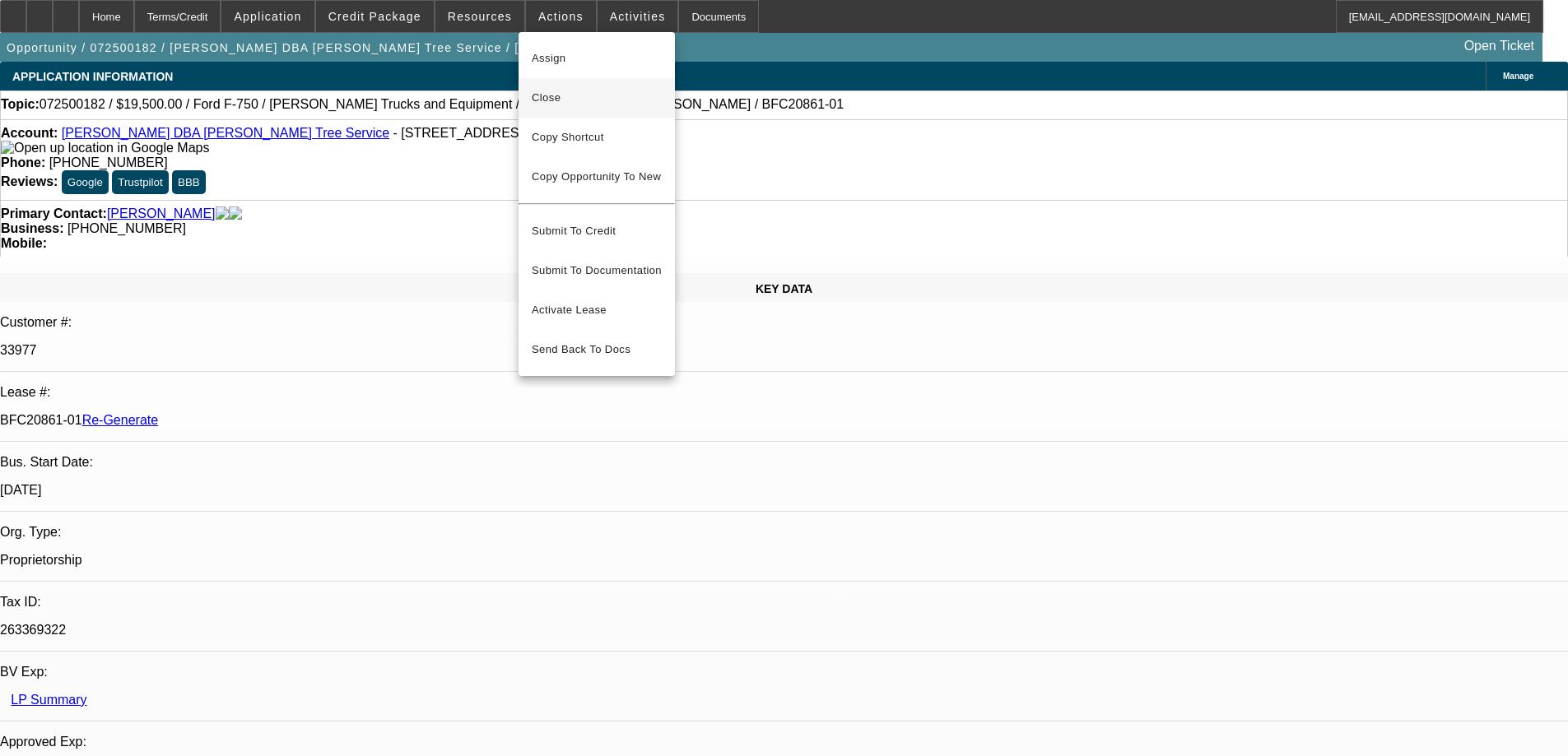
click at [566, 91] on span "Close" at bounding box center [596, 98] width 130 height 20
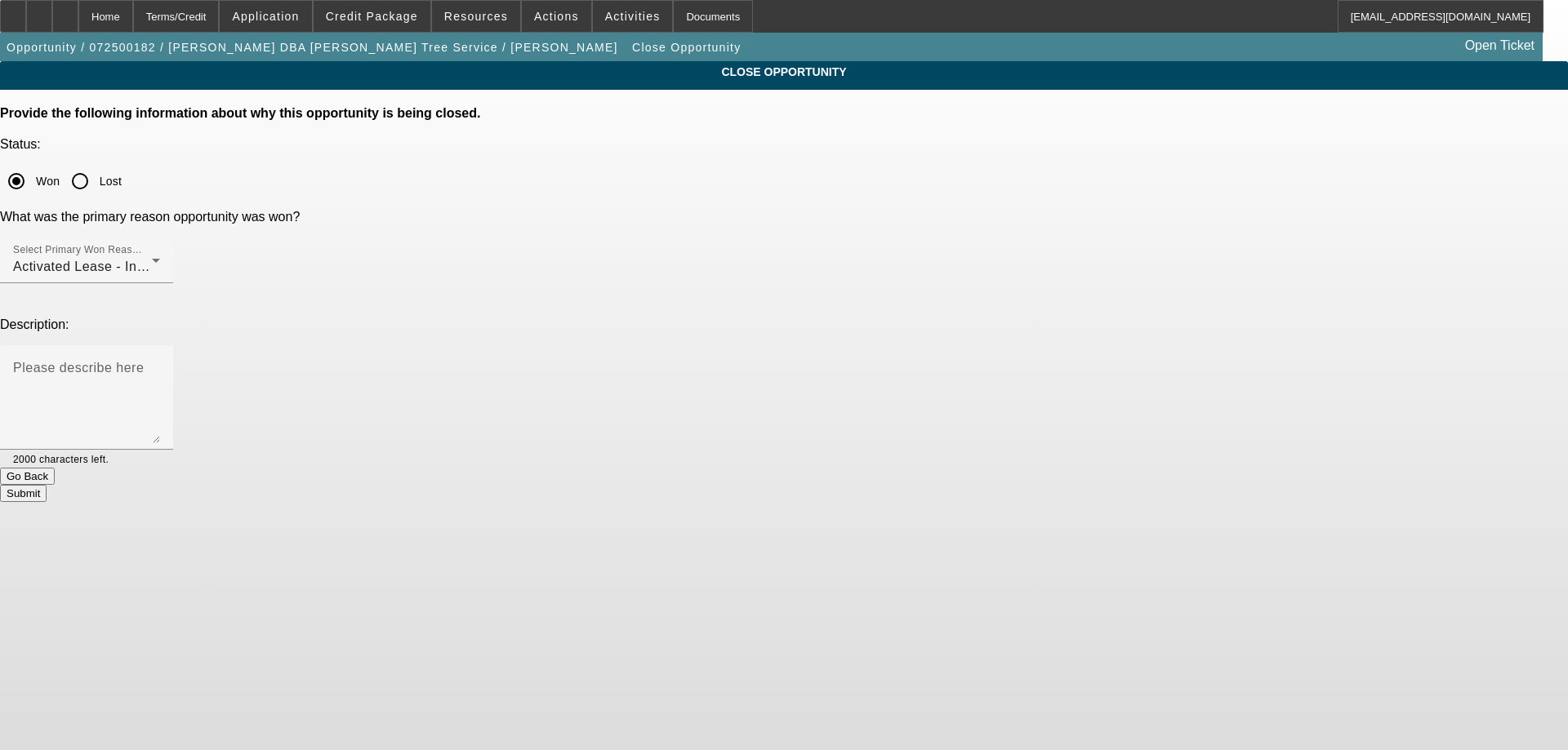
click at [47, 485] on button "Submit" at bounding box center [23, 493] width 47 height 17
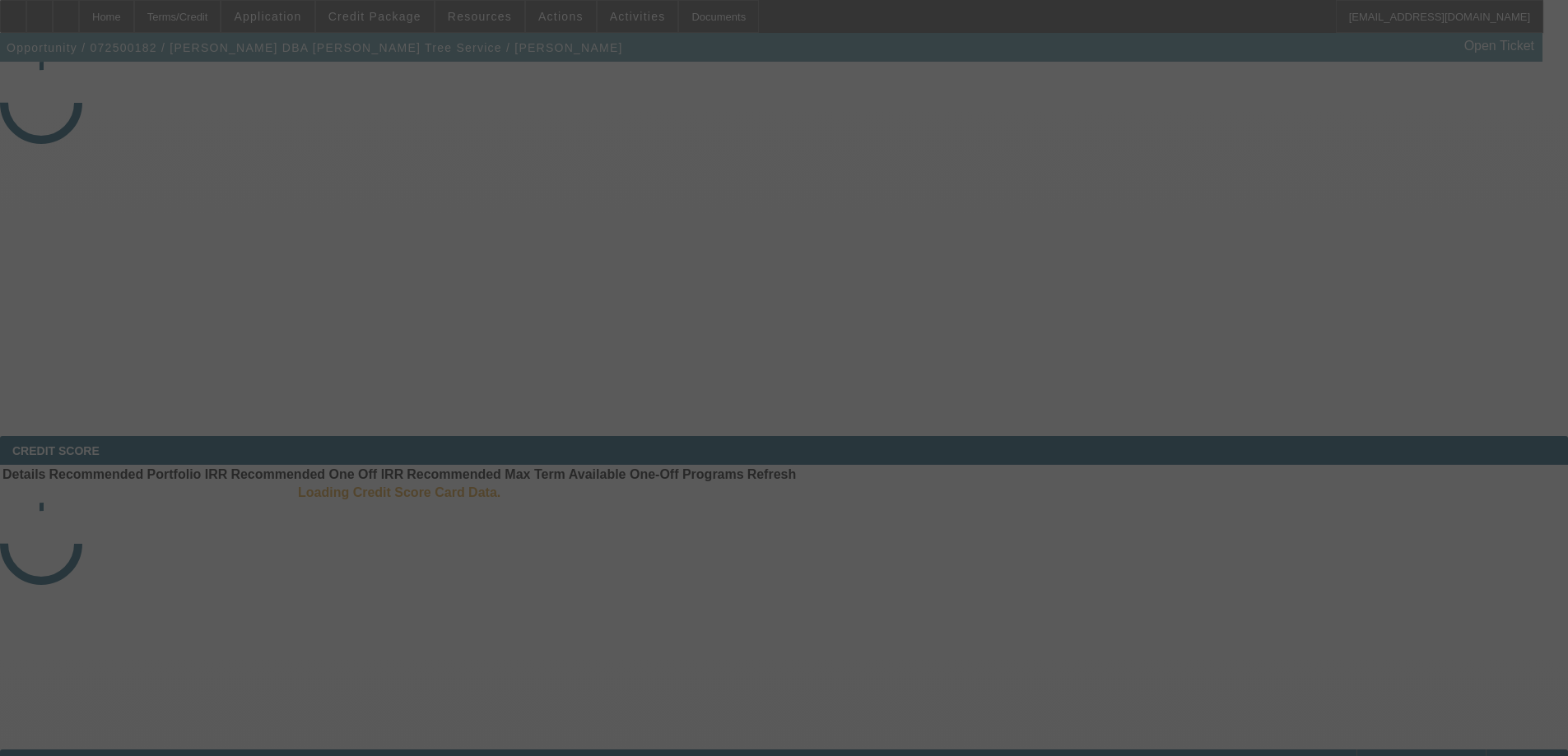
select select "4"
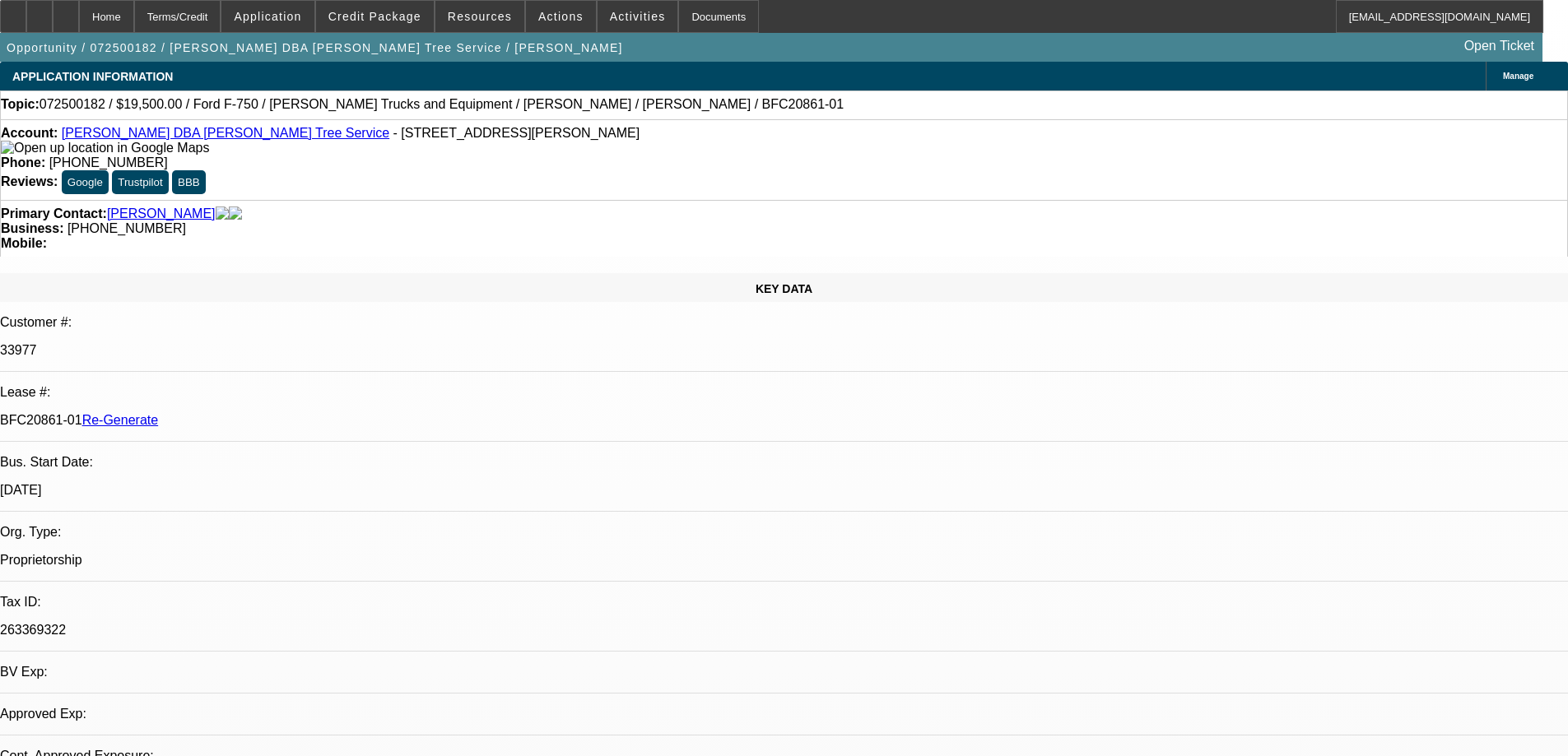
select select "0"
select select "0.1"
select select "1"
select select "3"
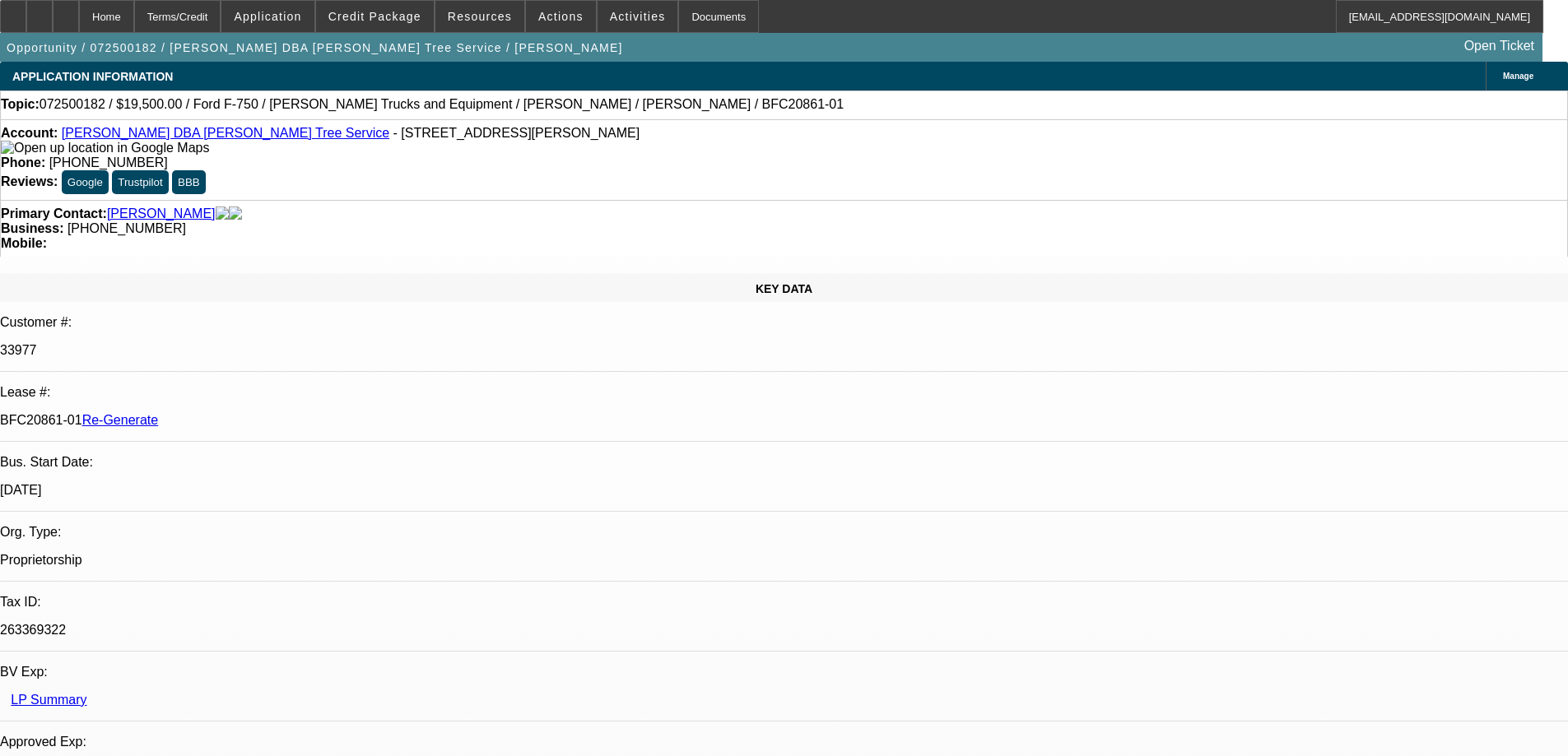
select select "4"
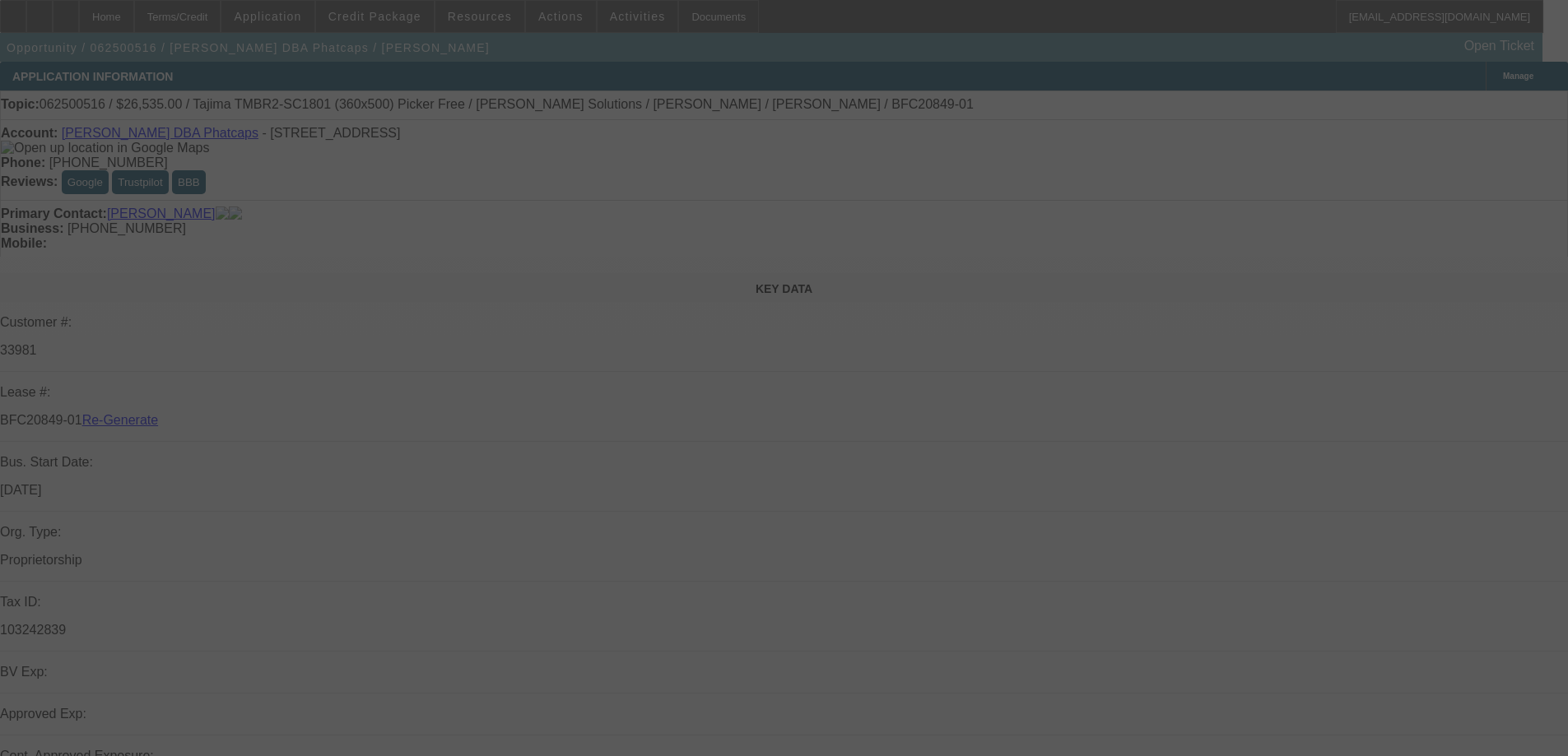
select select "4"
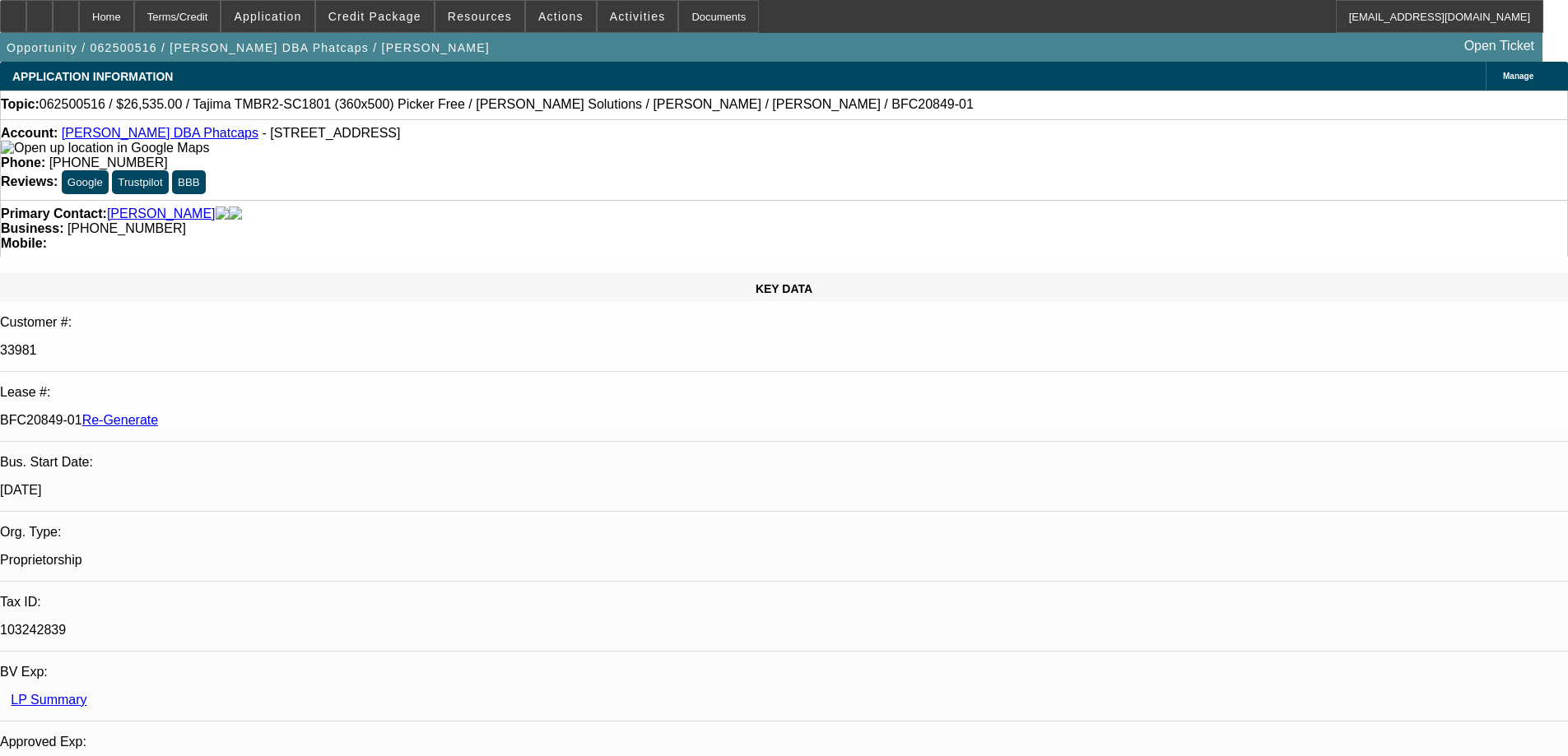
select select "0"
select select "0.1"
select select "5"
click at [480, 13] on span "Resources" at bounding box center [479, 17] width 64 height 13
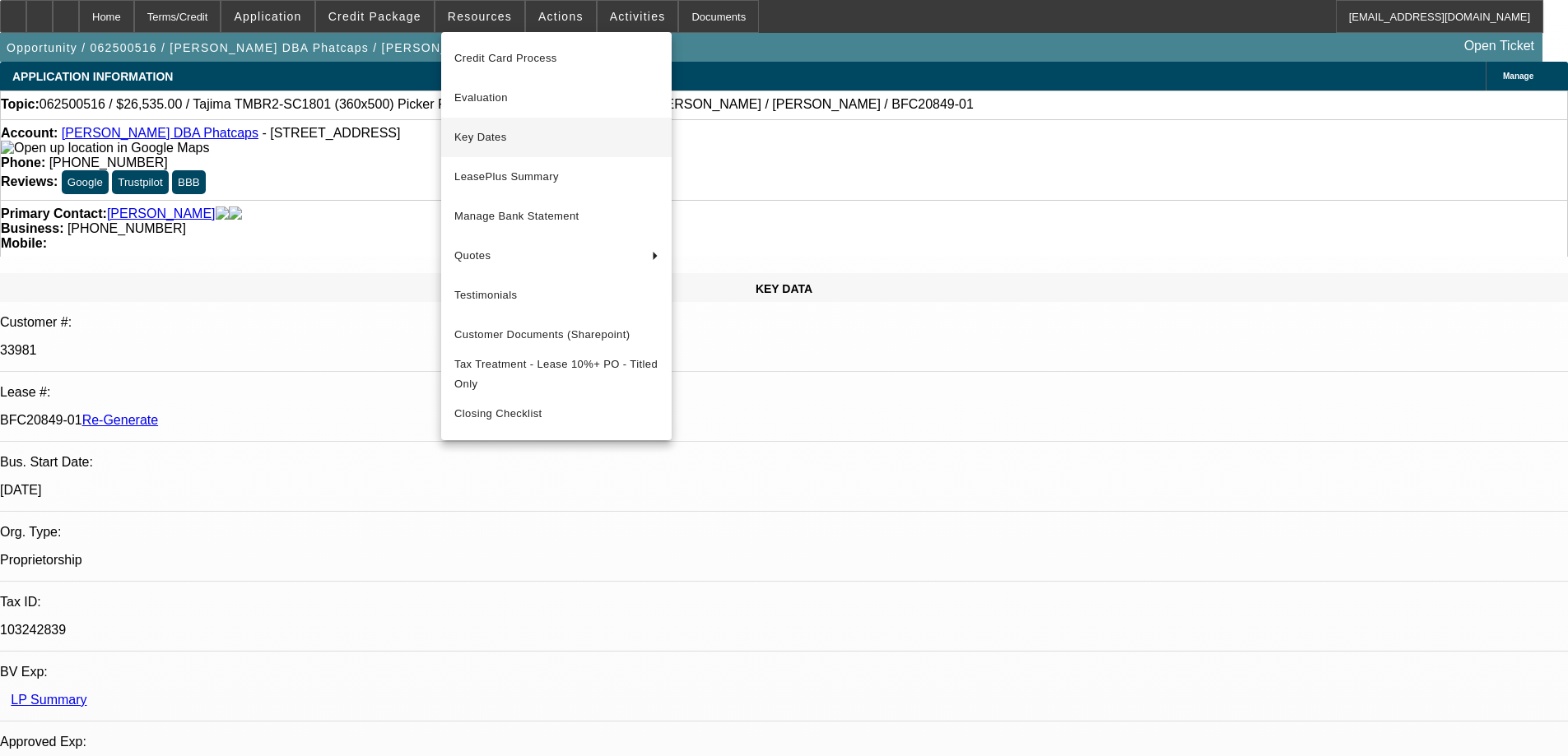
click at [486, 131] on span "Key Dates" at bounding box center [556, 137] width 204 height 20
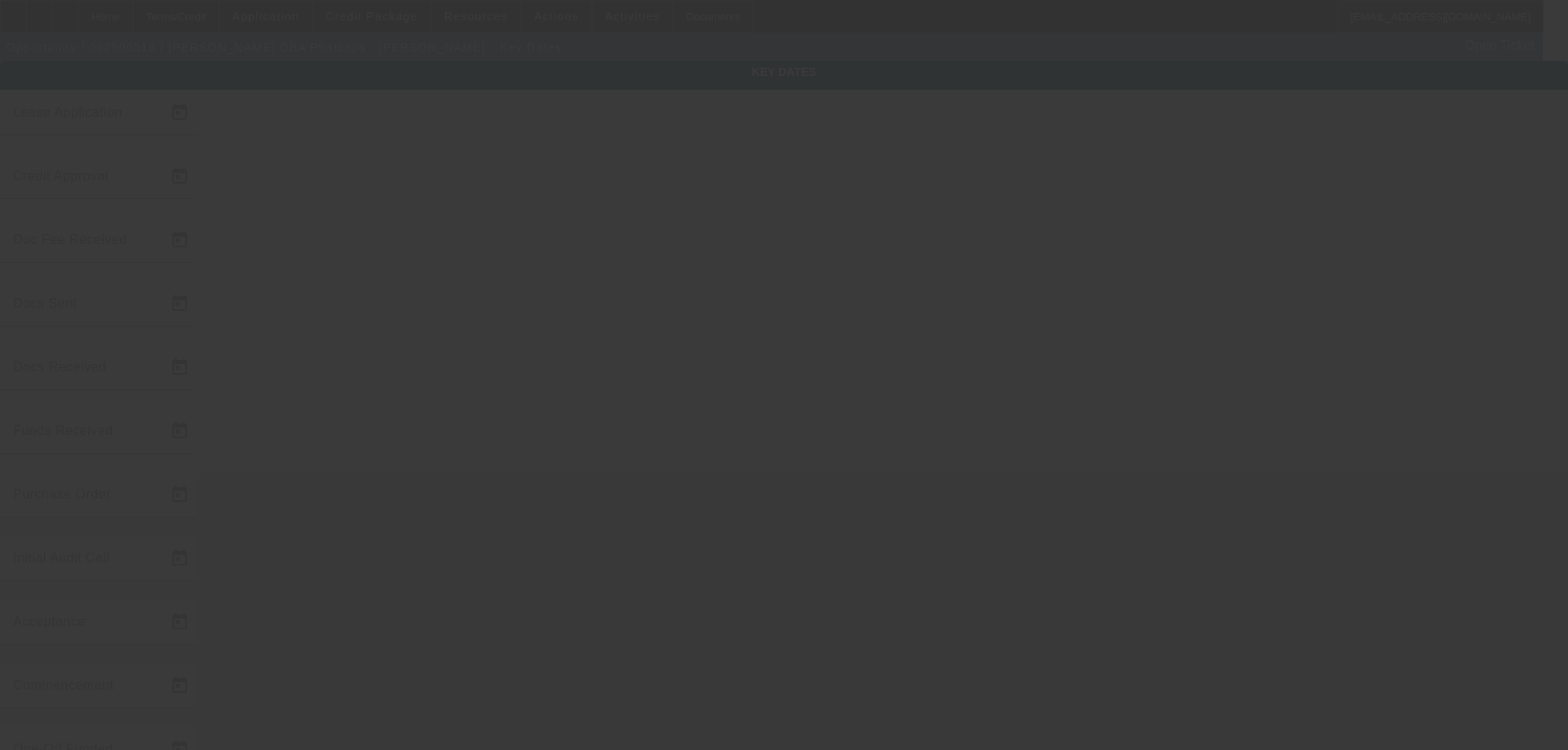
type input "[DATE]"
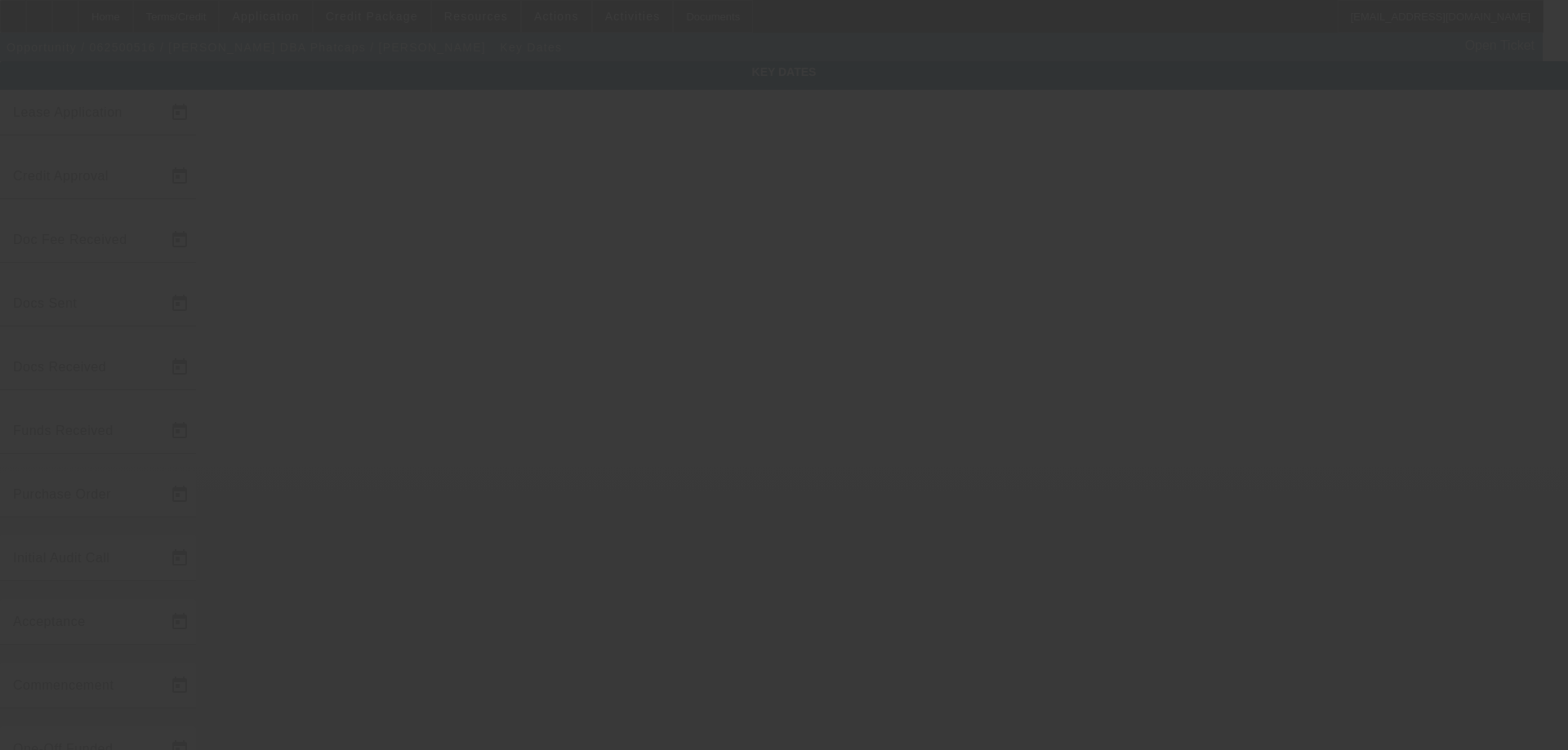
type input "[DATE]"
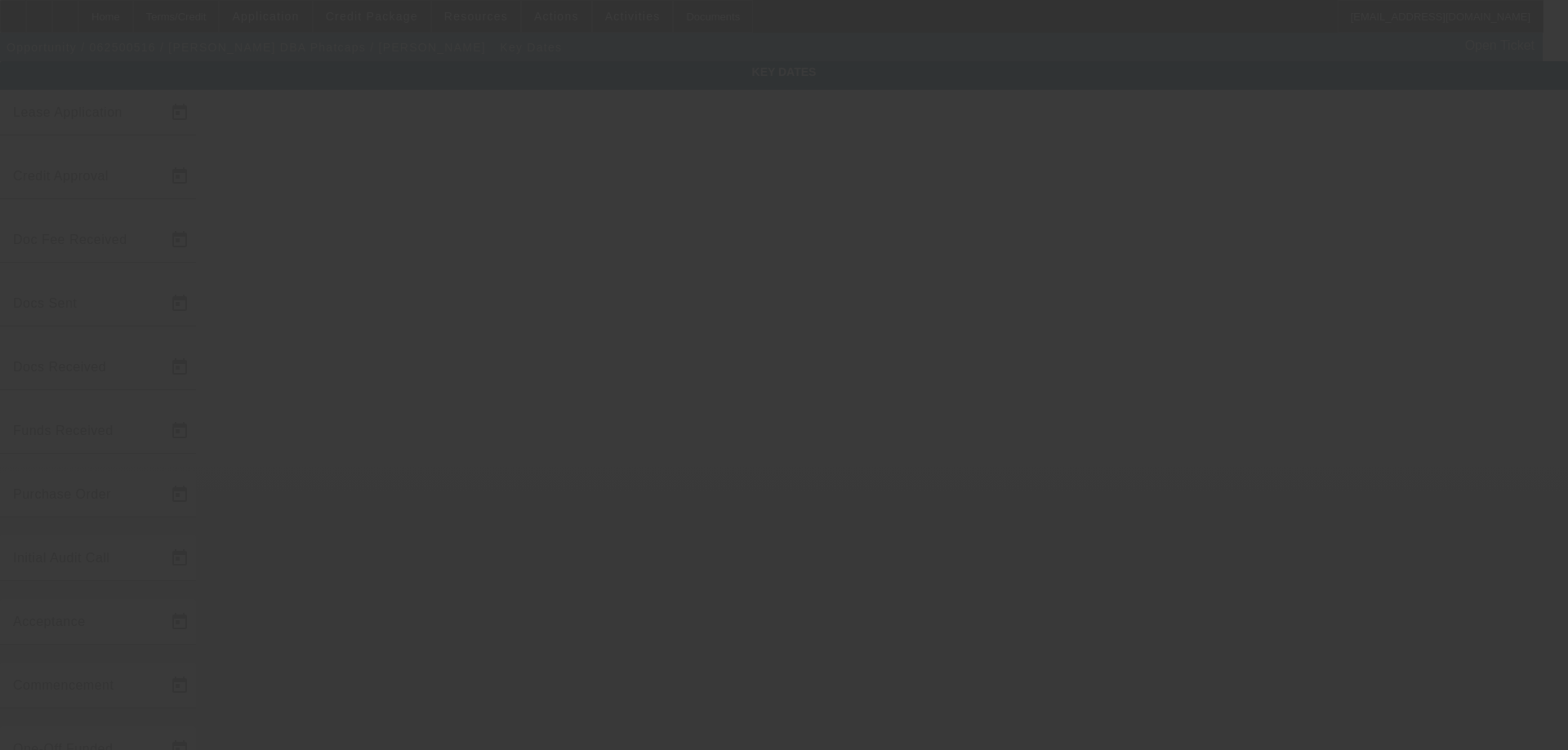
type input "[DATE]"
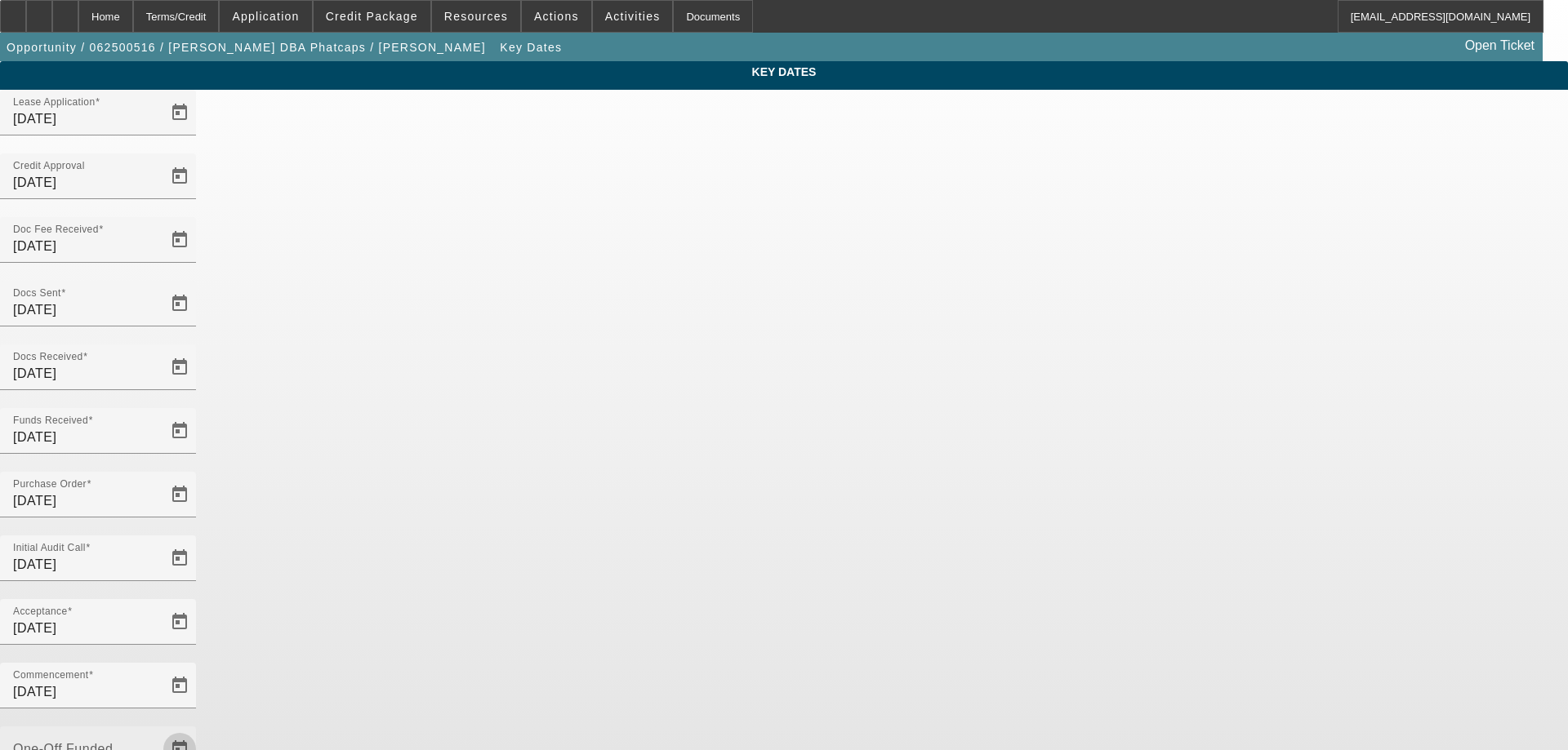
click at [199, 730] on span "Open calendar" at bounding box center [180, 749] width 39 height 39
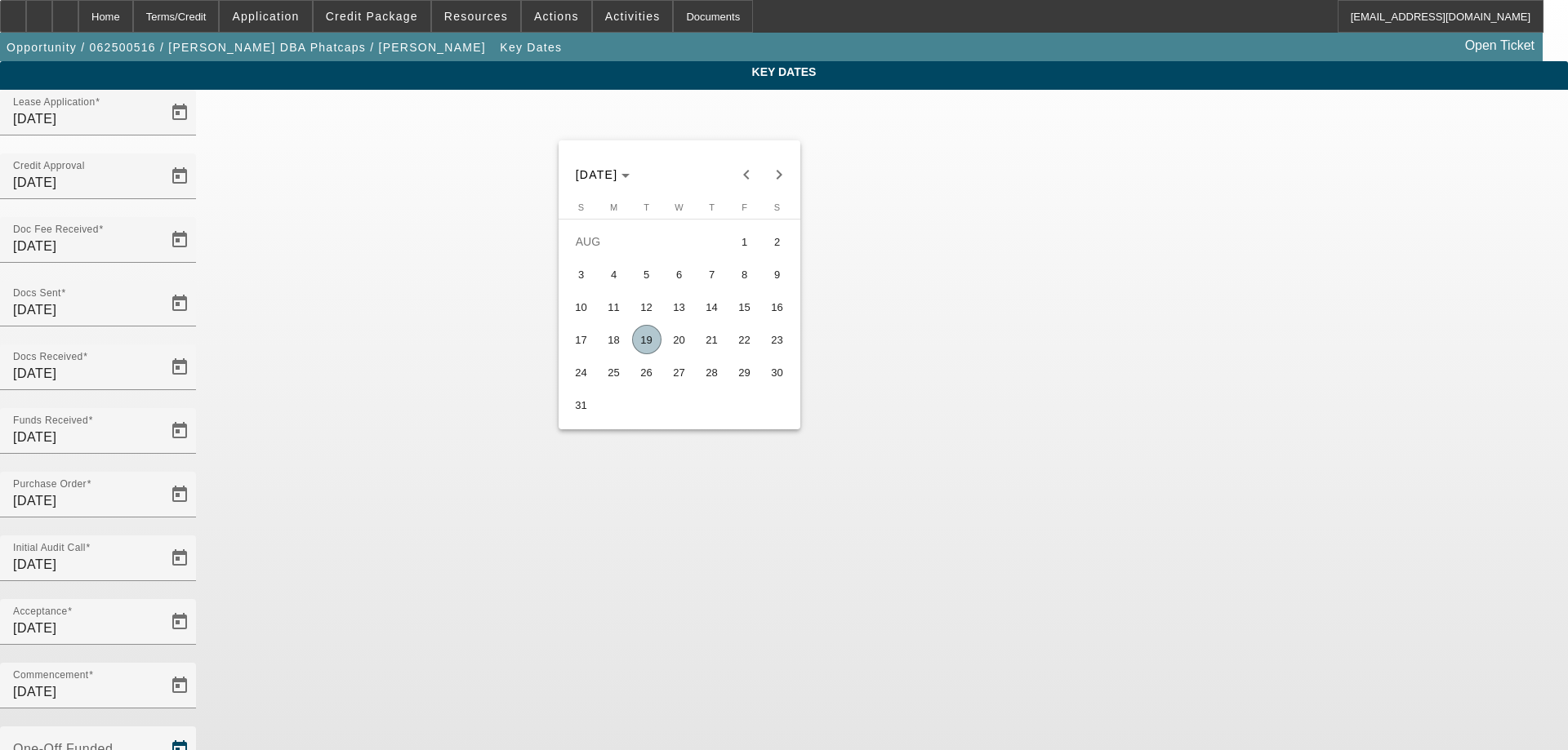
click at [637, 339] on span "19" at bounding box center [647, 340] width 30 height 30
type input "[DATE]"
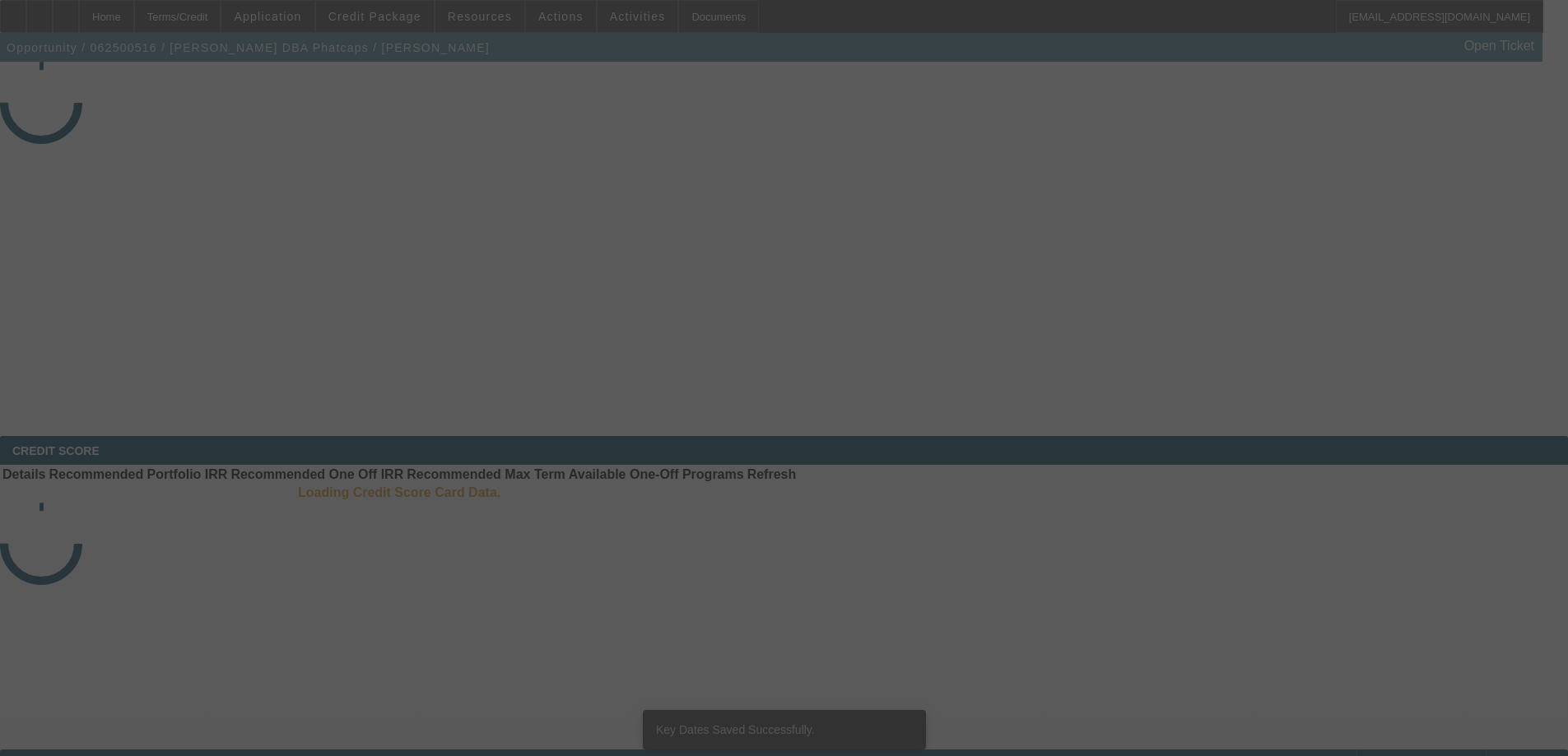
select select "4"
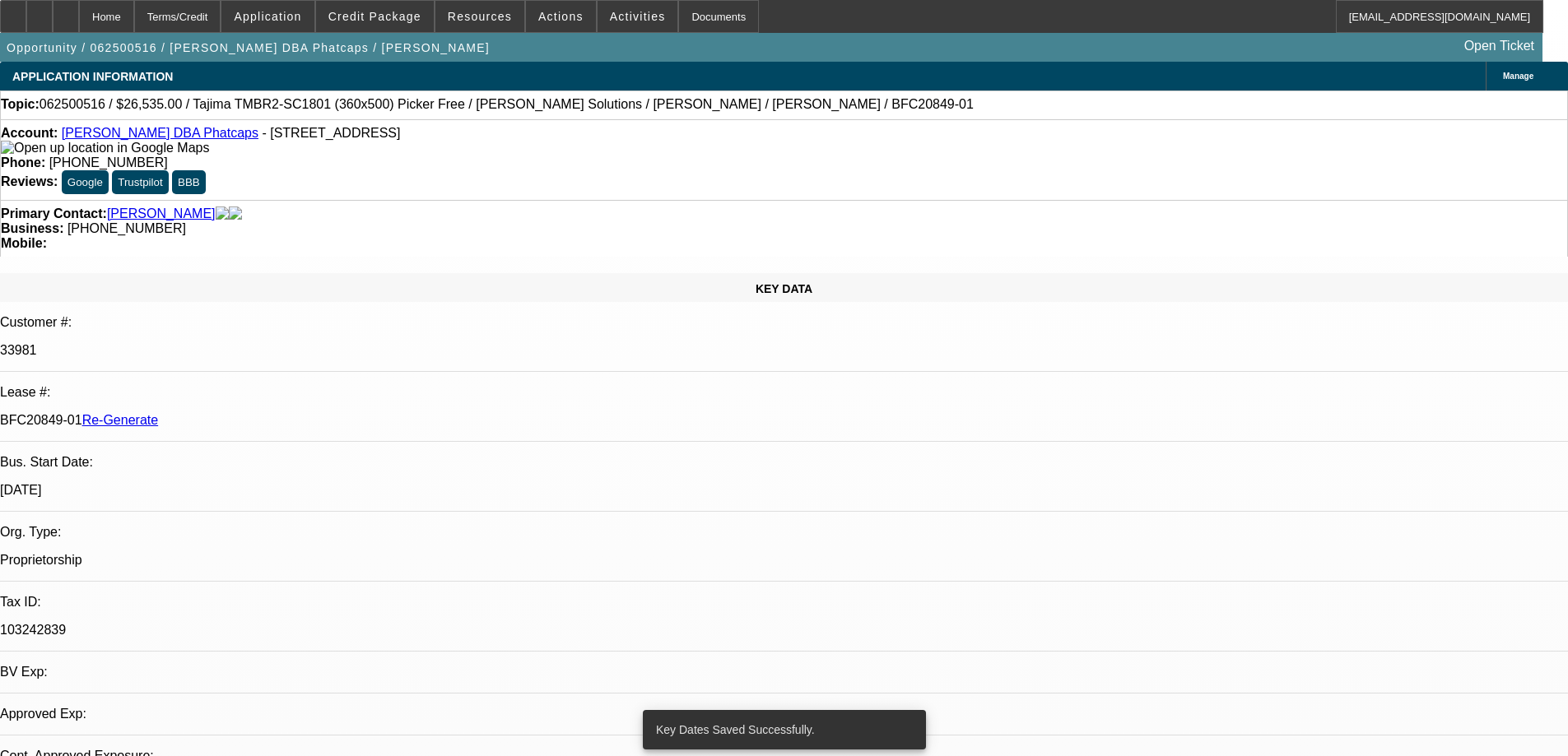
select select "0"
select select "0.1"
select select "5"
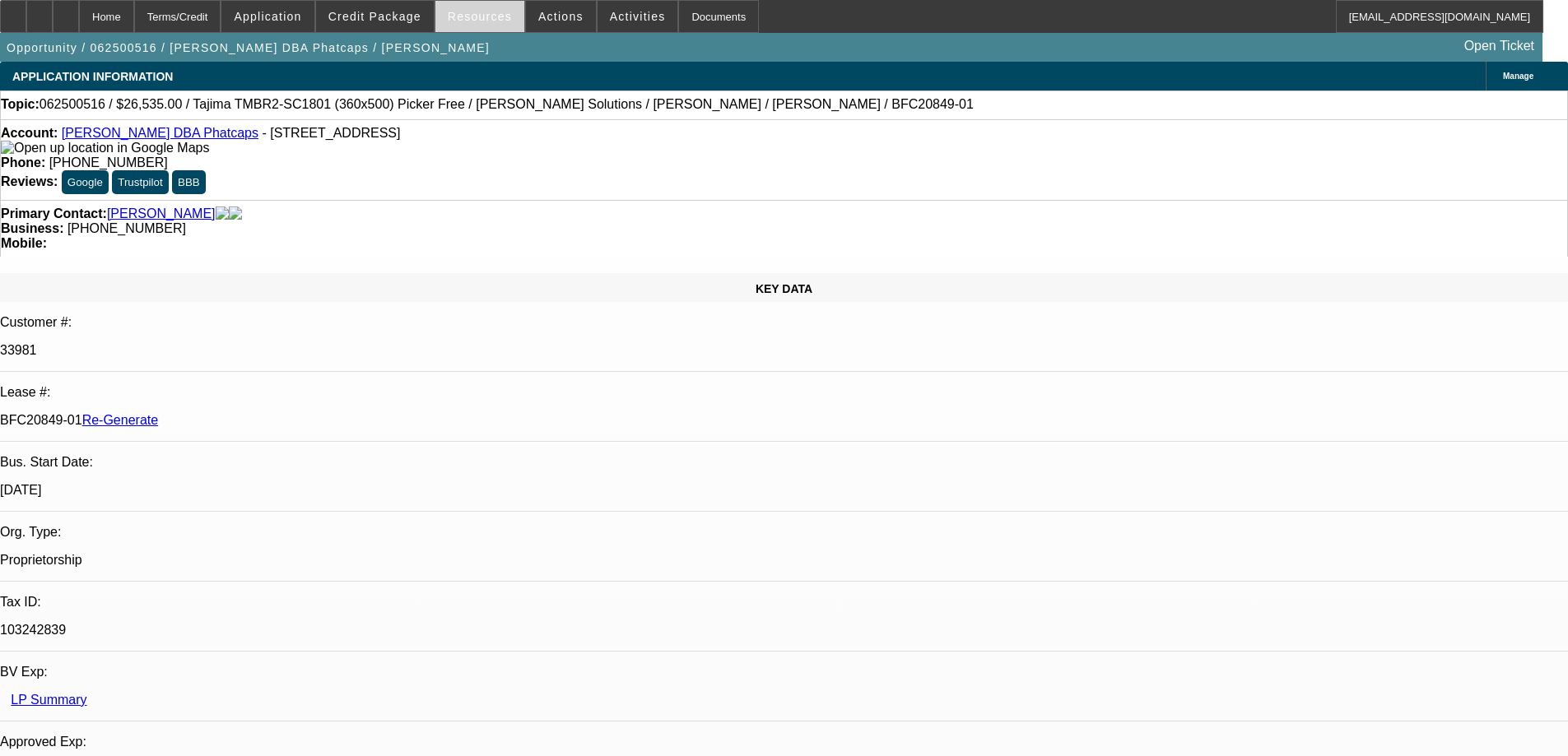
click at [453, 10] on span "Resources" at bounding box center [479, 17] width 64 height 13
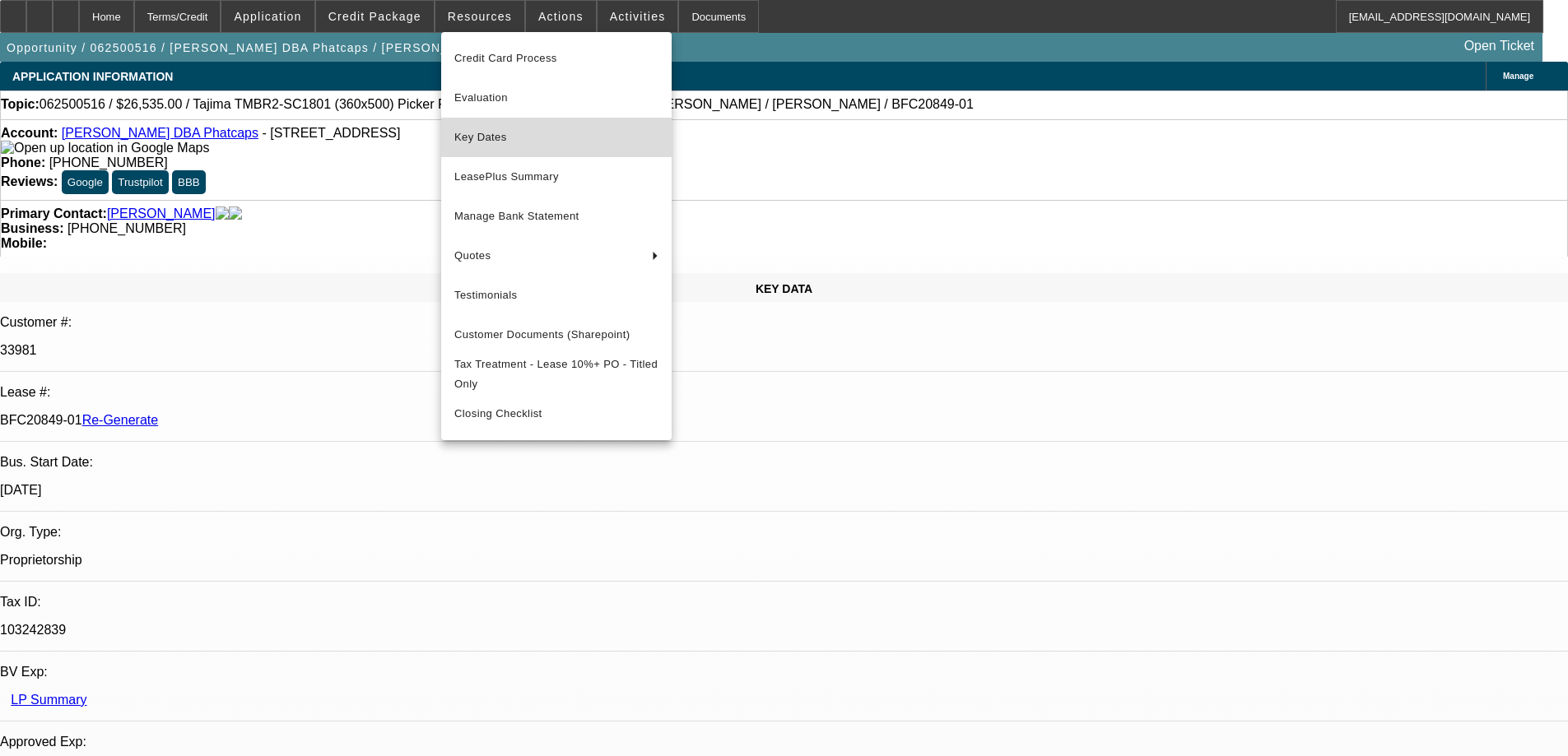
click at [468, 138] on span "Key Dates" at bounding box center [556, 137] width 204 height 20
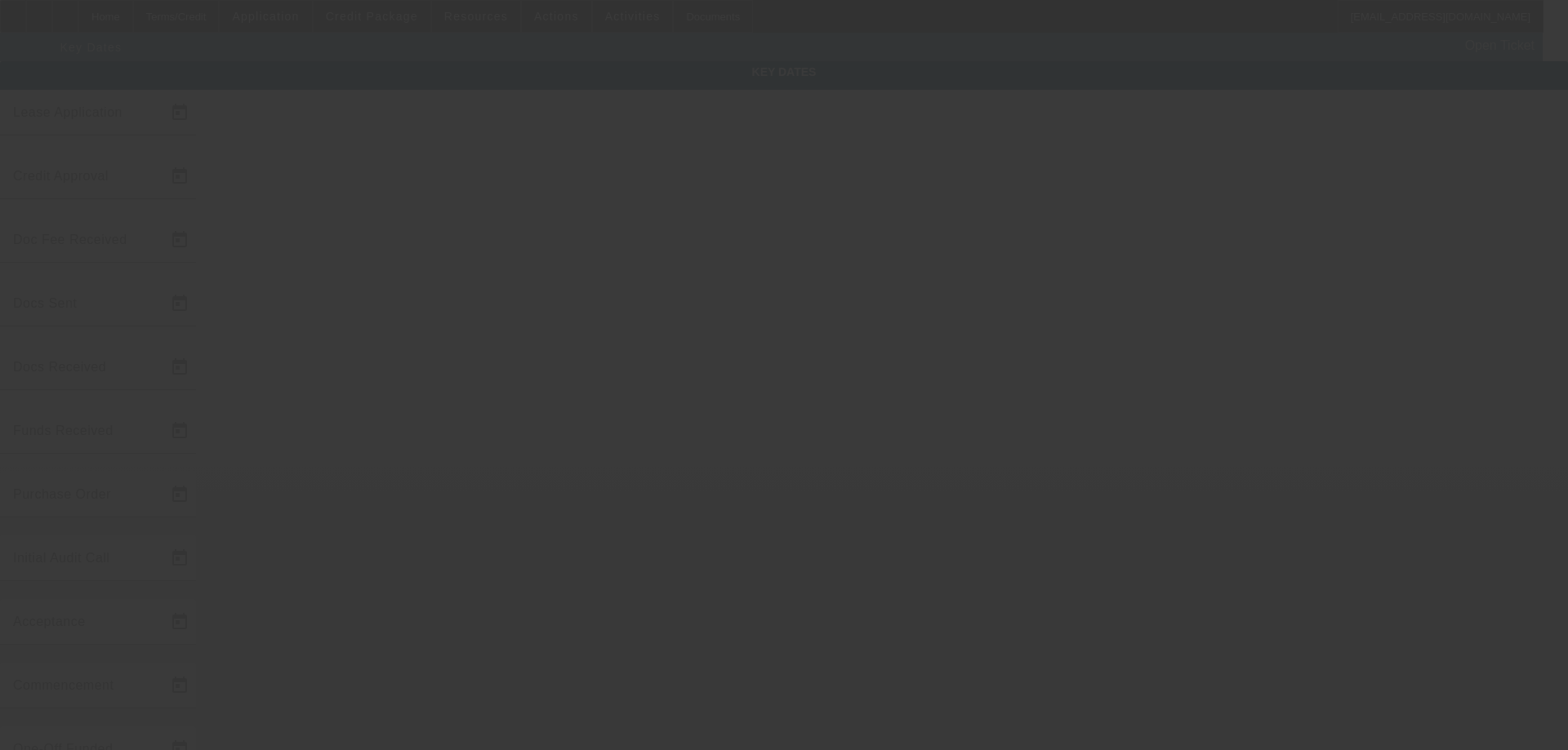
type input "6/20/2025"
type input "6/27/2025"
type input "7/14/2025"
type input "7/8/2025"
type input "7/14/2025"
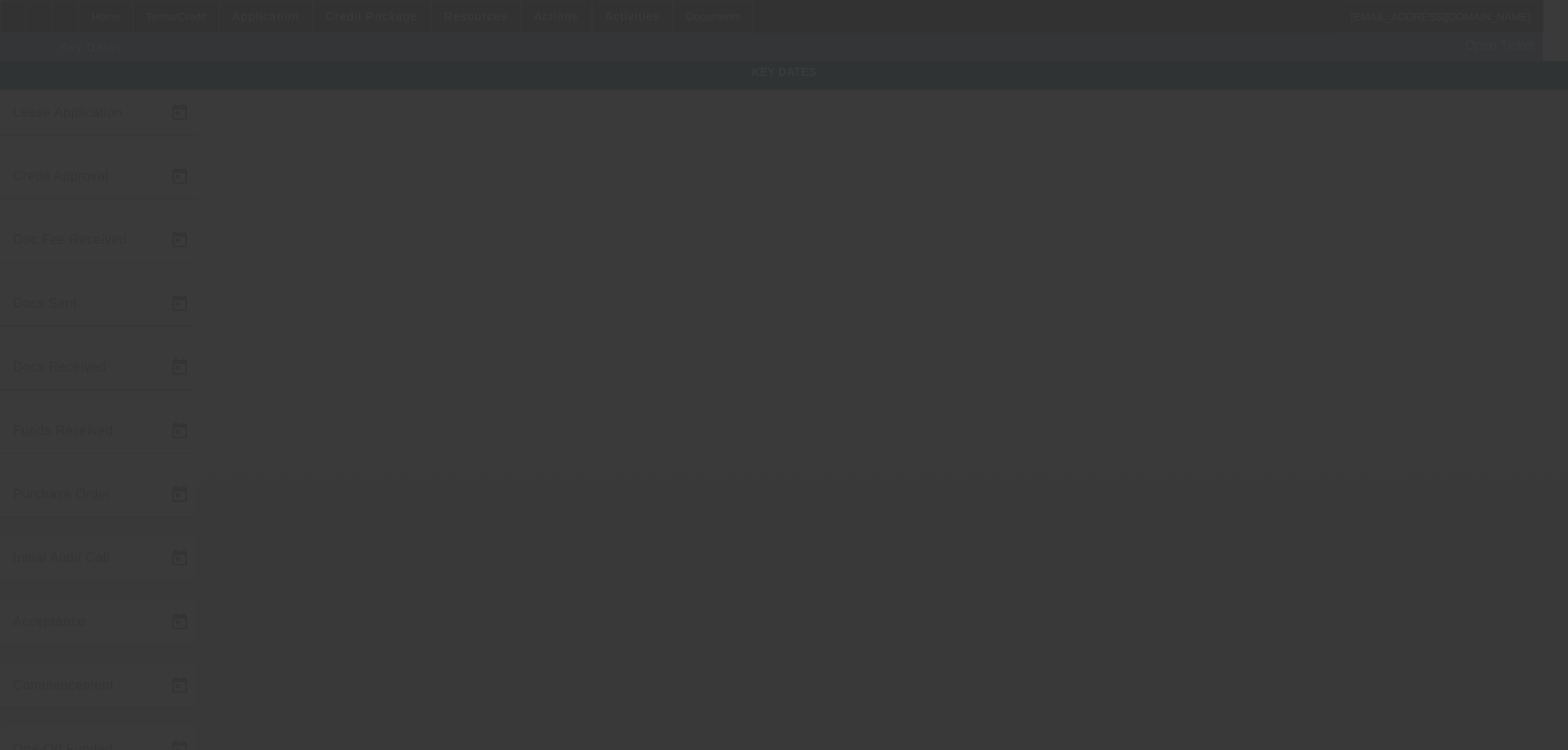
type input "7/15/2025"
type input "7/31/2025"
type input "8/1/2025"
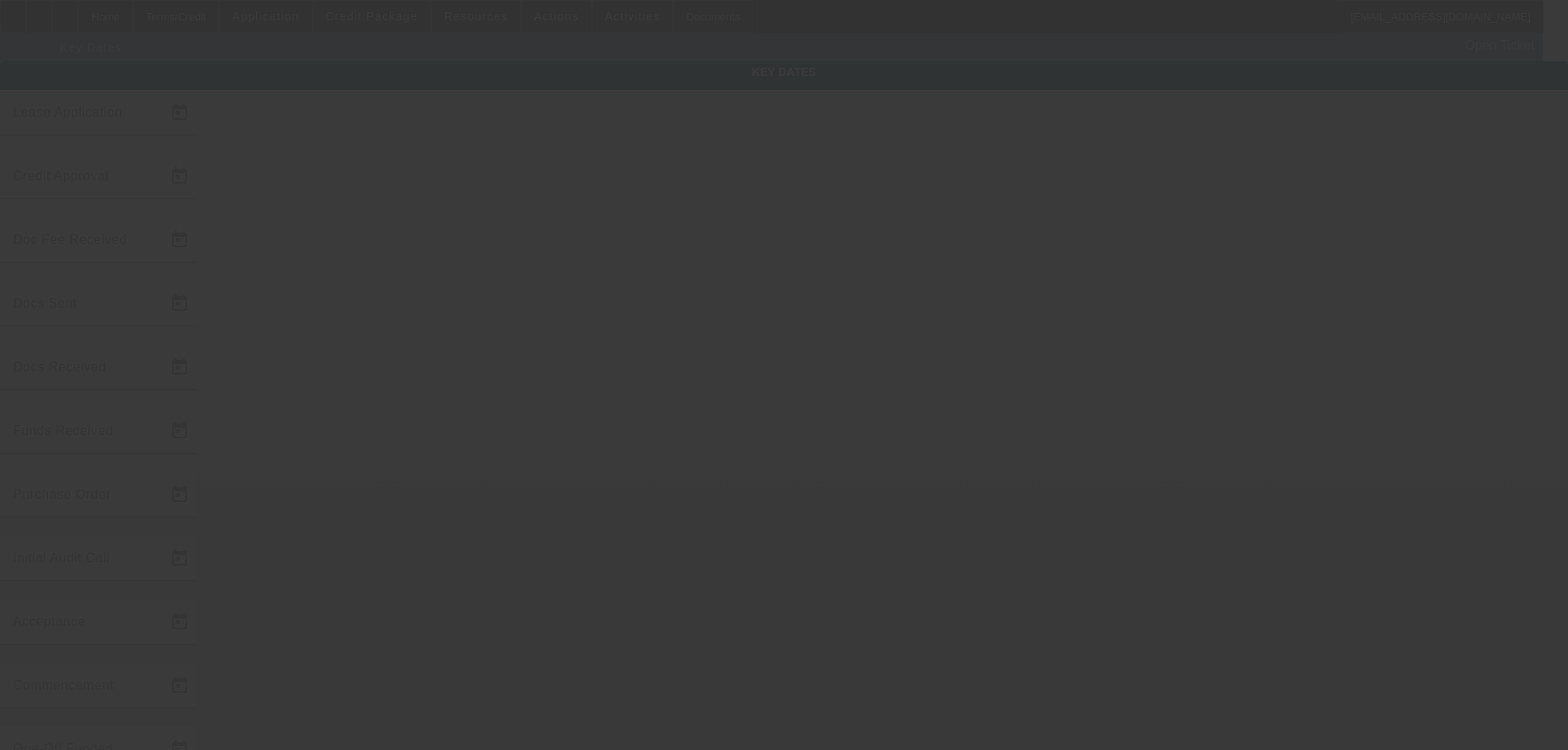
type input "8/19/2025"
type input "9/1/2025"
type input "8/15/2025"
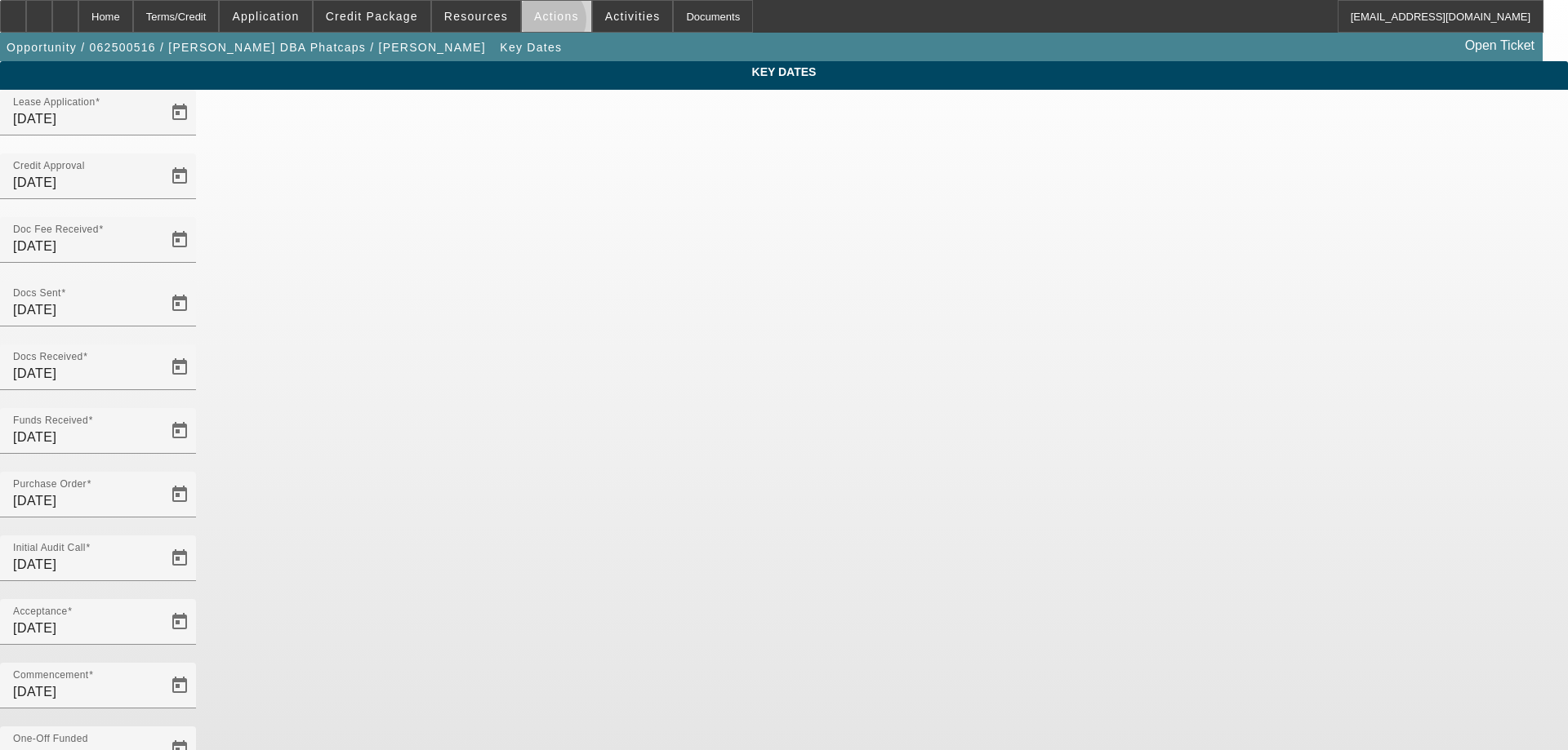
click at [543, 23] on span at bounding box center [556, 16] width 70 height 39
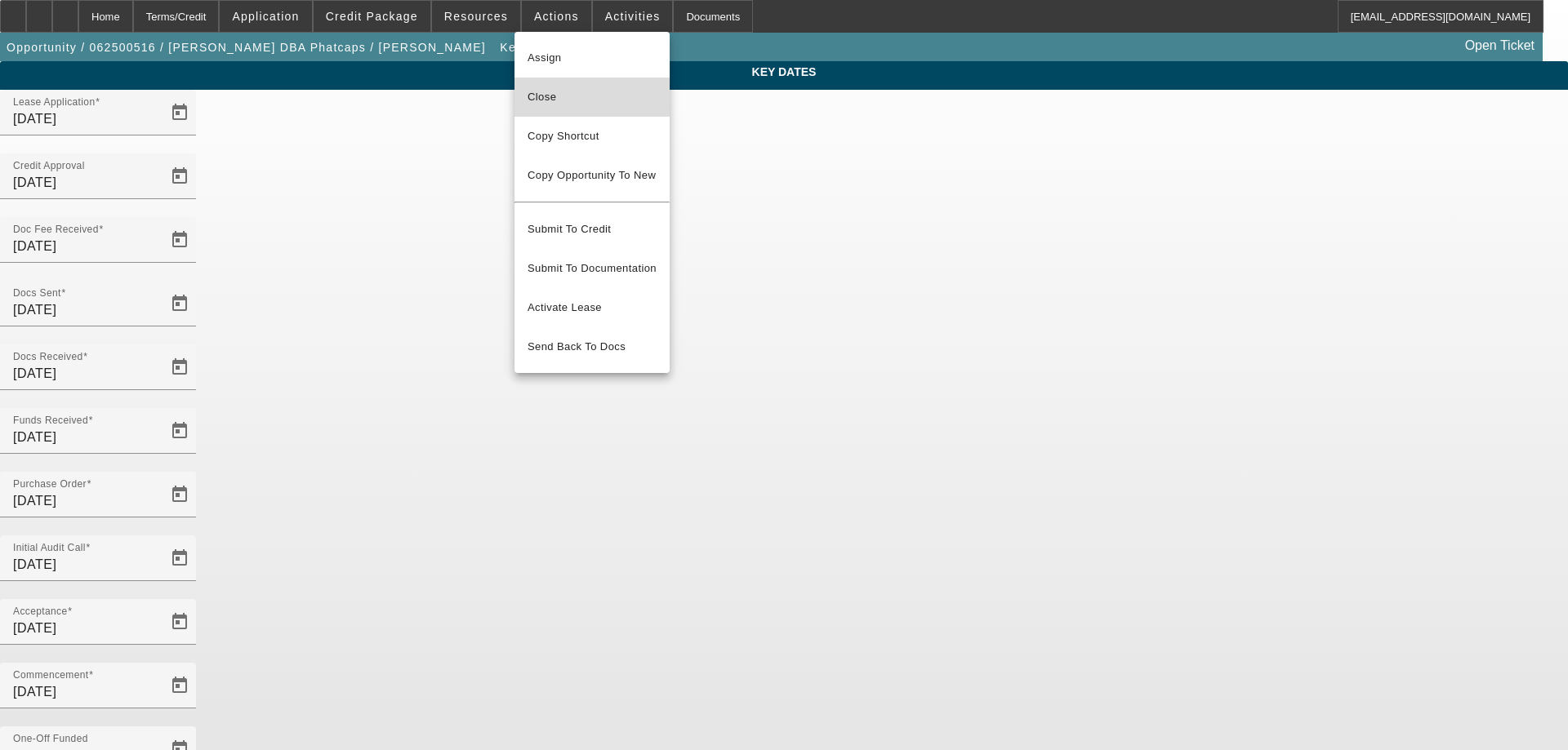
click at [550, 94] on span "Close" at bounding box center [592, 97] width 129 height 20
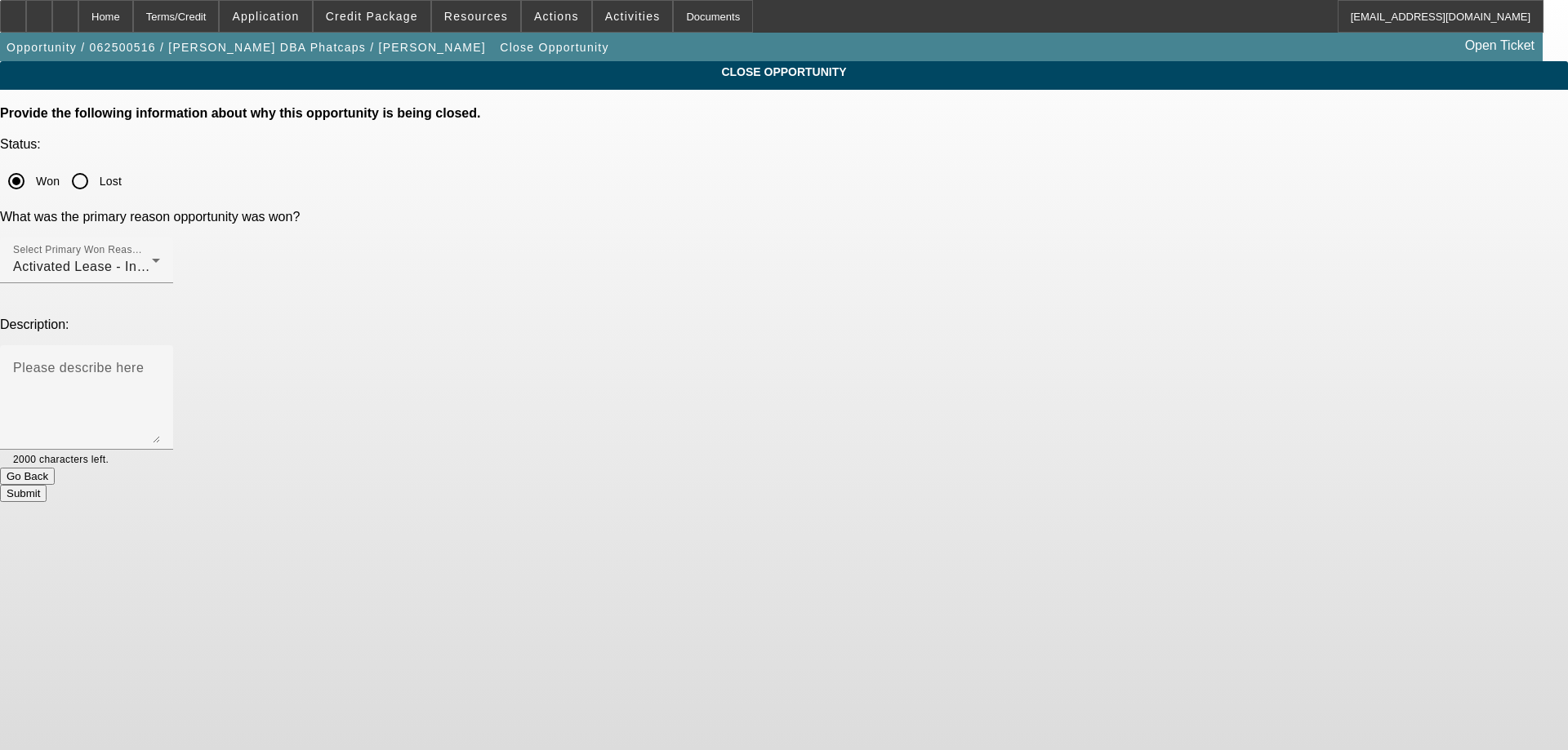
click at [47, 485] on button "Submit" at bounding box center [23, 493] width 47 height 17
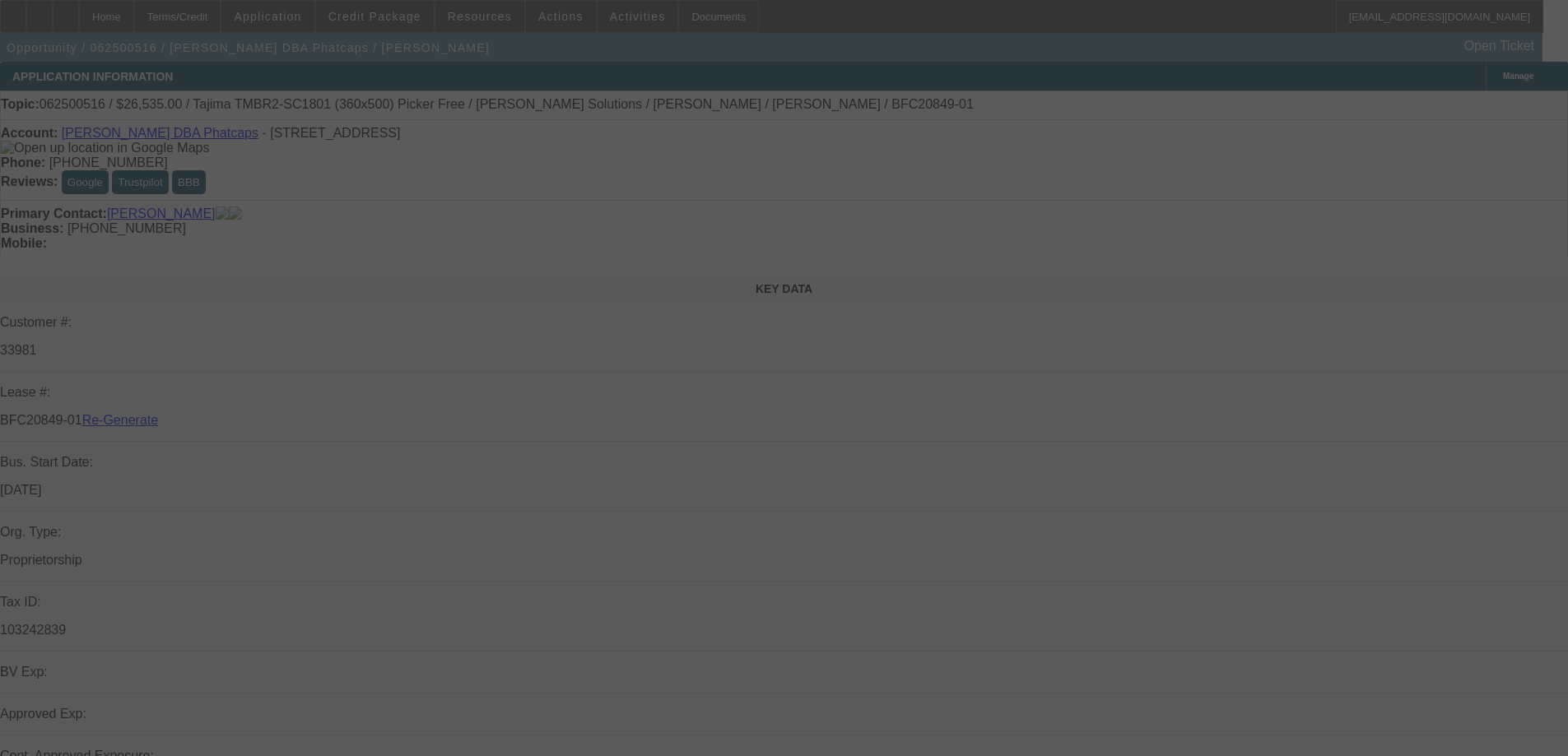
select select "4"
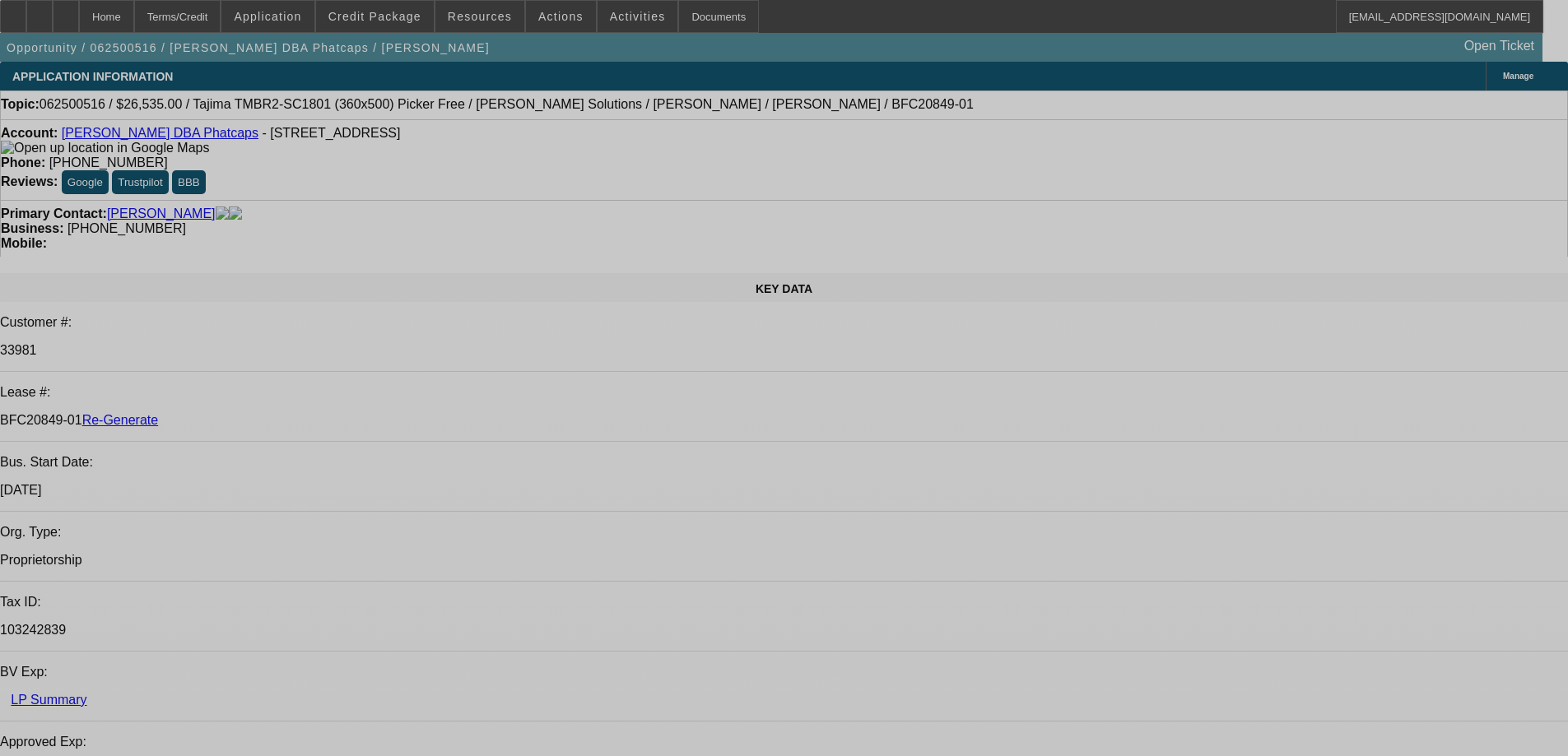
select select "0"
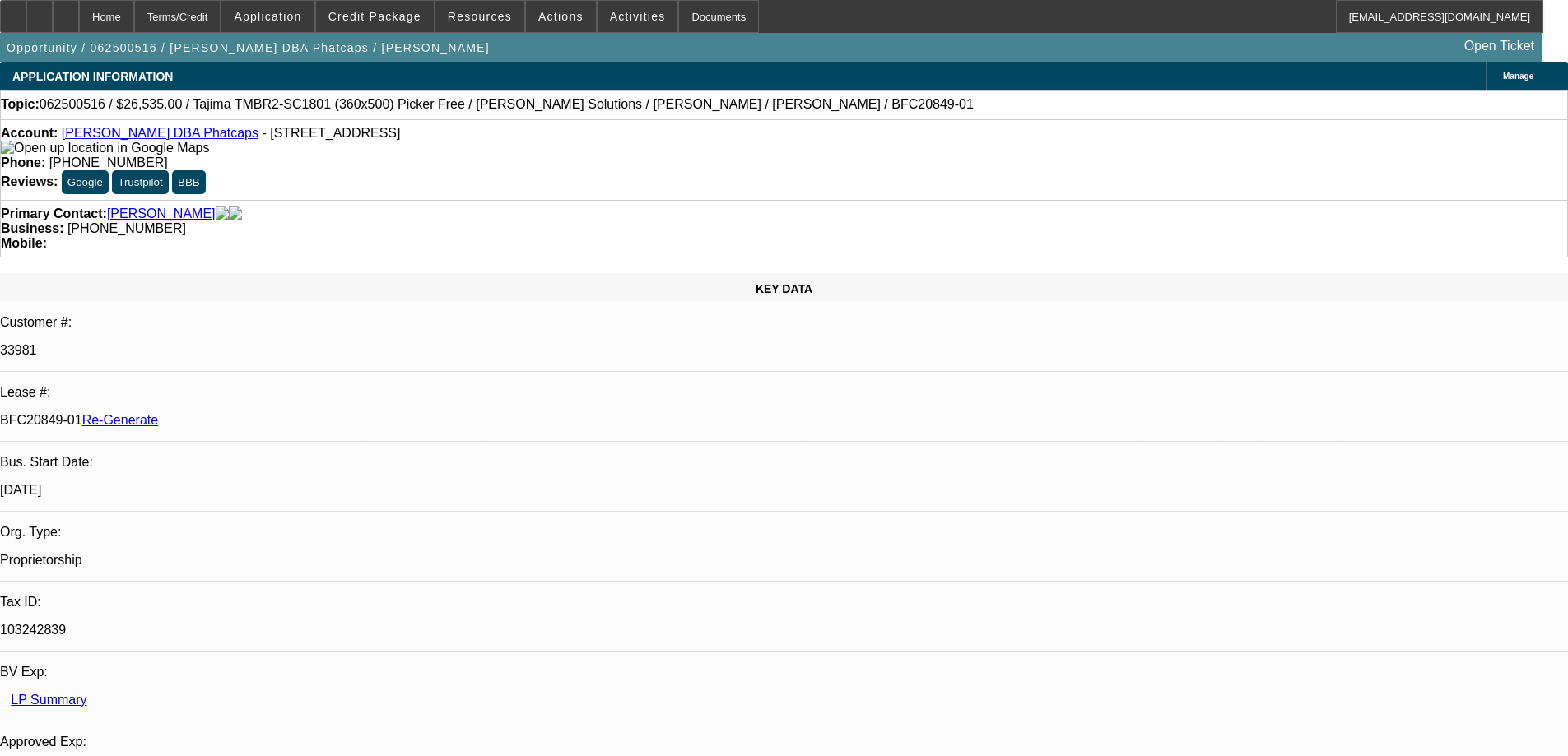
select select "0"
select select "0.1"
select select "5"
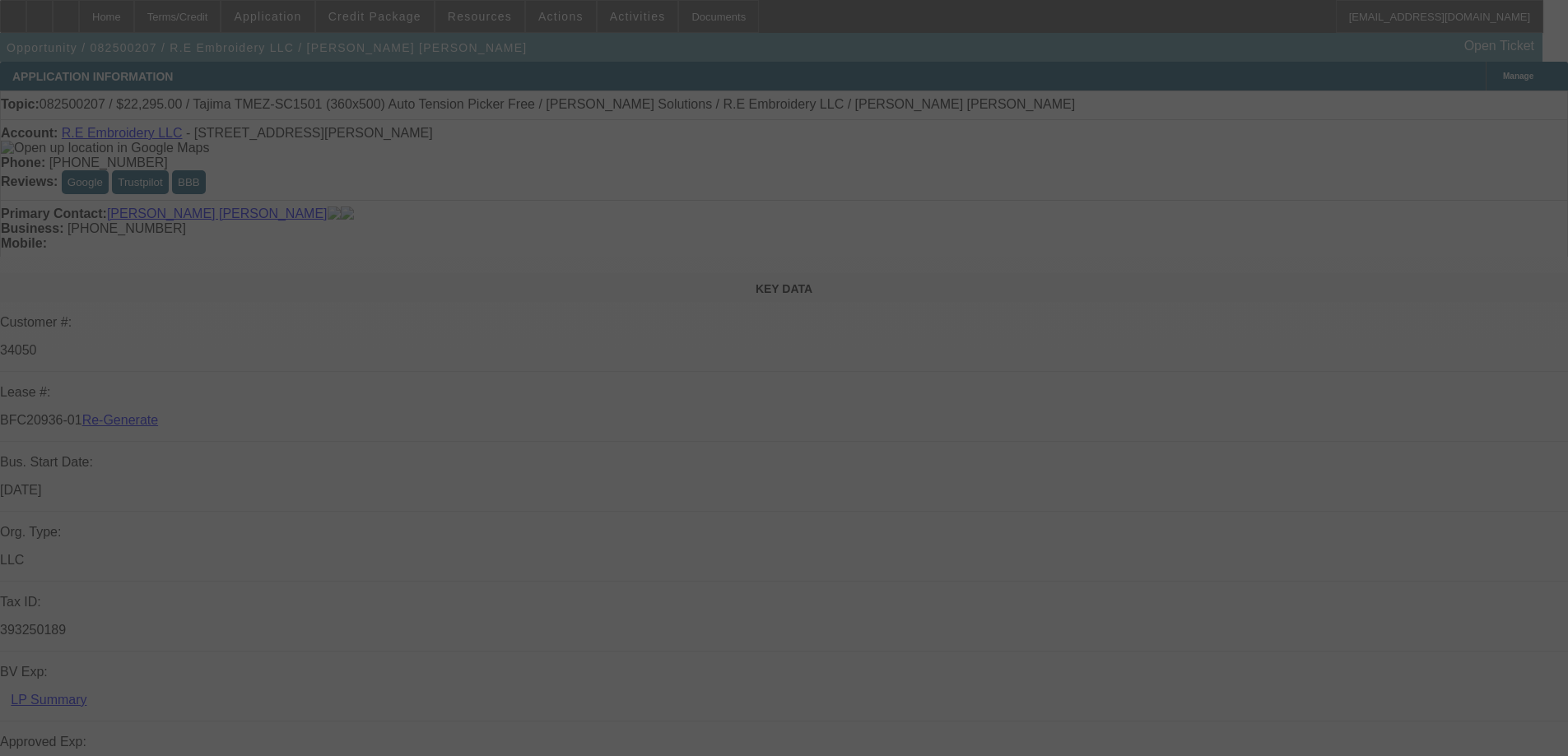
select select "3"
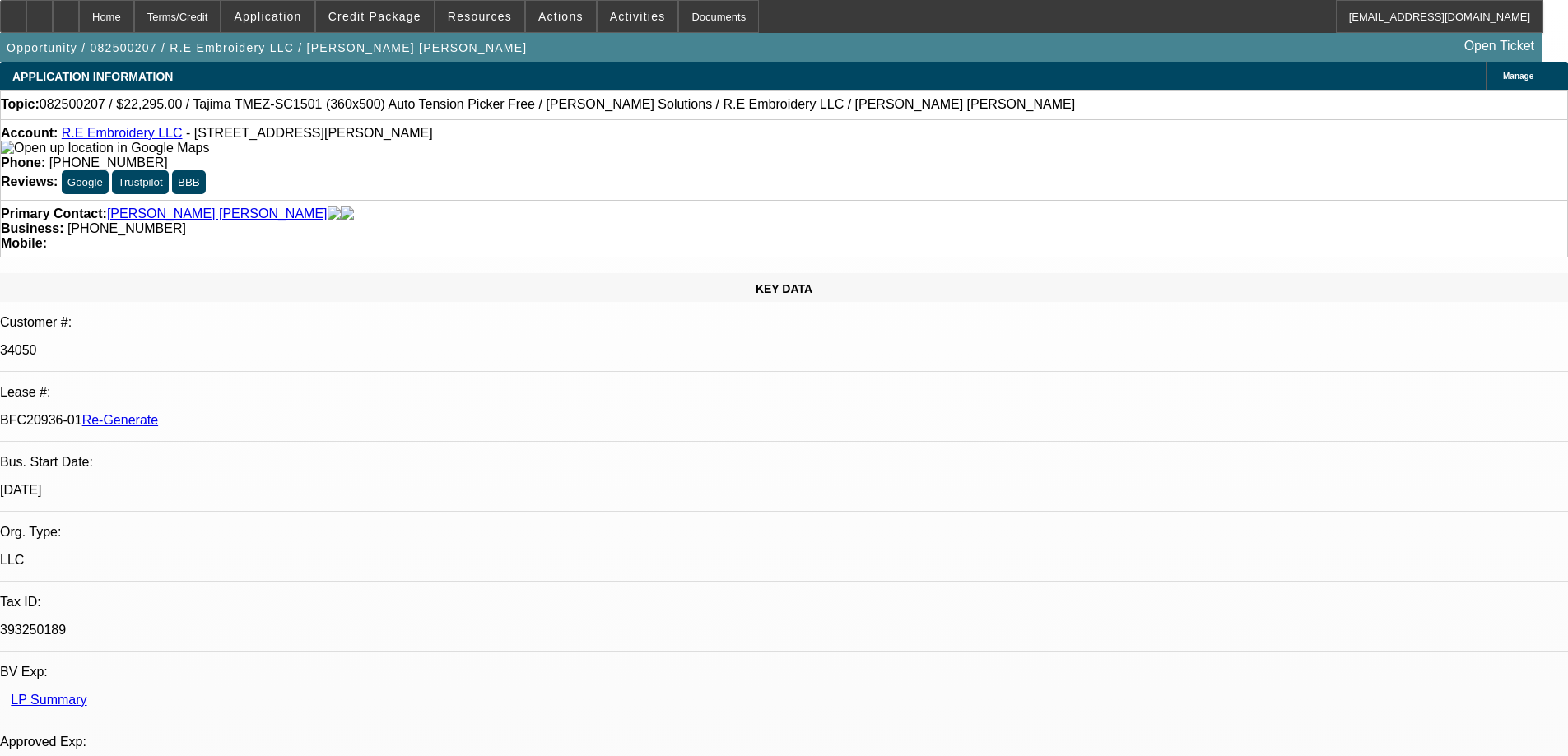
select select "0"
select select "2"
select select "0"
select select "1"
select select "2"
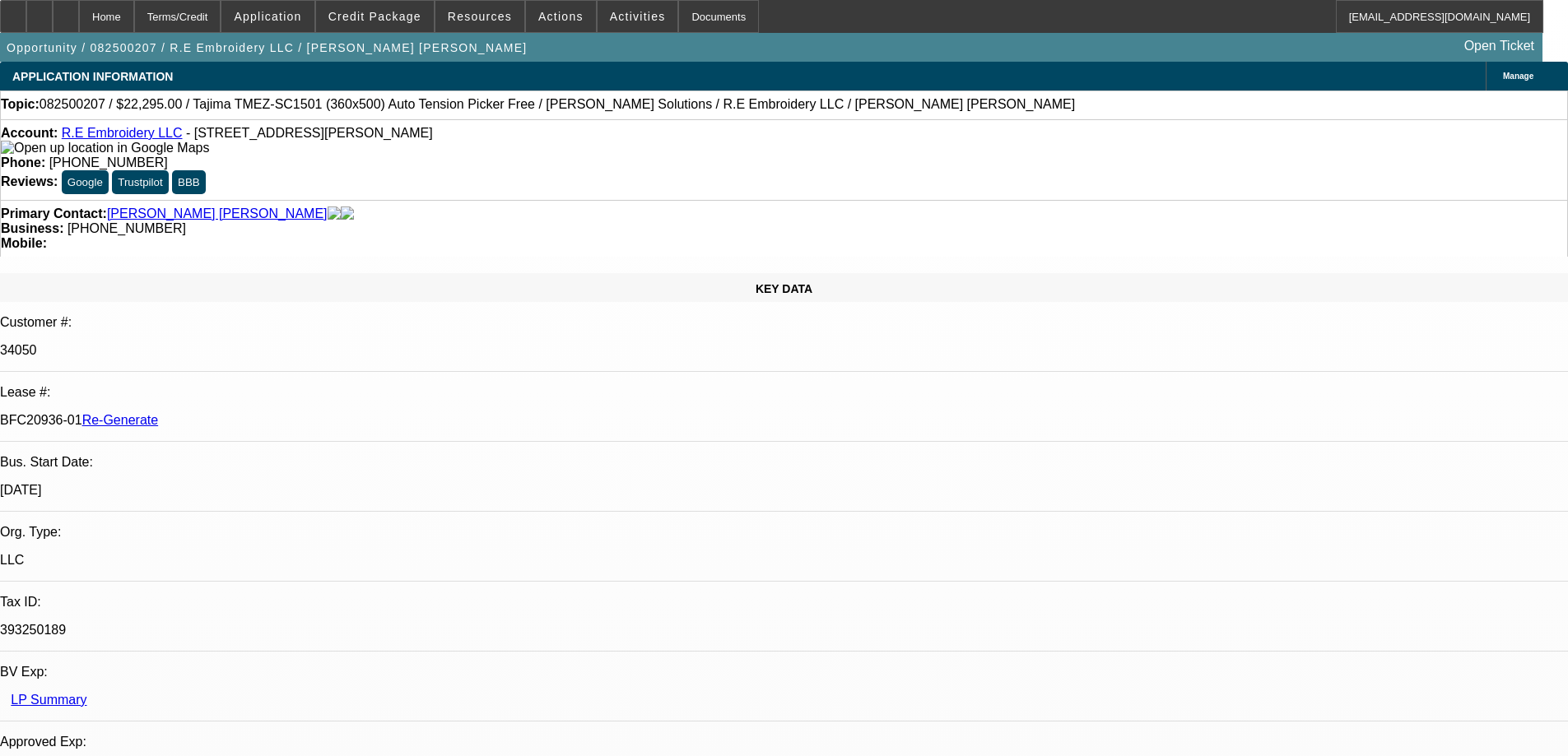
select select "6"
